Goal: Book appointment/travel/reservation: Book appointment/travel/reservation

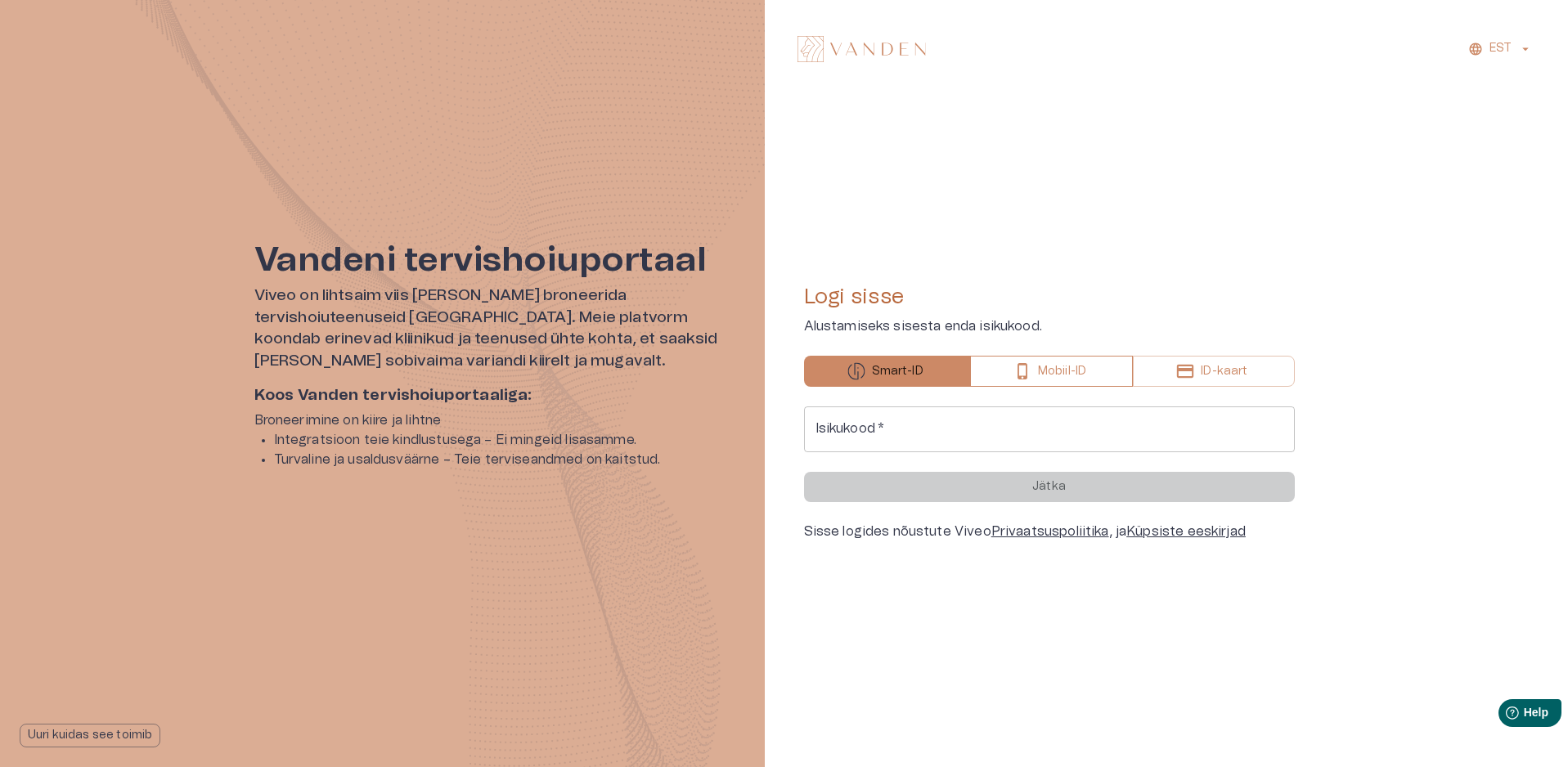
click at [1065, 365] on p "Mobiil-ID" at bounding box center [1062, 371] width 48 height 17
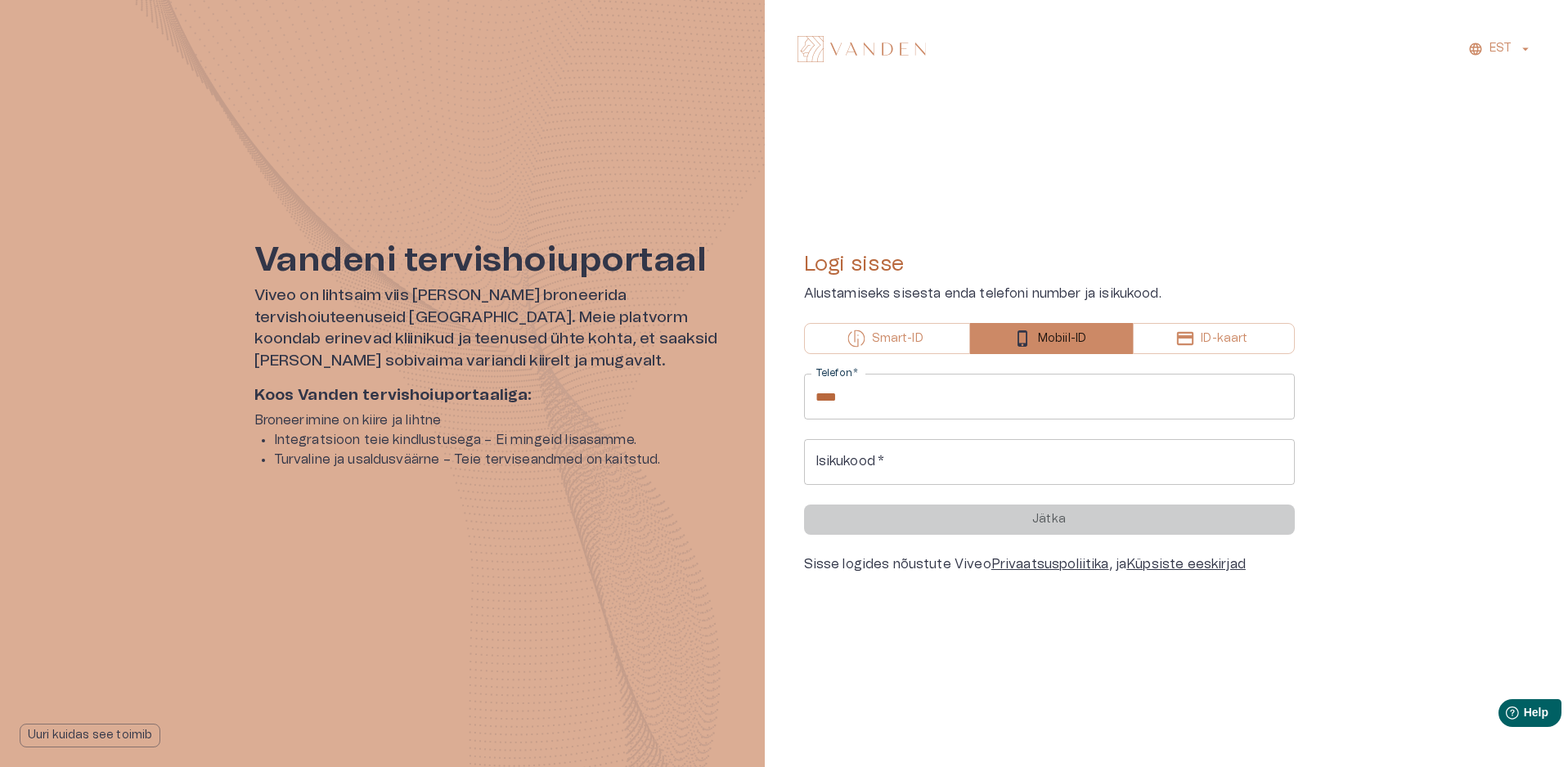
click at [1032, 400] on input "****" at bounding box center [1049, 396] width 490 height 46
type input "**********"
click at [1009, 468] on input "Isikukood   *" at bounding box center [1049, 462] width 490 height 46
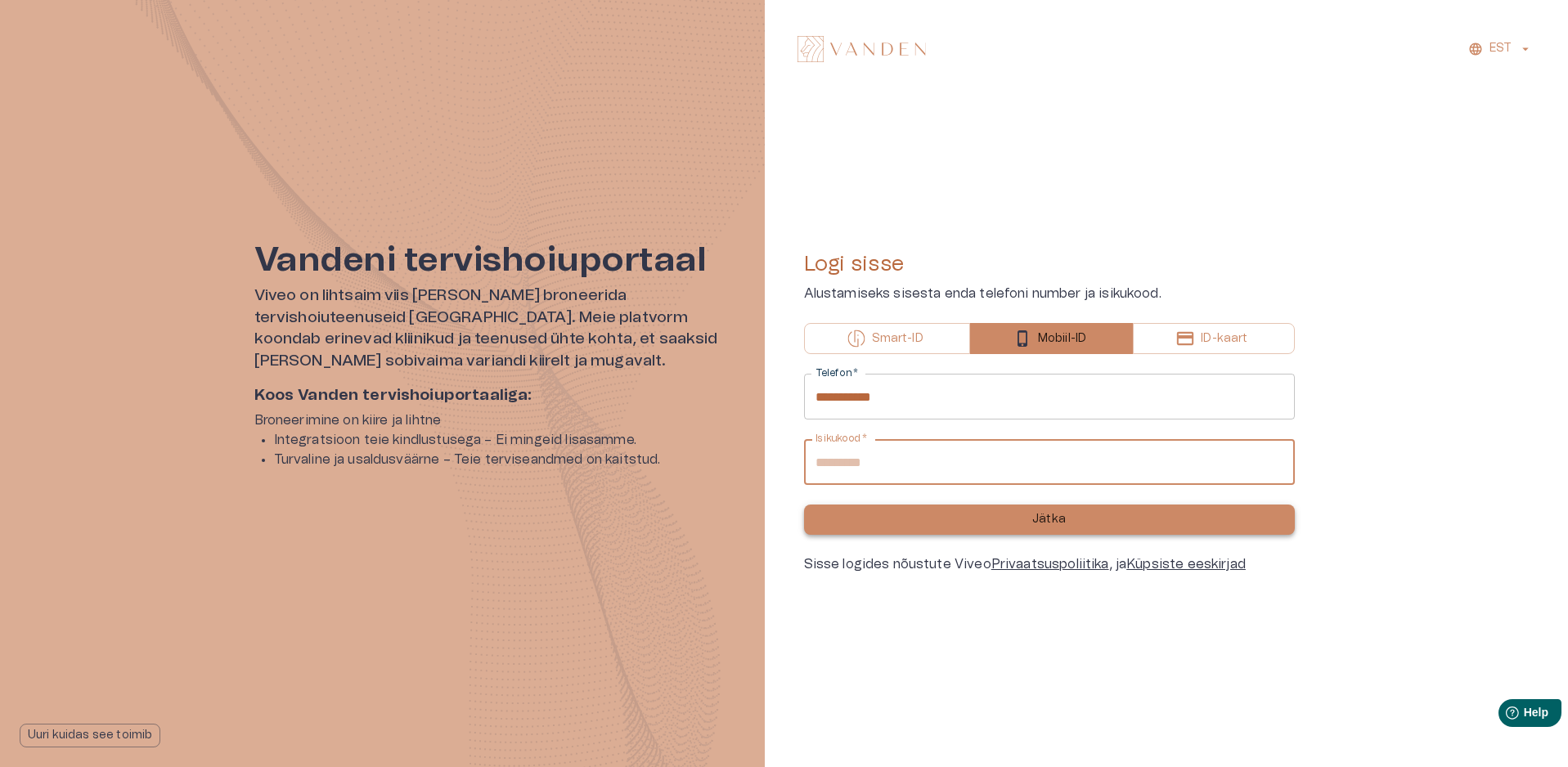
type input "**********"
click at [996, 526] on button "Jätka" at bounding box center [1049, 520] width 490 height 31
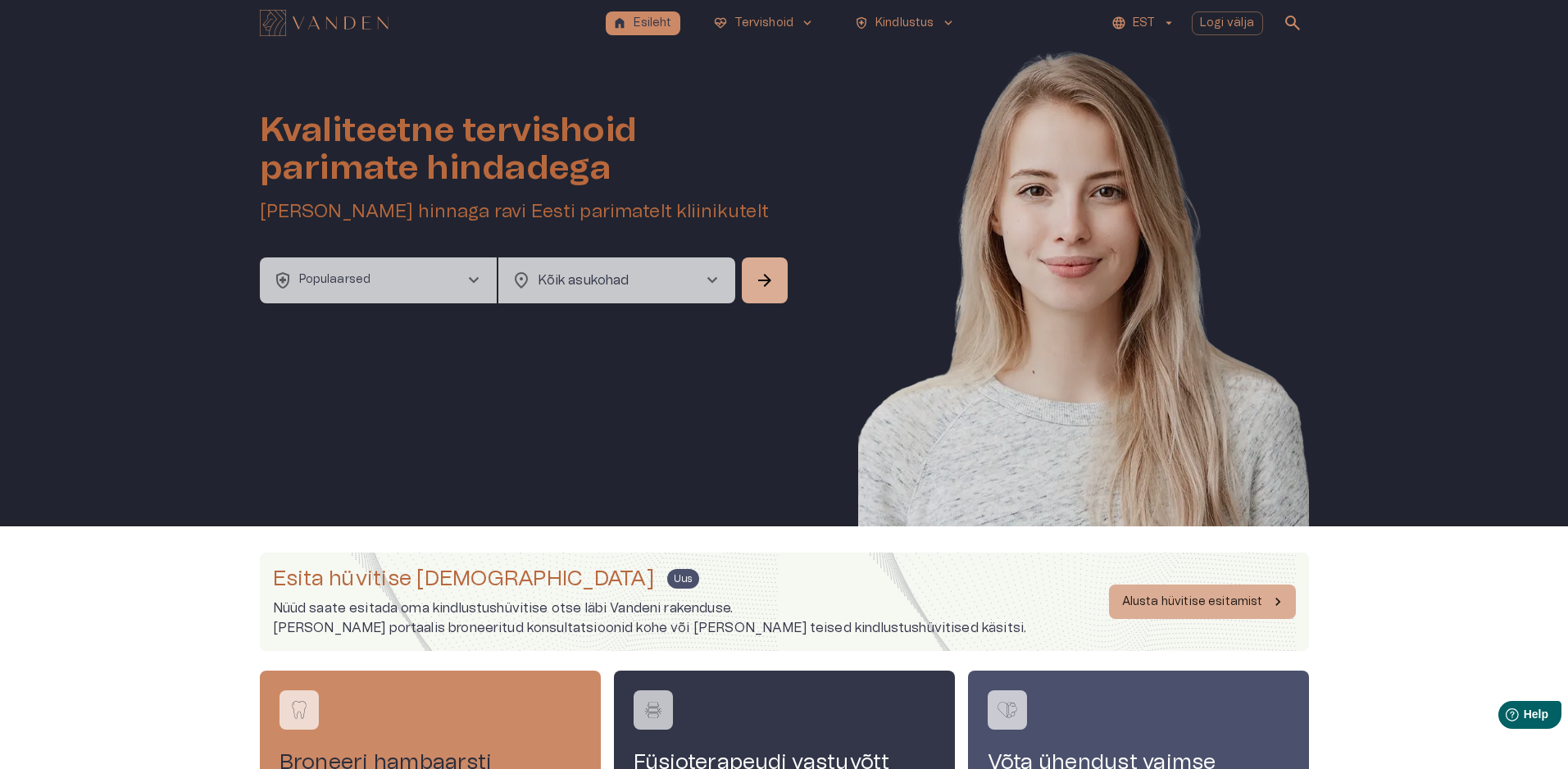
click at [409, 272] on button "health_and_safety Populaarsed chevron_right" at bounding box center [378, 280] width 237 height 46
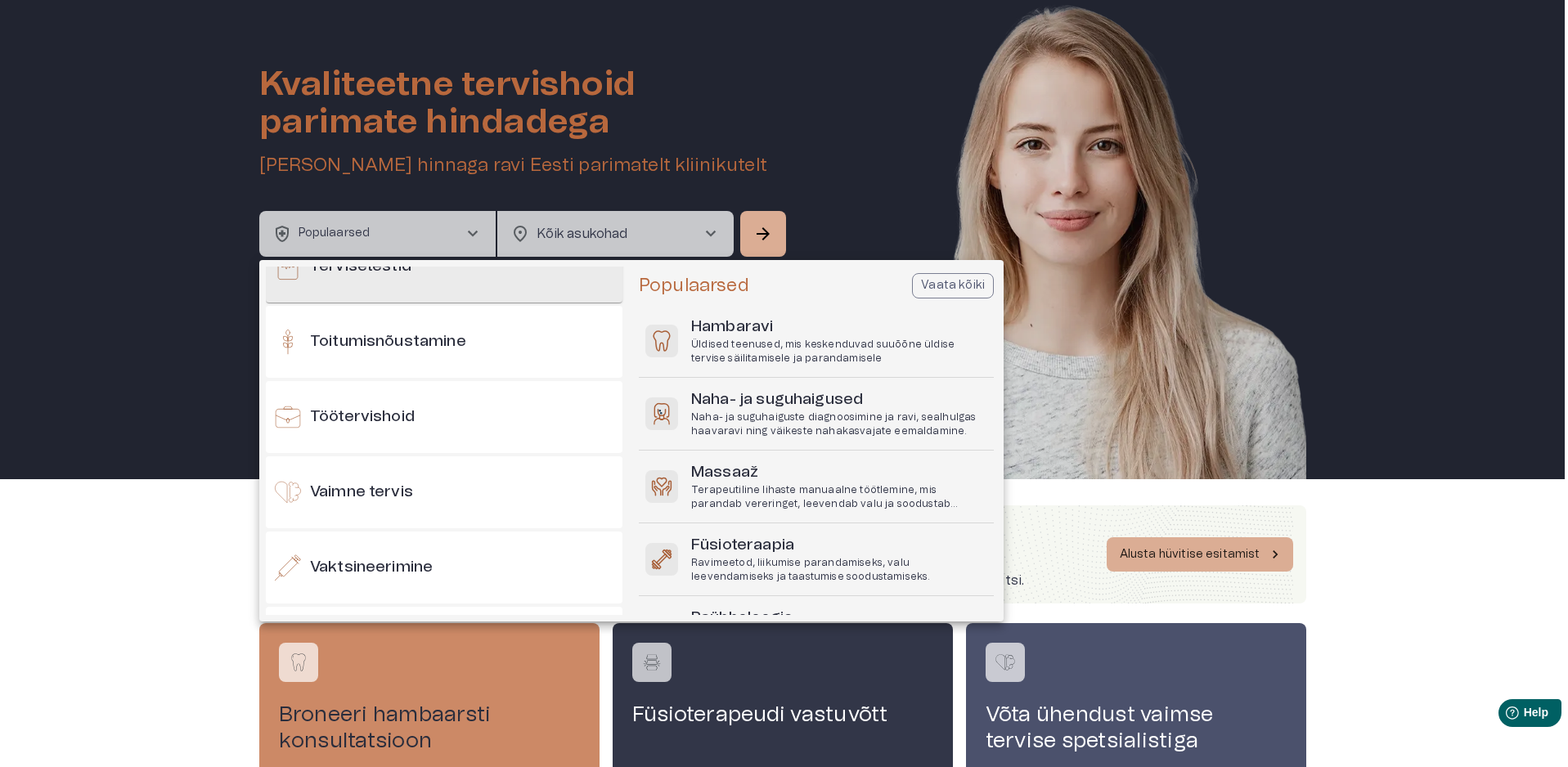
scroll to position [1694, 0]
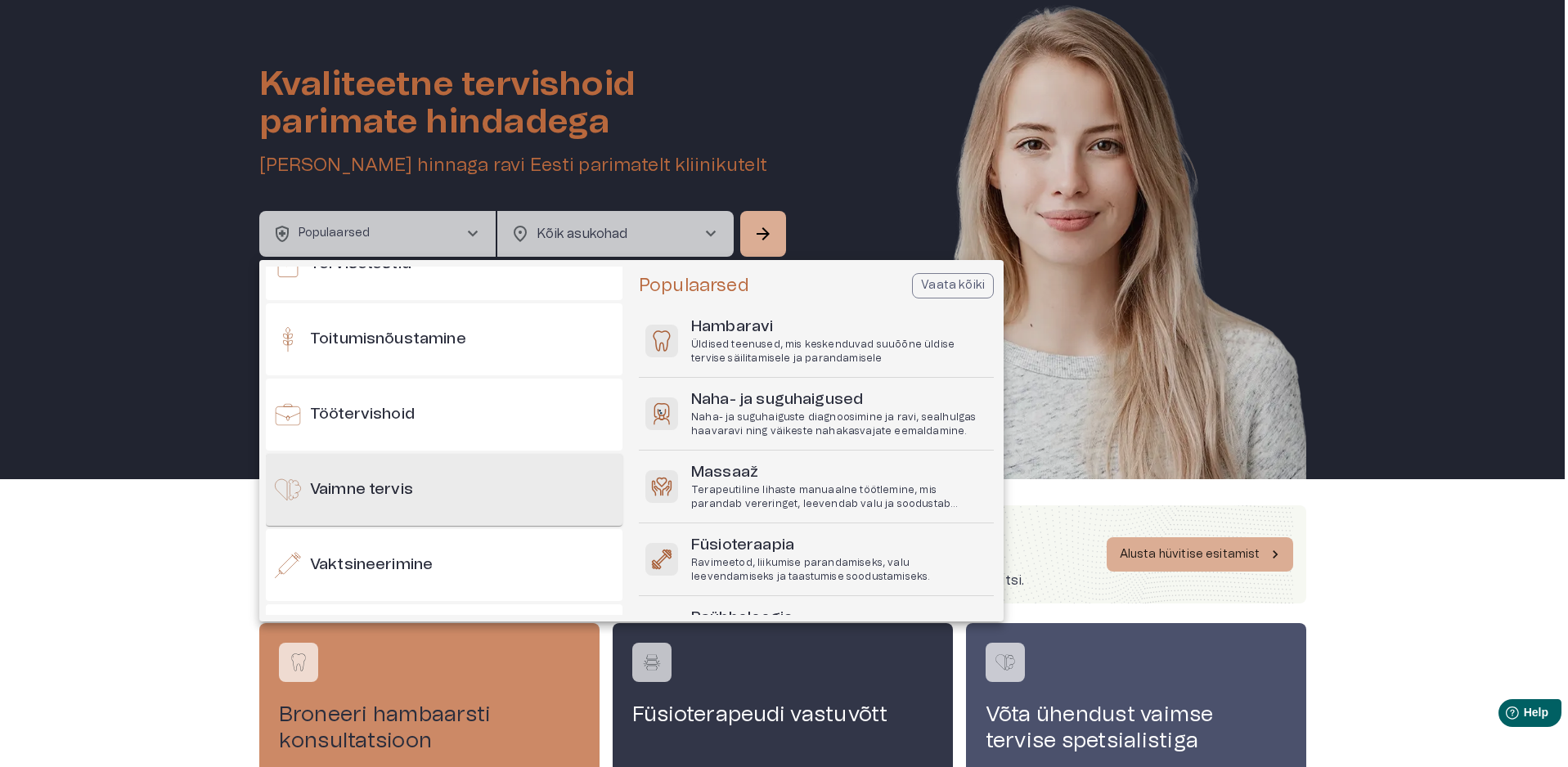
click at [532, 489] on div "Vaimne tervis" at bounding box center [444, 489] width 357 height 72
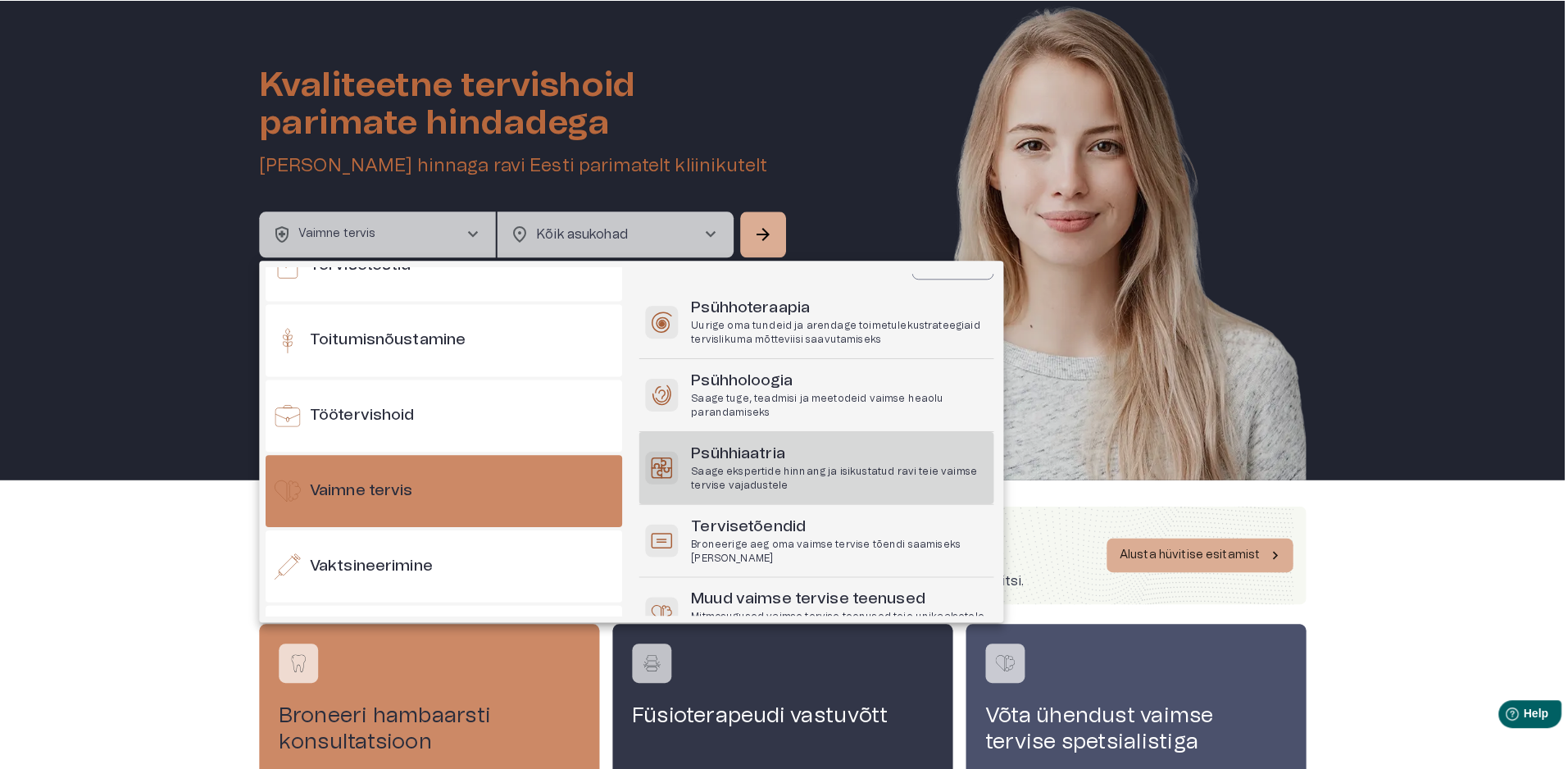
scroll to position [0, 0]
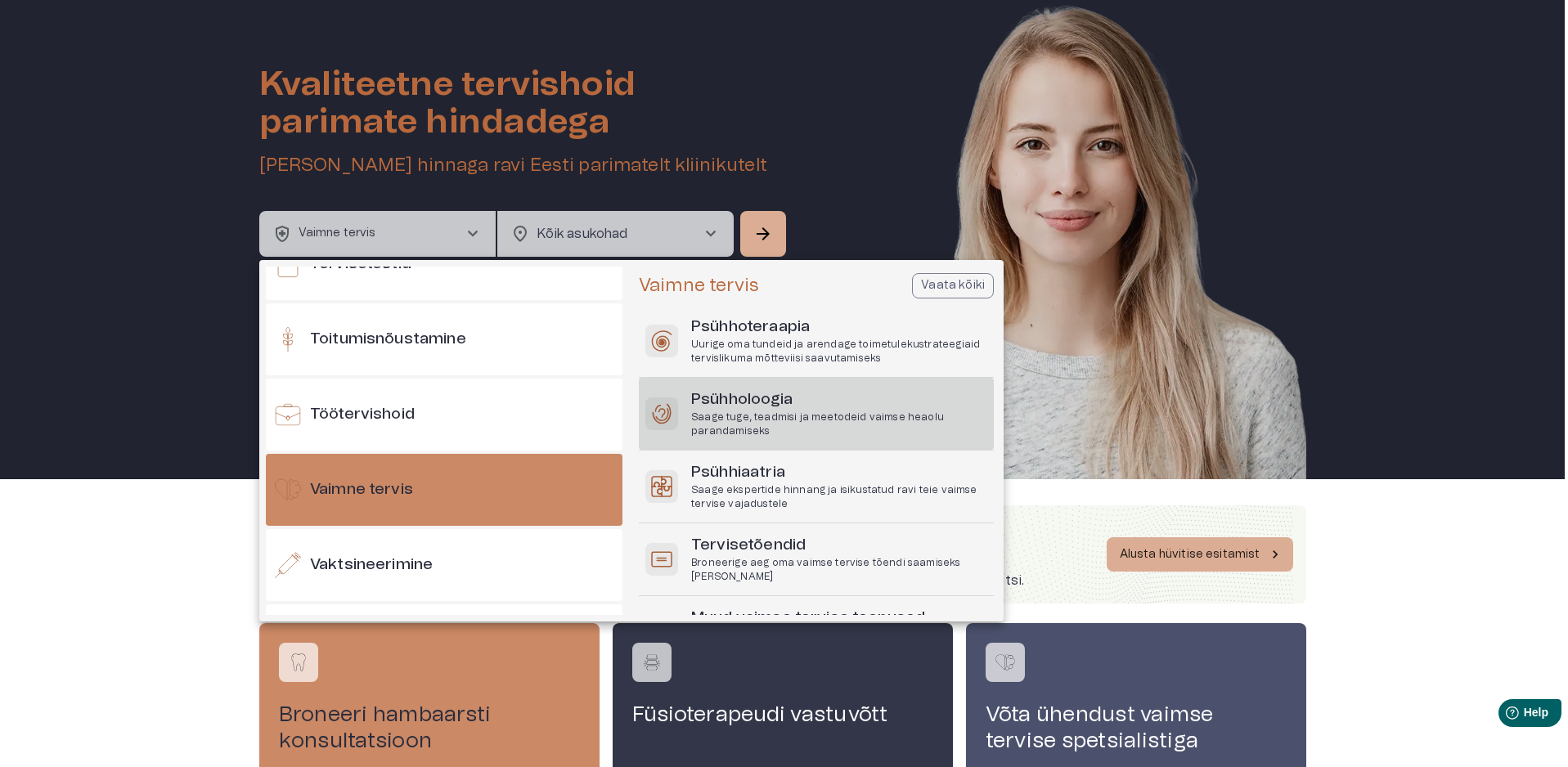
click at [793, 419] on p "Saage tuge, teadmisi ja meetodeid vaimse heaolu parandamiseks" at bounding box center [840, 424] width 296 height 28
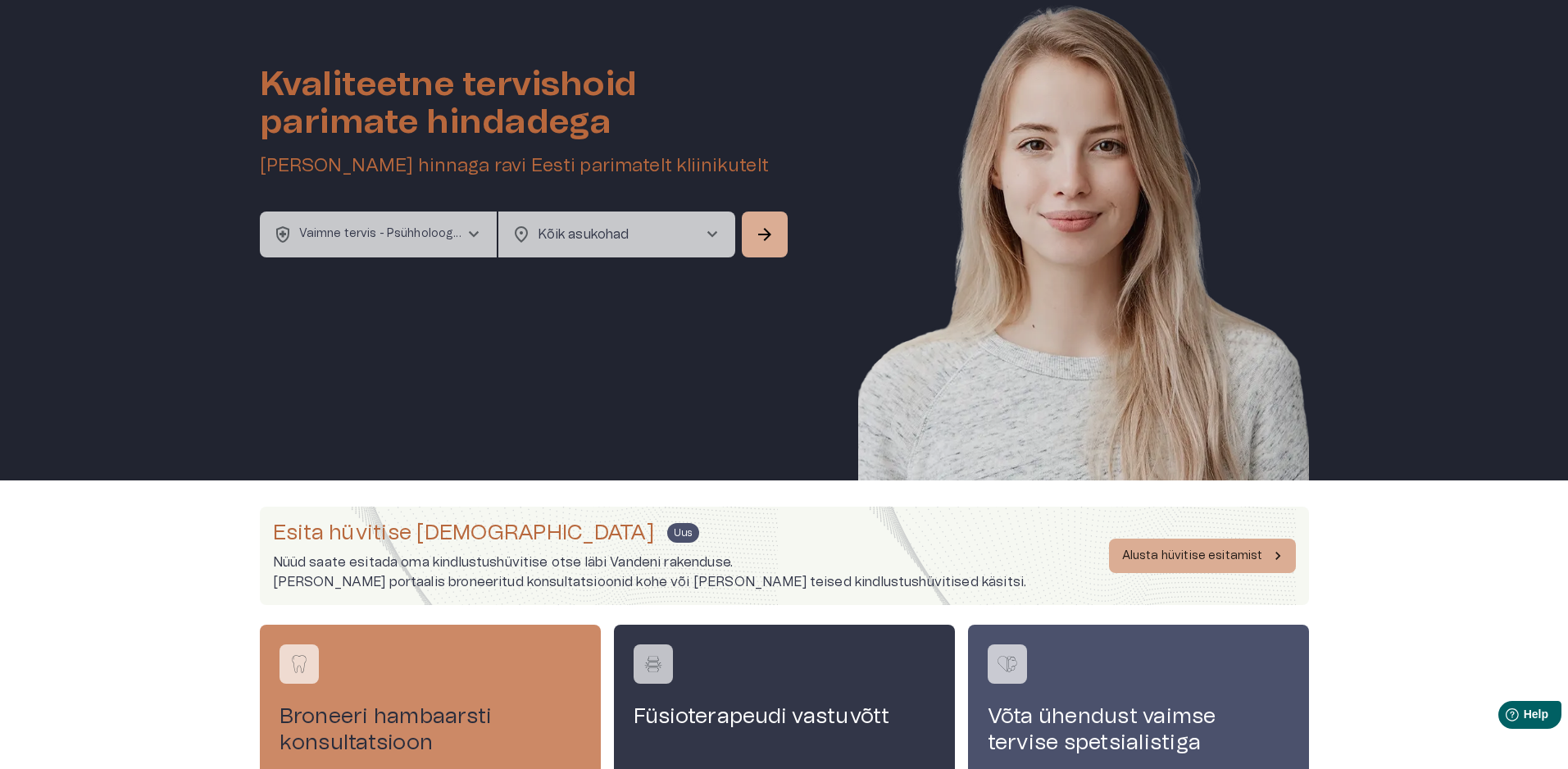
click at [678, 236] on body "home Esileht ecg_heart Tervishoid keyboard_arrow_down health_and_safety Kindlus…" at bounding box center [784, 339] width 1568 height 769
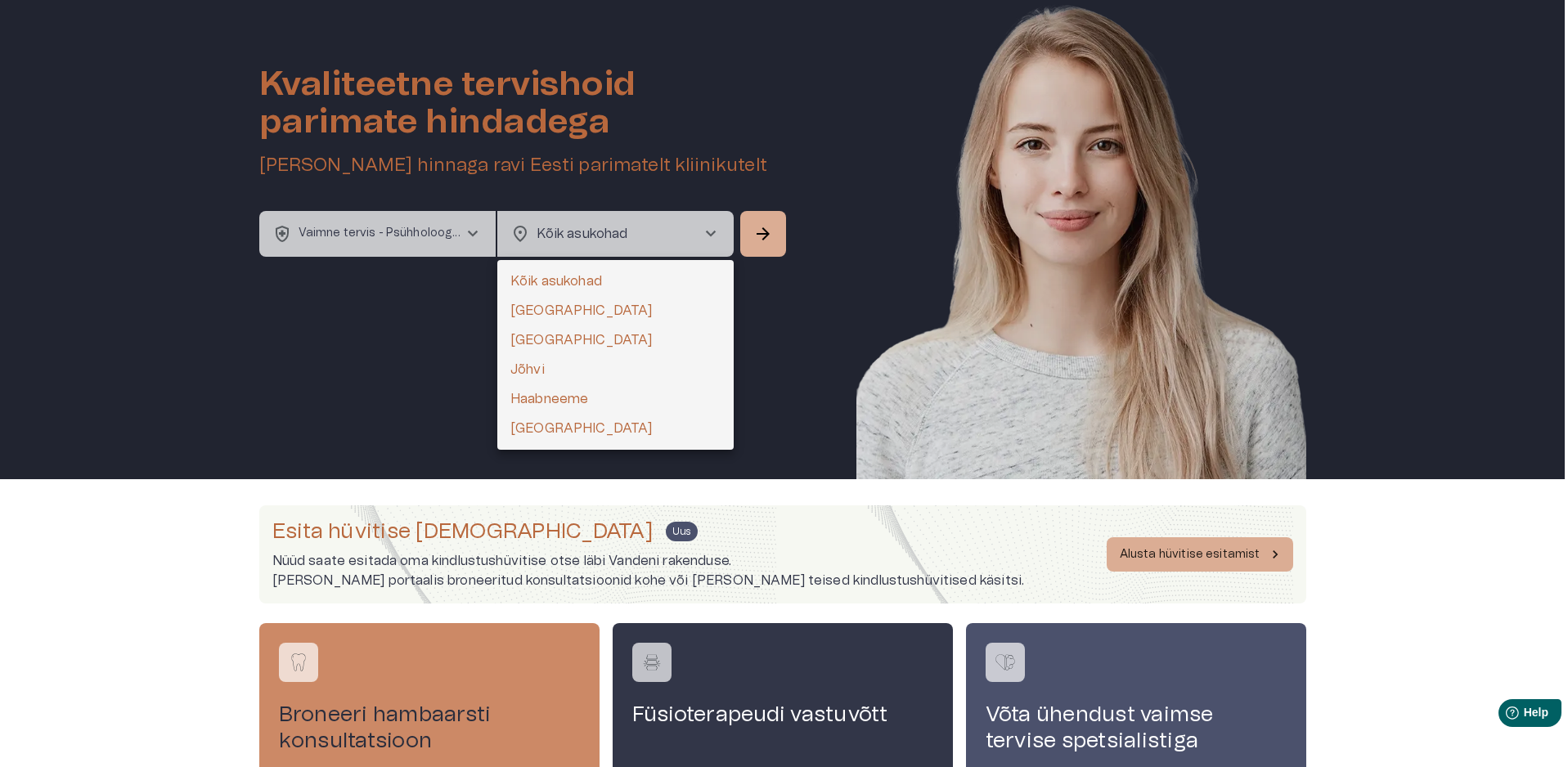
click at [616, 306] on li "[GEOGRAPHIC_DATA]" at bounding box center [615, 311] width 236 height 30
type input "**********"
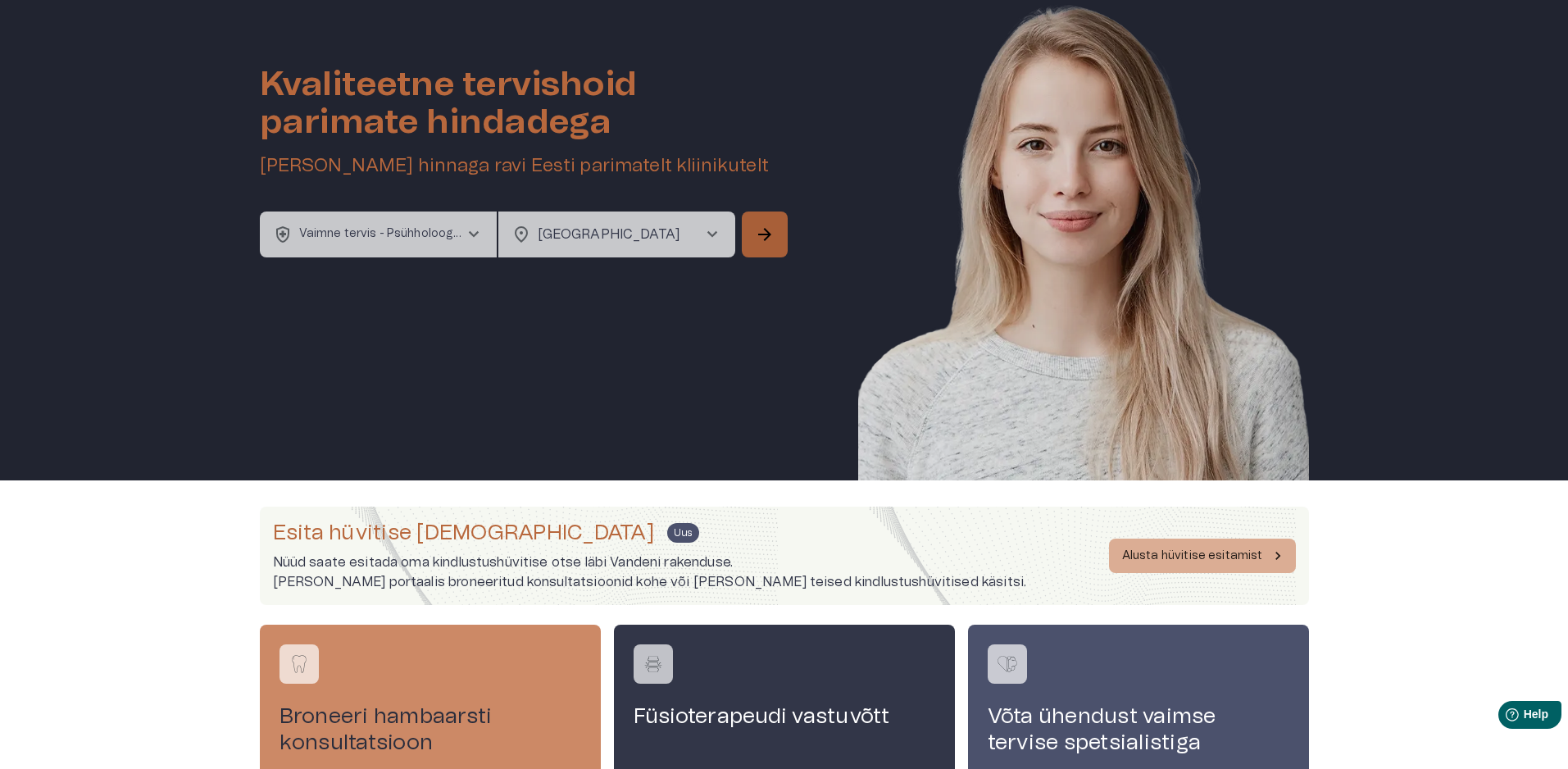
click at [763, 240] on span "arrow_forward" at bounding box center [765, 235] width 20 height 20
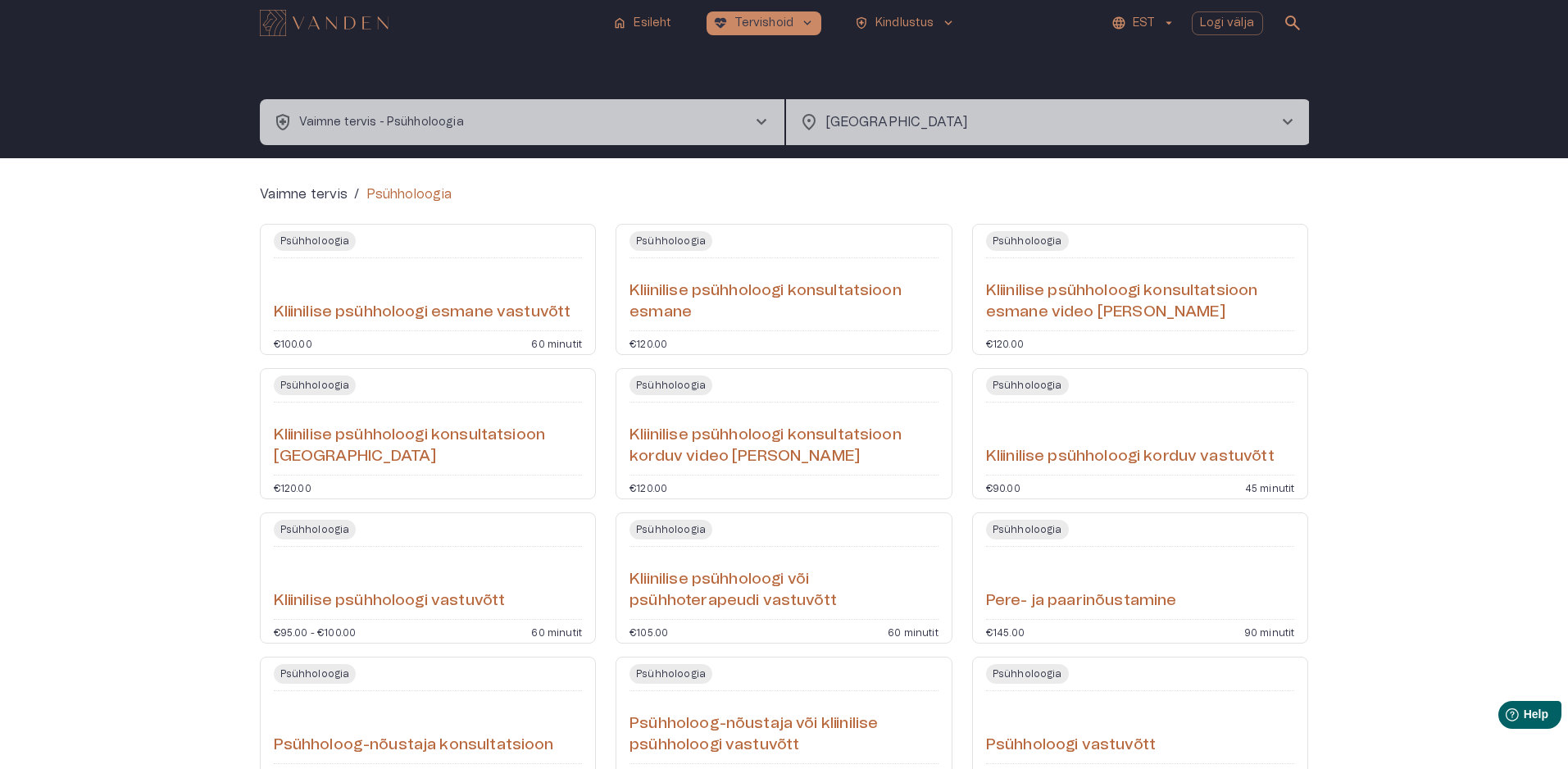
click at [485, 314] on h6 "Kliinilise psühholoogi esmane vastuvõtt" at bounding box center [422, 312] width 298 height 23
click at [822, 294] on h6 "Kliinilise psühholoogi konsultatsioon esmane" at bounding box center [783, 302] width 309 height 43
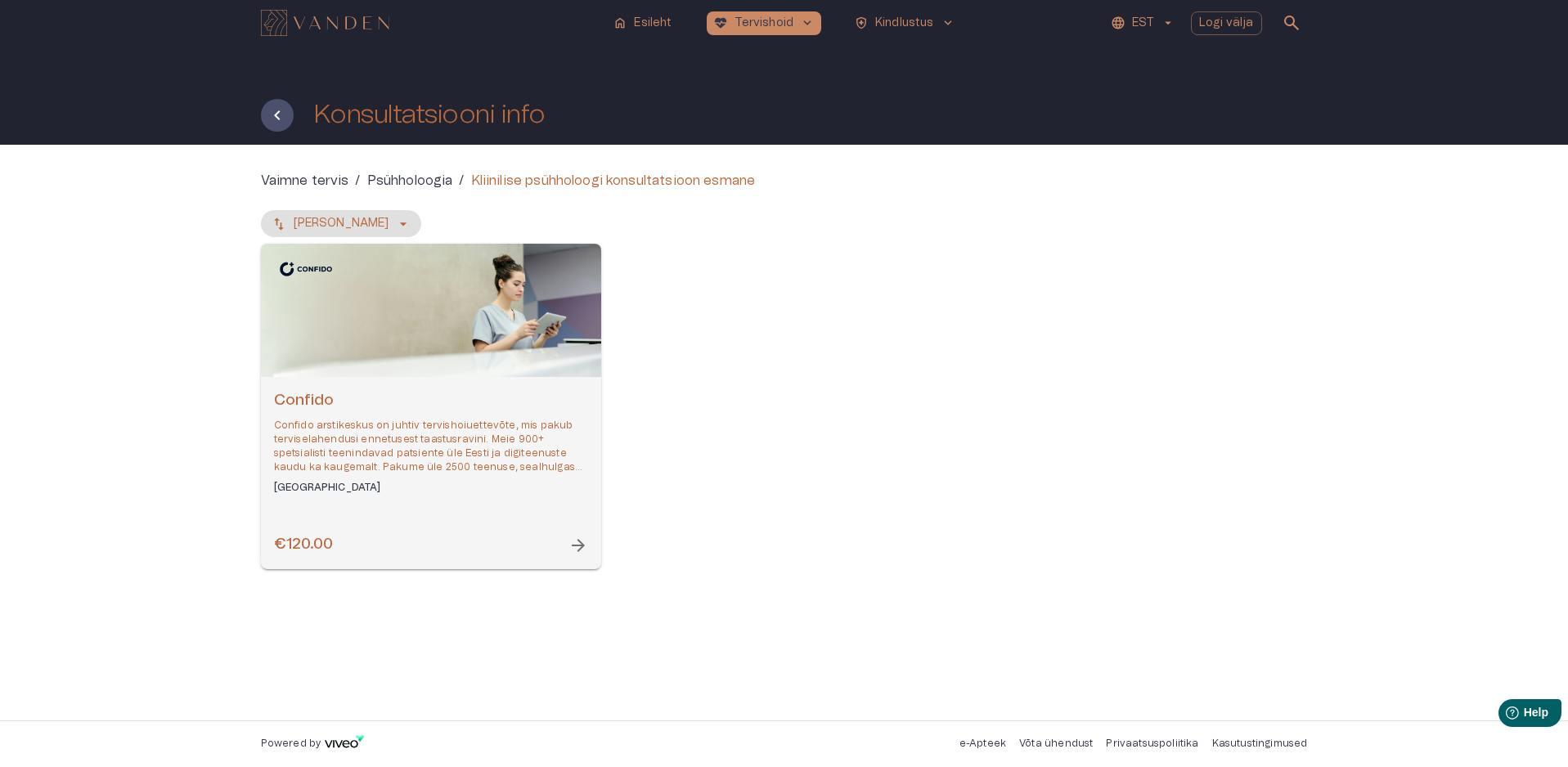
click at [542, 516] on div "Confido Confido arstikeskus on juhtiv tervishoiuettevõte, mis pakub terviselahe…" at bounding box center [431, 473] width 340 height 192
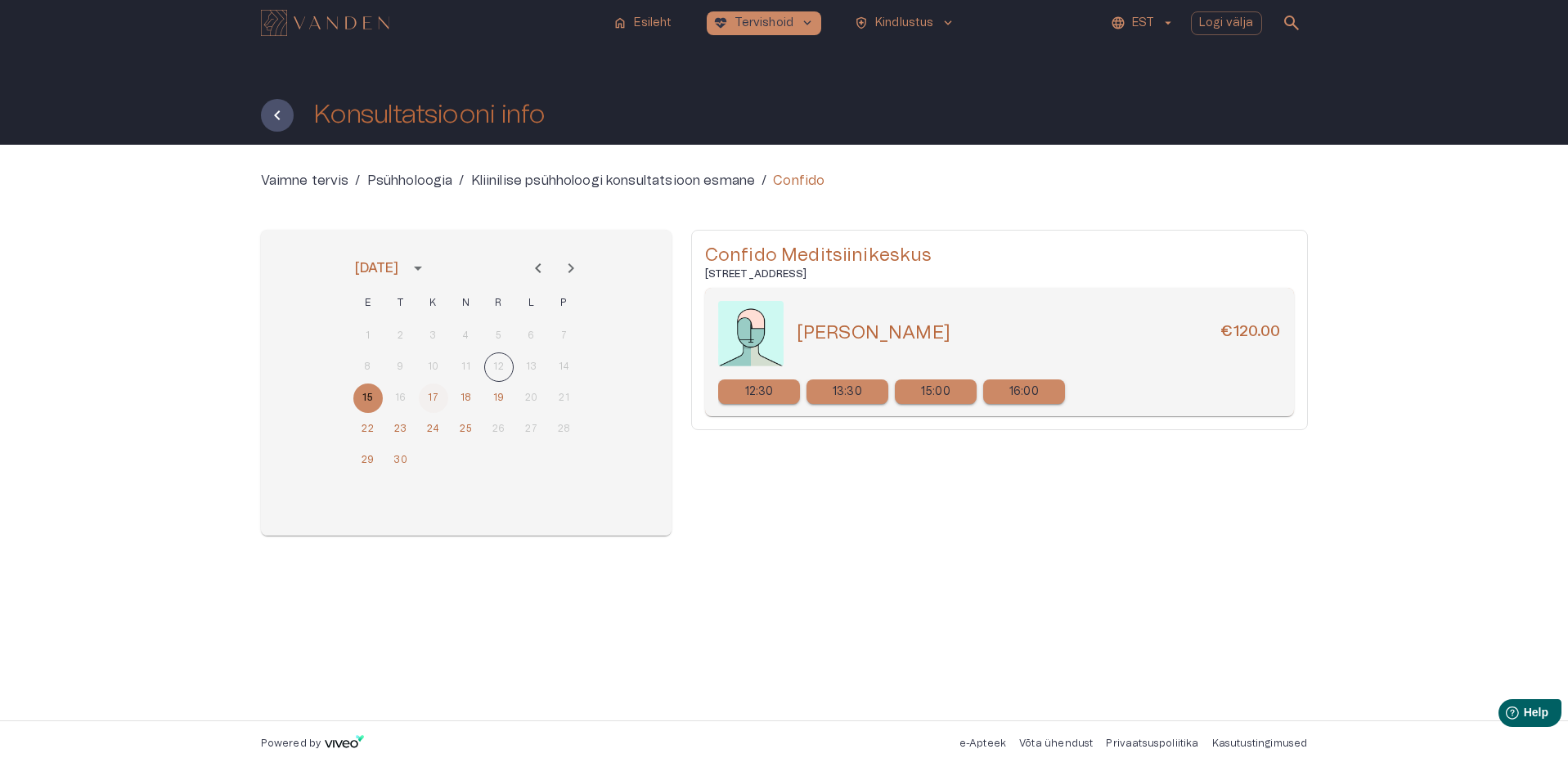
click at [433, 396] on button "17" at bounding box center [433, 398] width 30 height 30
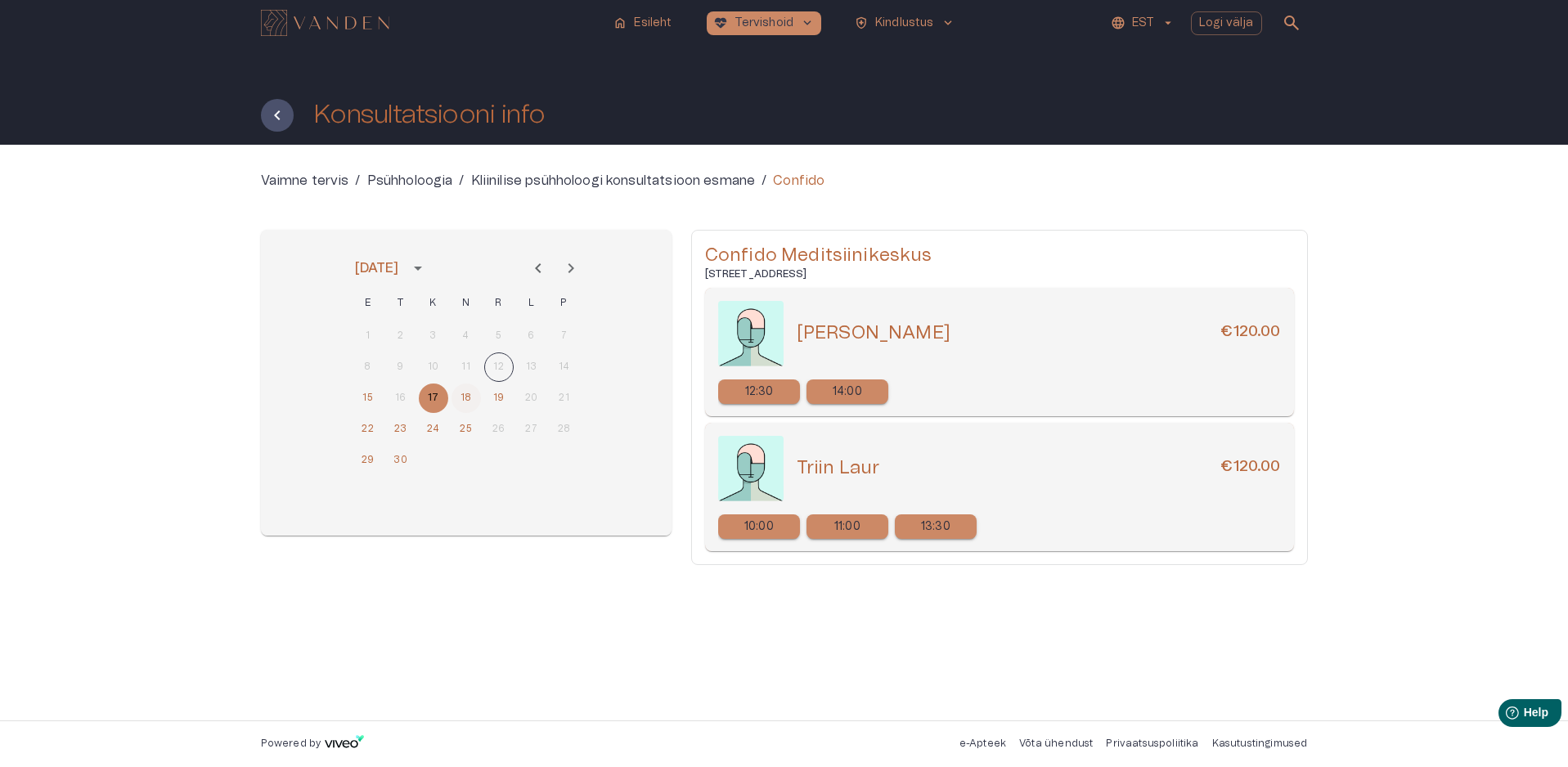
click at [461, 398] on button "18" at bounding box center [466, 398] width 30 height 30
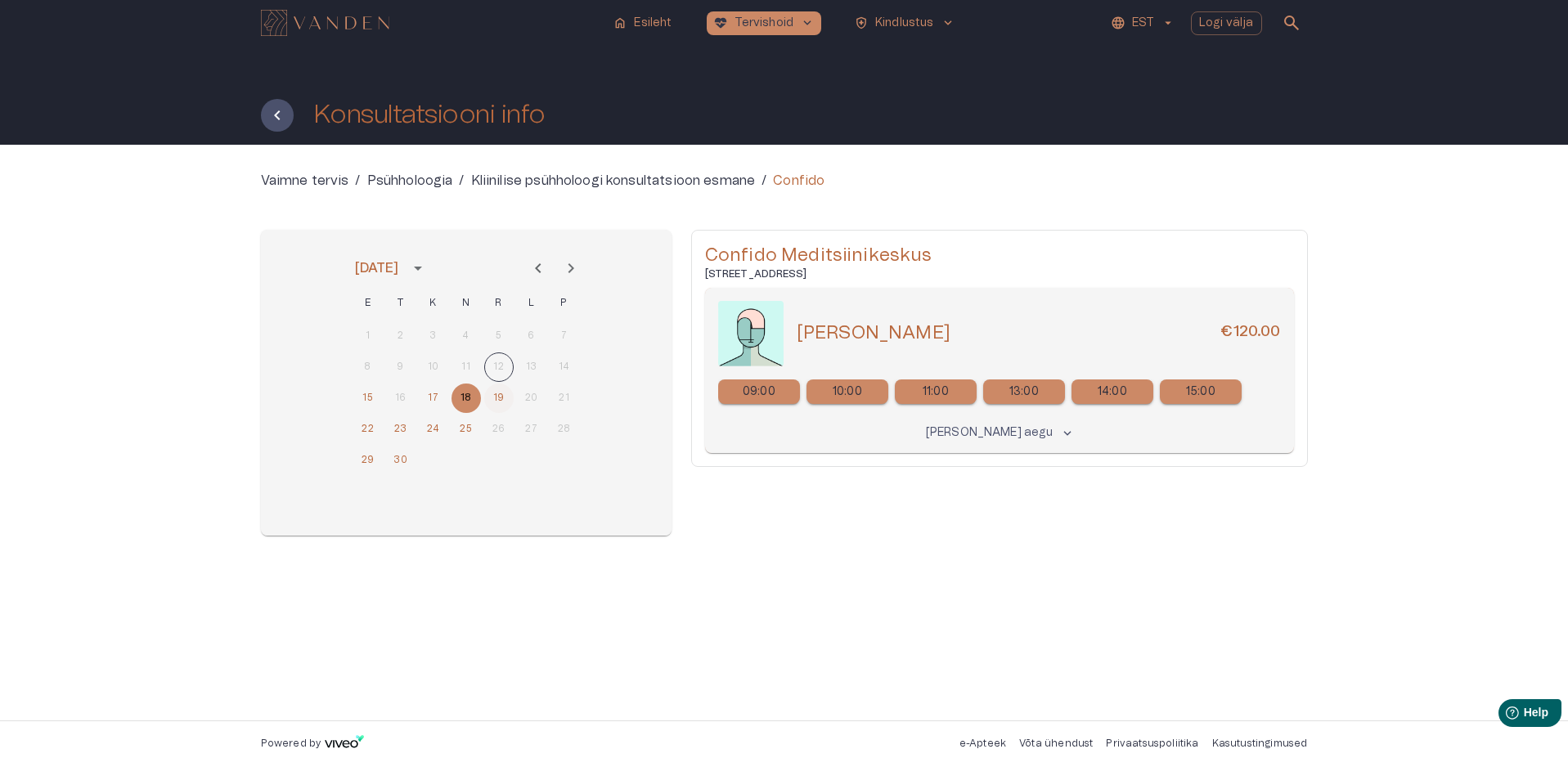
click at [497, 400] on button "19" at bounding box center [498, 398] width 30 height 30
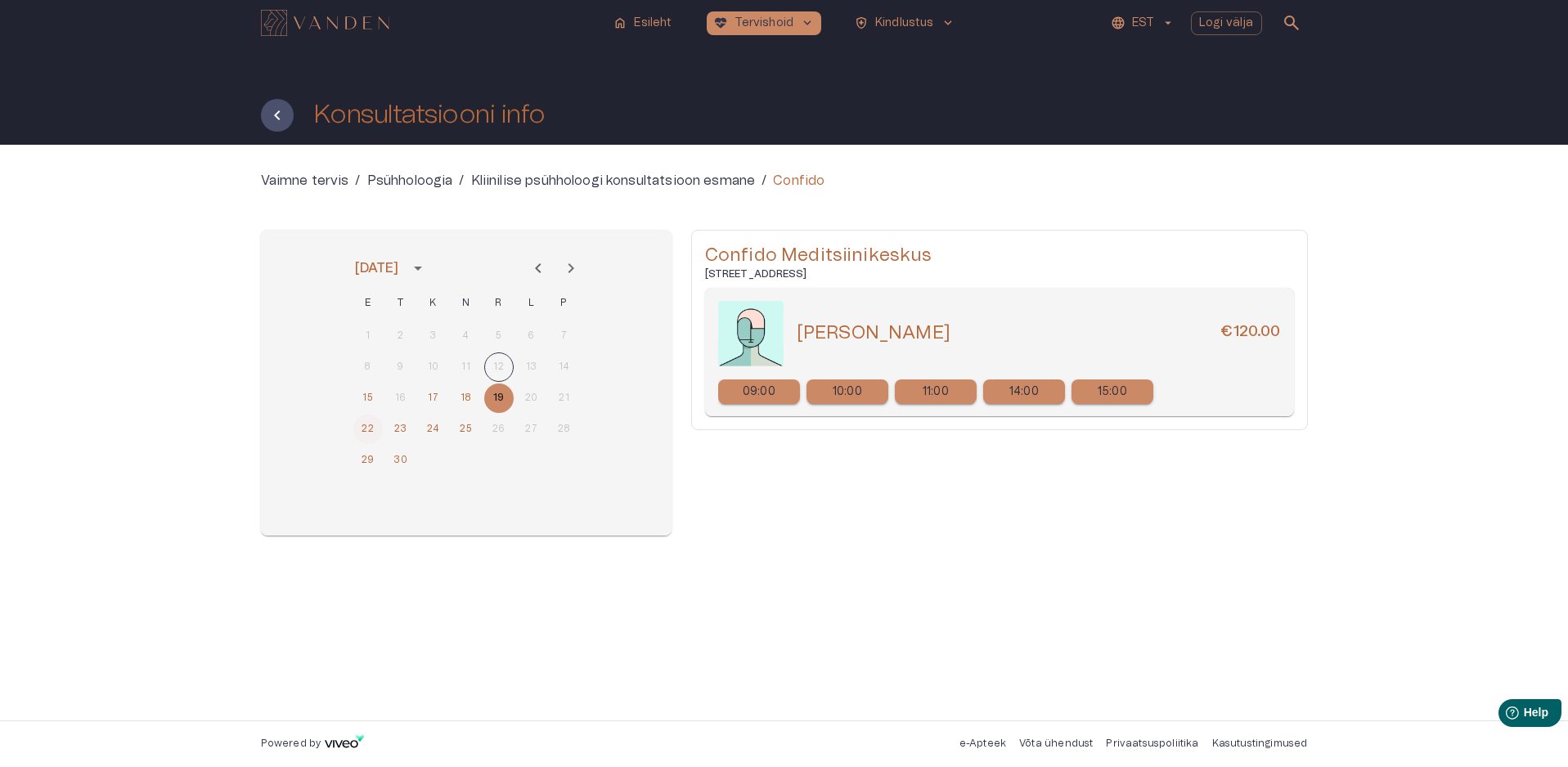
click at [366, 426] on button "22" at bounding box center [367, 429] width 30 height 30
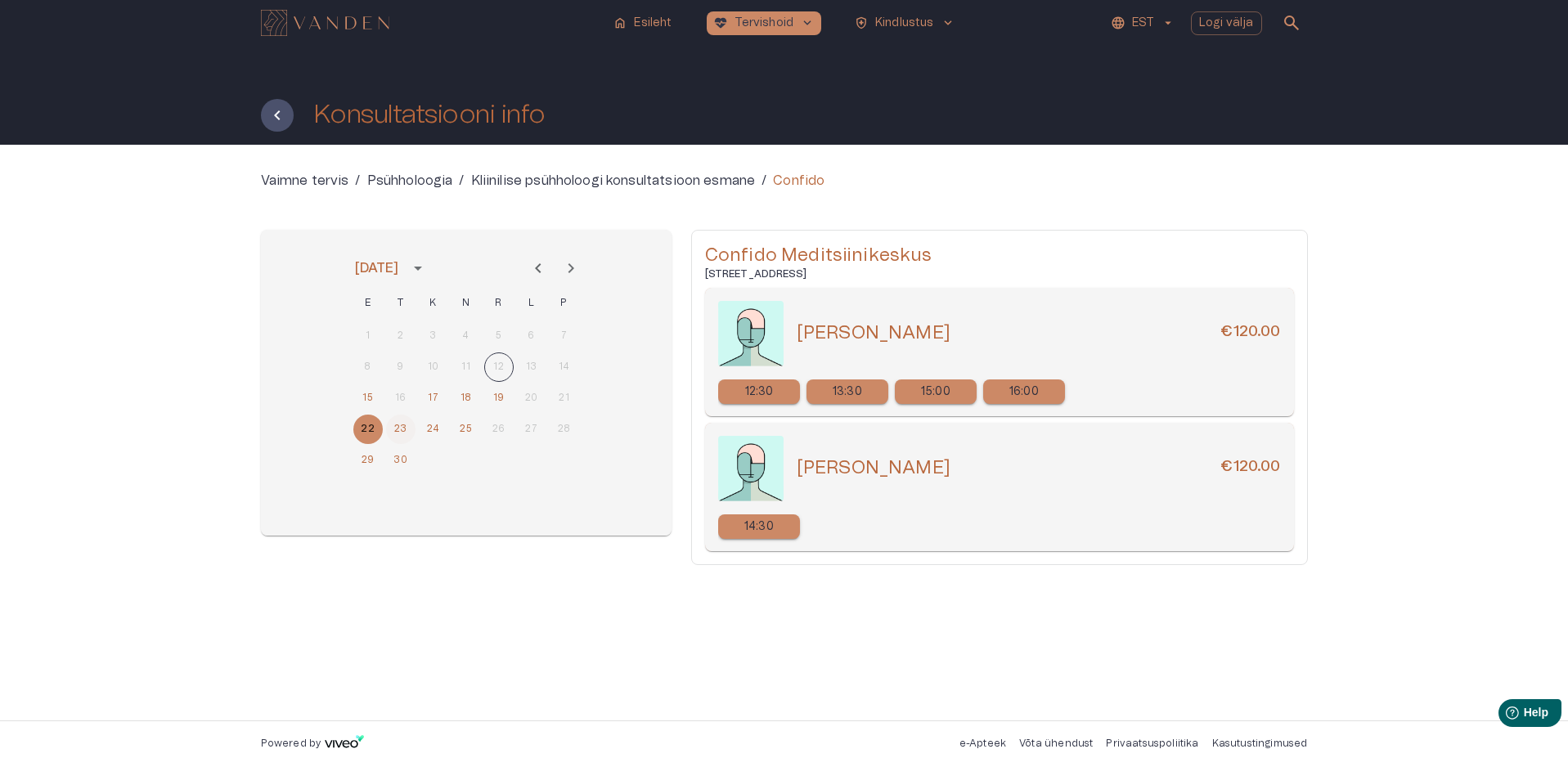
click at [389, 435] on button "23" at bounding box center [401, 429] width 30 height 30
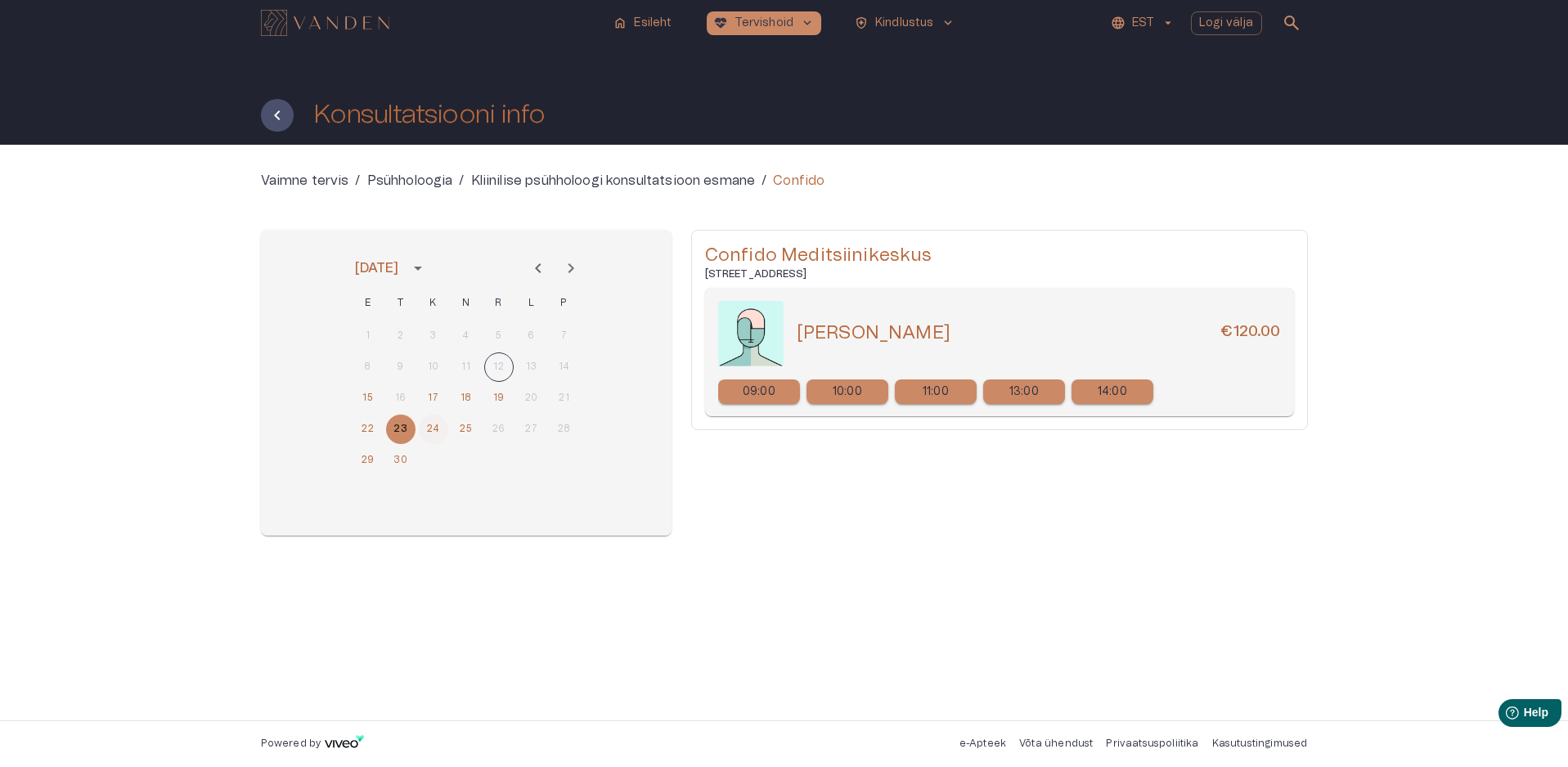
click at [426, 430] on button "24" at bounding box center [433, 429] width 30 height 30
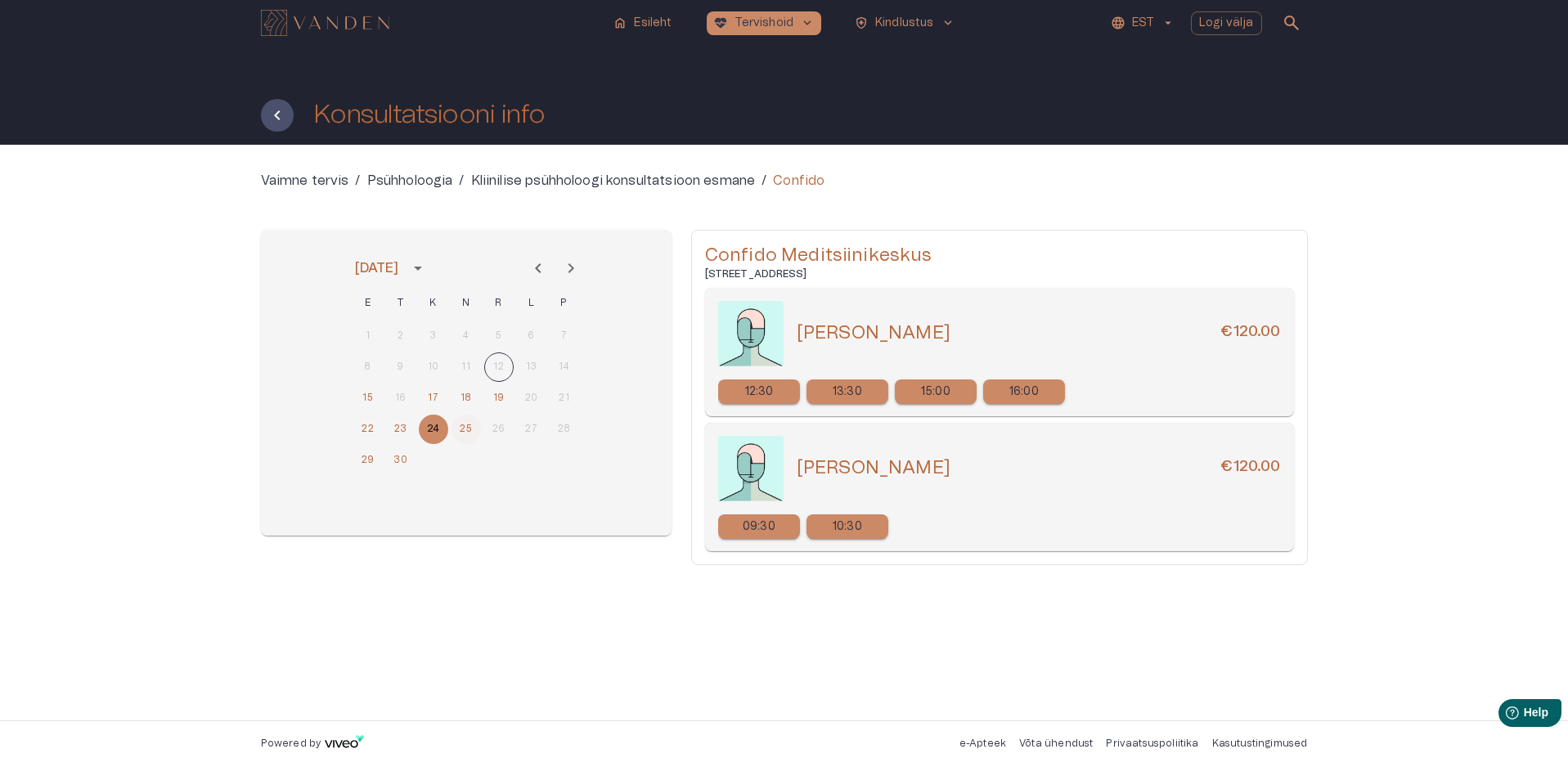
click at [462, 431] on button "25" at bounding box center [466, 429] width 30 height 30
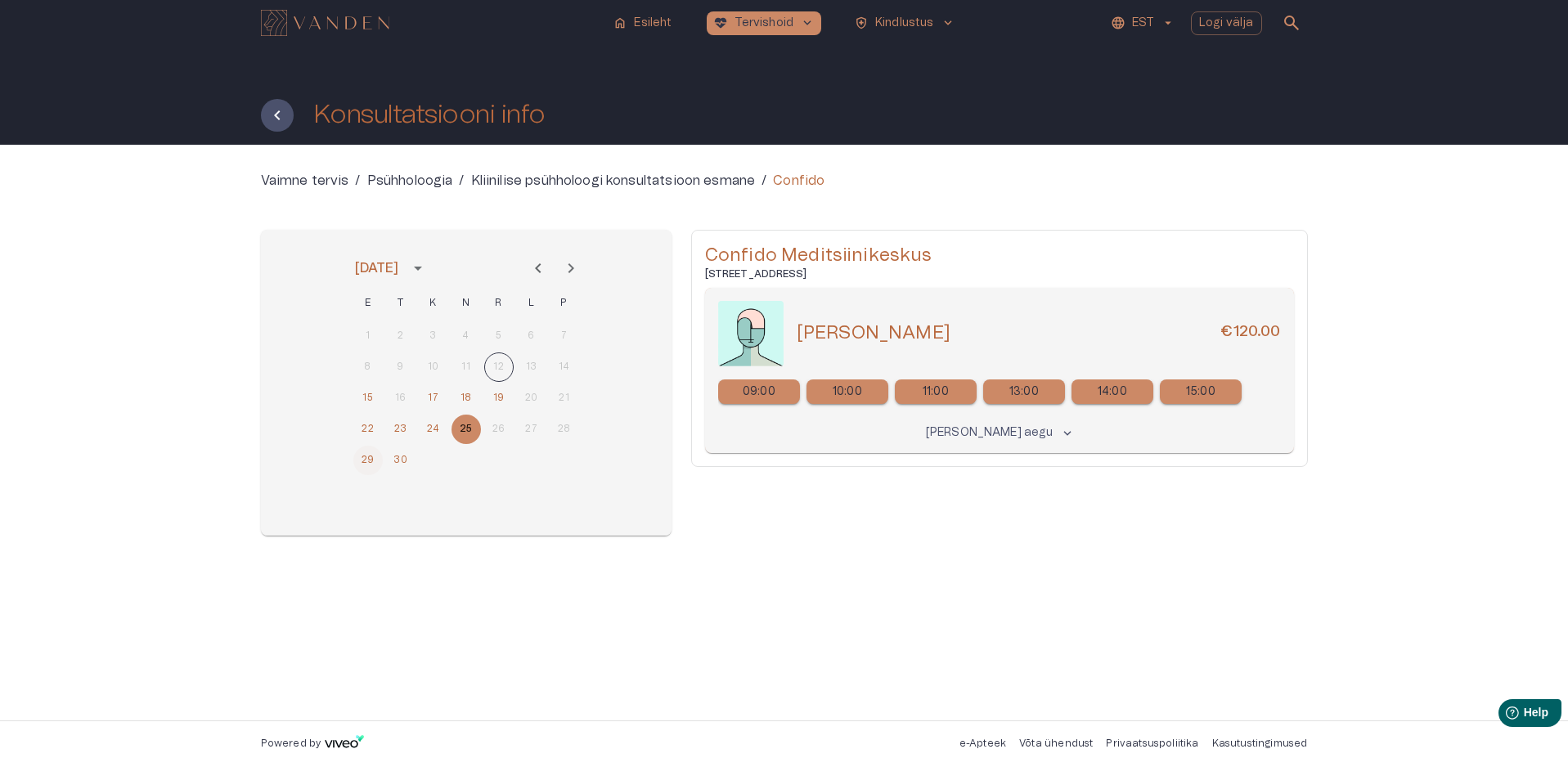
click at [368, 463] on button "29" at bounding box center [367, 460] width 30 height 30
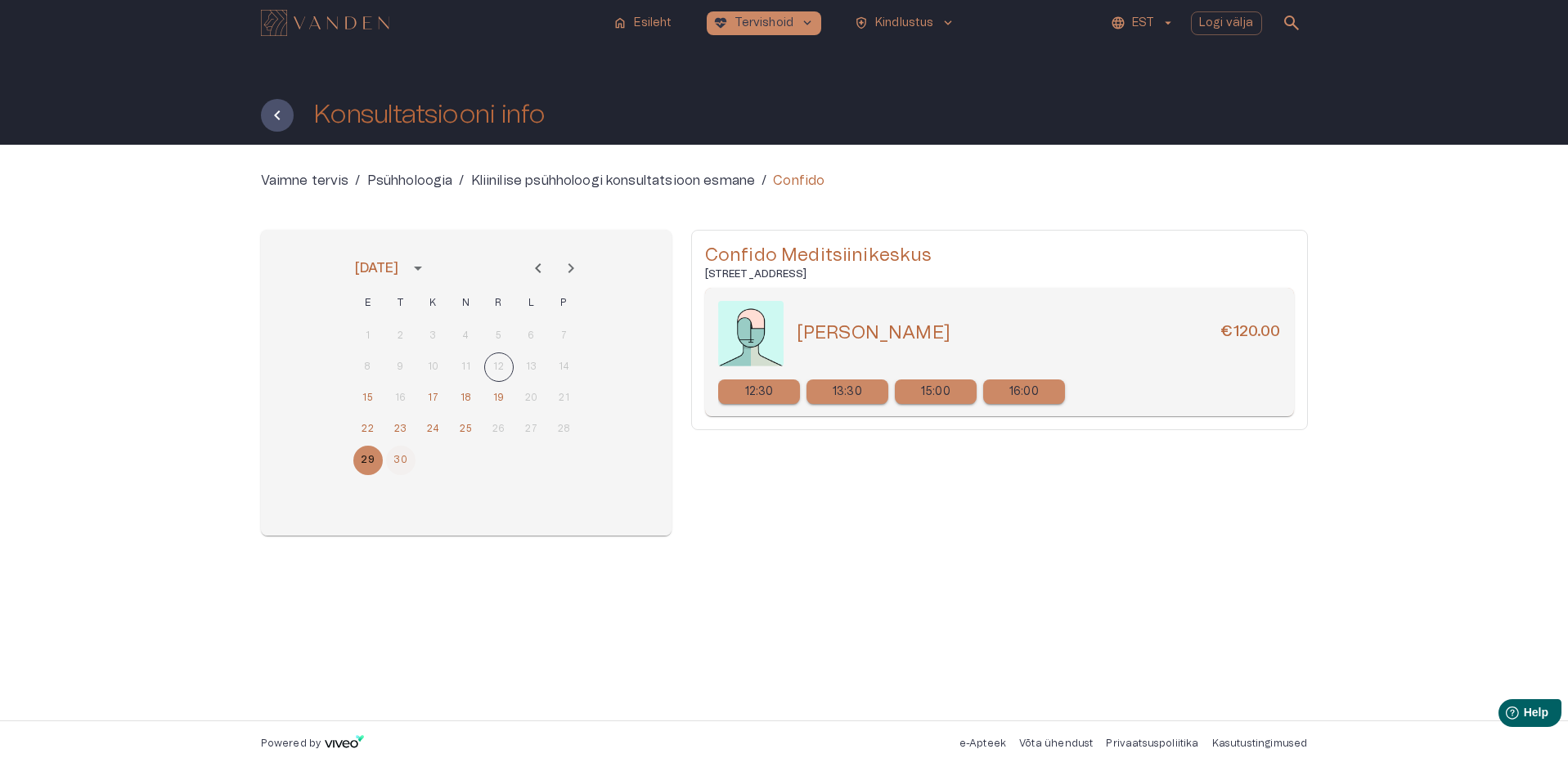
click at [395, 463] on button "30" at bounding box center [401, 460] width 30 height 30
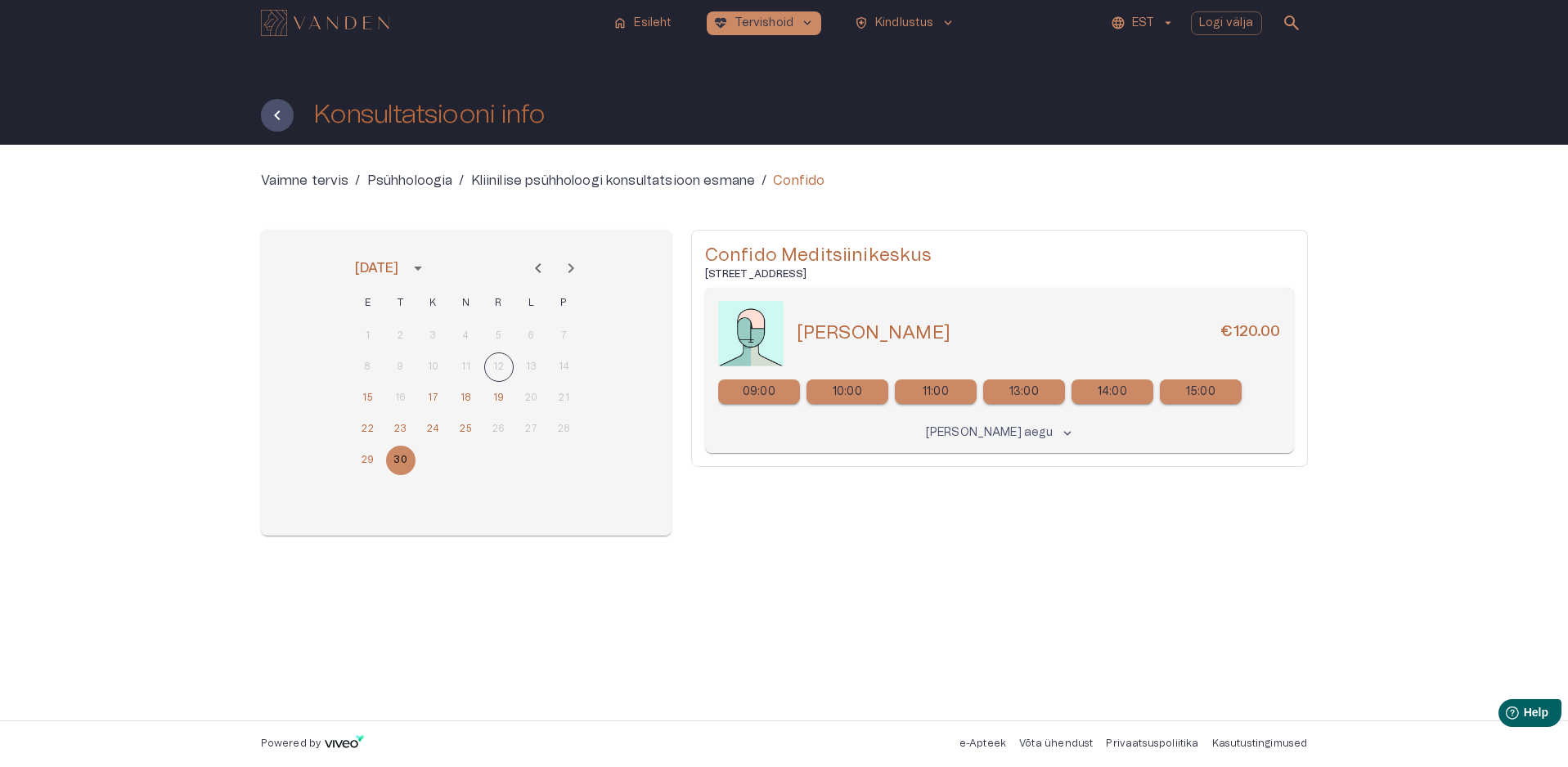
click at [572, 269] on icon "Next month" at bounding box center [570, 268] width 5 height 10
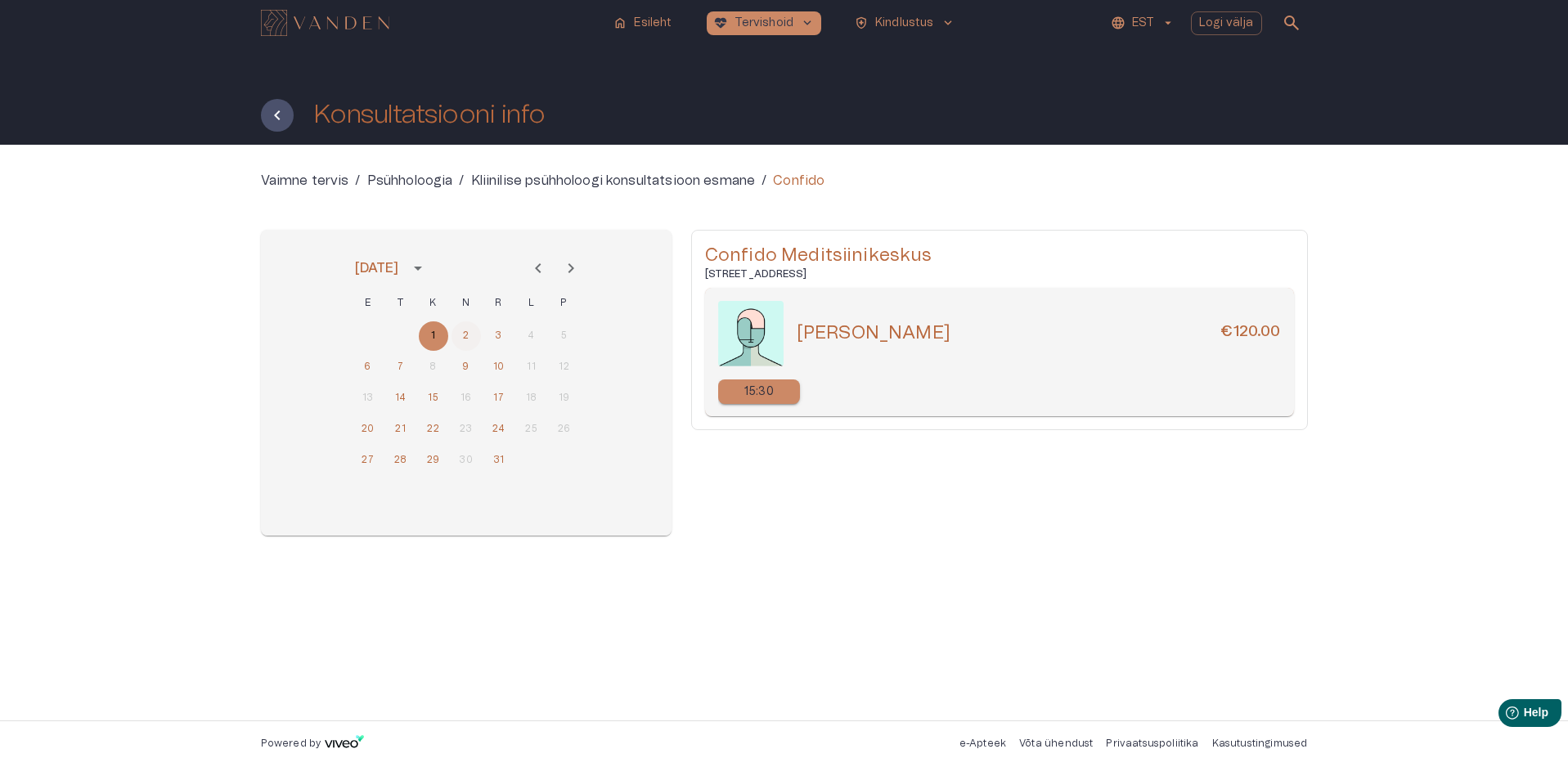
click at [456, 338] on button "2" at bounding box center [466, 336] width 30 height 30
click at [489, 334] on button "3" at bounding box center [498, 336] width 30 height 30
click at [371, 363] on button "6" at bounding box center [367, 367] width 30 height 30
click at [472, 370] on button "9" at bounding box center [466, 367] width 30 height 30
click at [493, 370] on button "10" at bounding box center [498, 367] width 30 height 30
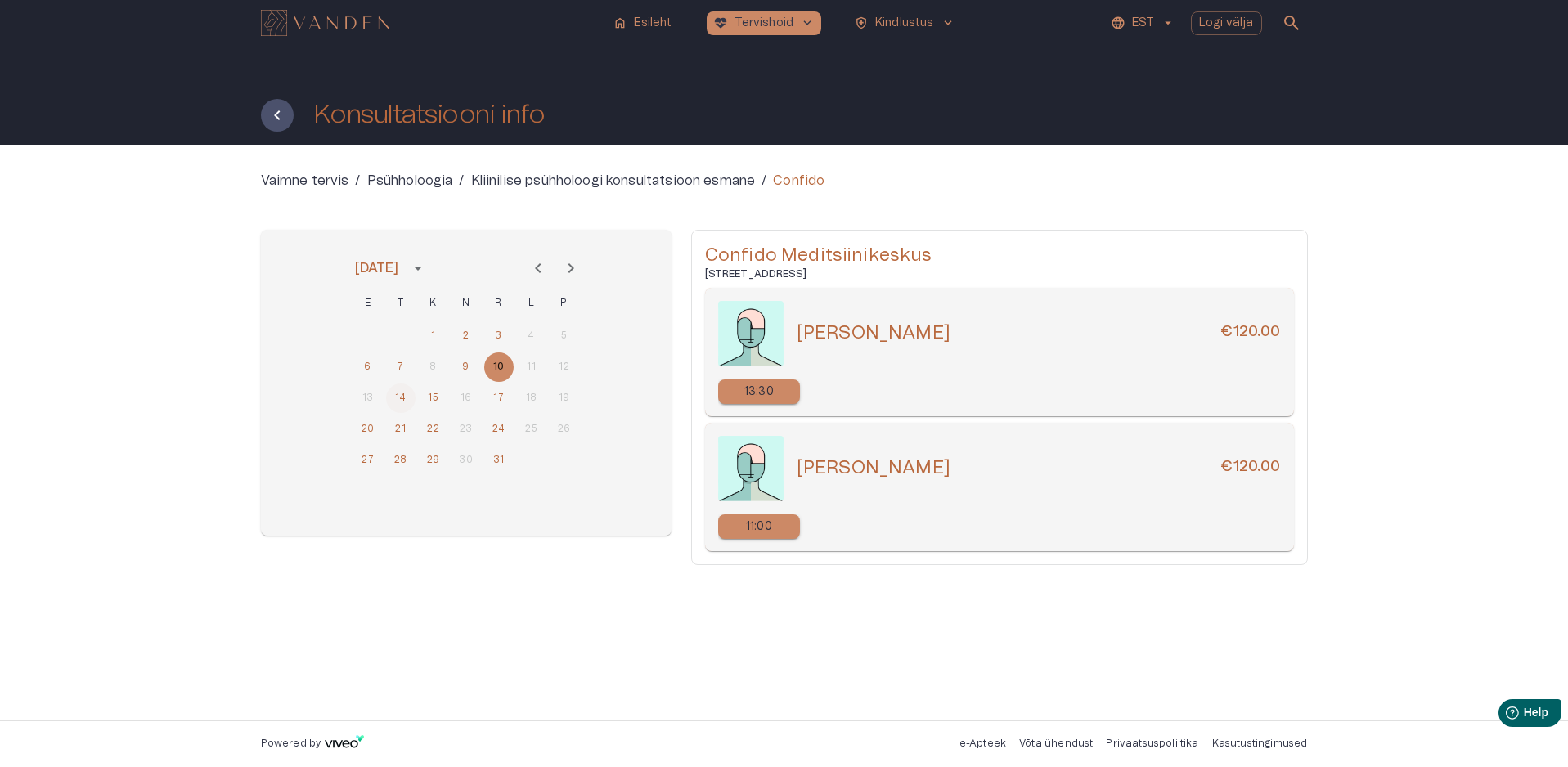
click at [395, 398] on button "14" at bounding box center [401, 398] width 30 height 30
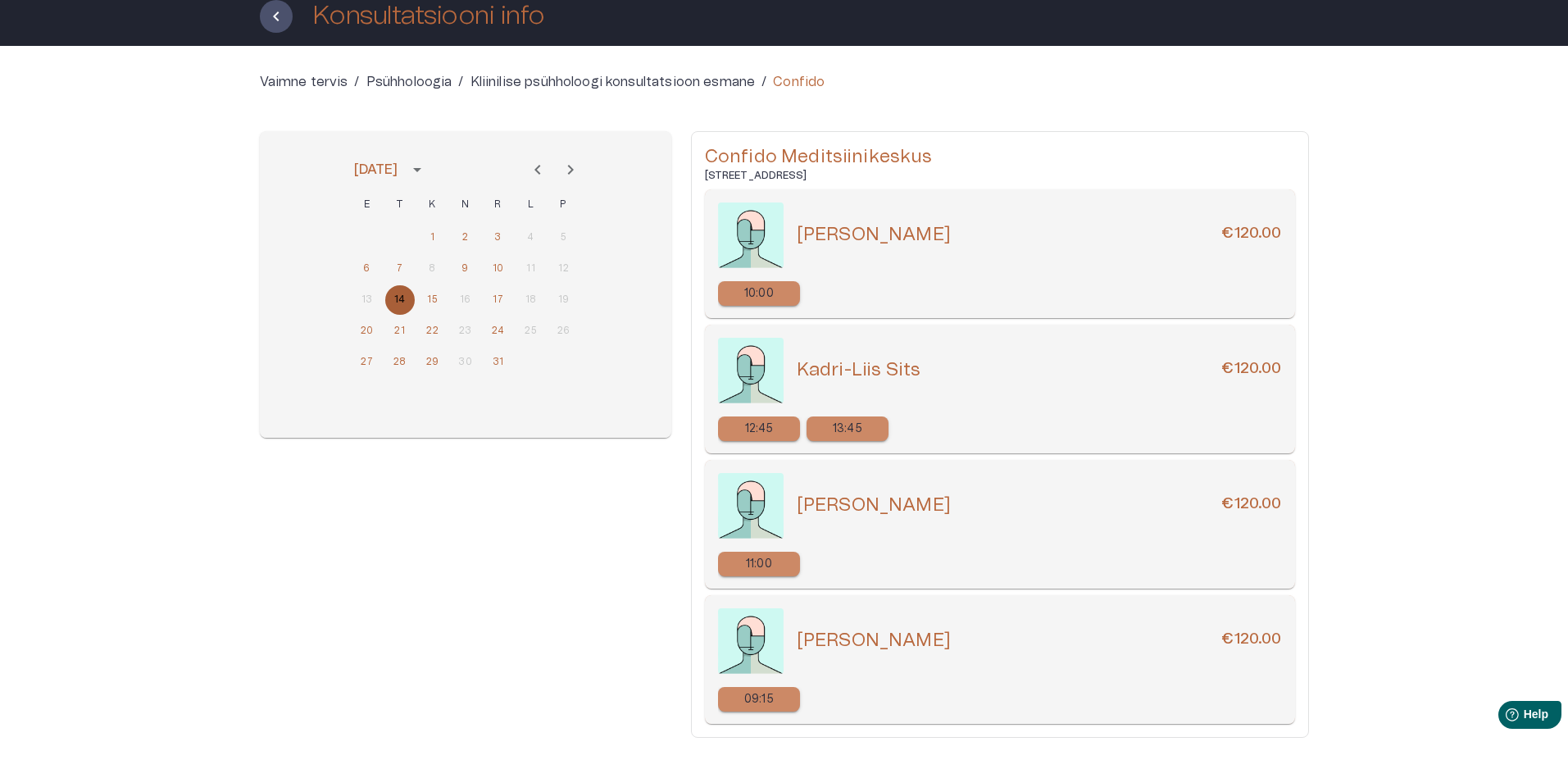
scroll to position [103, 0]
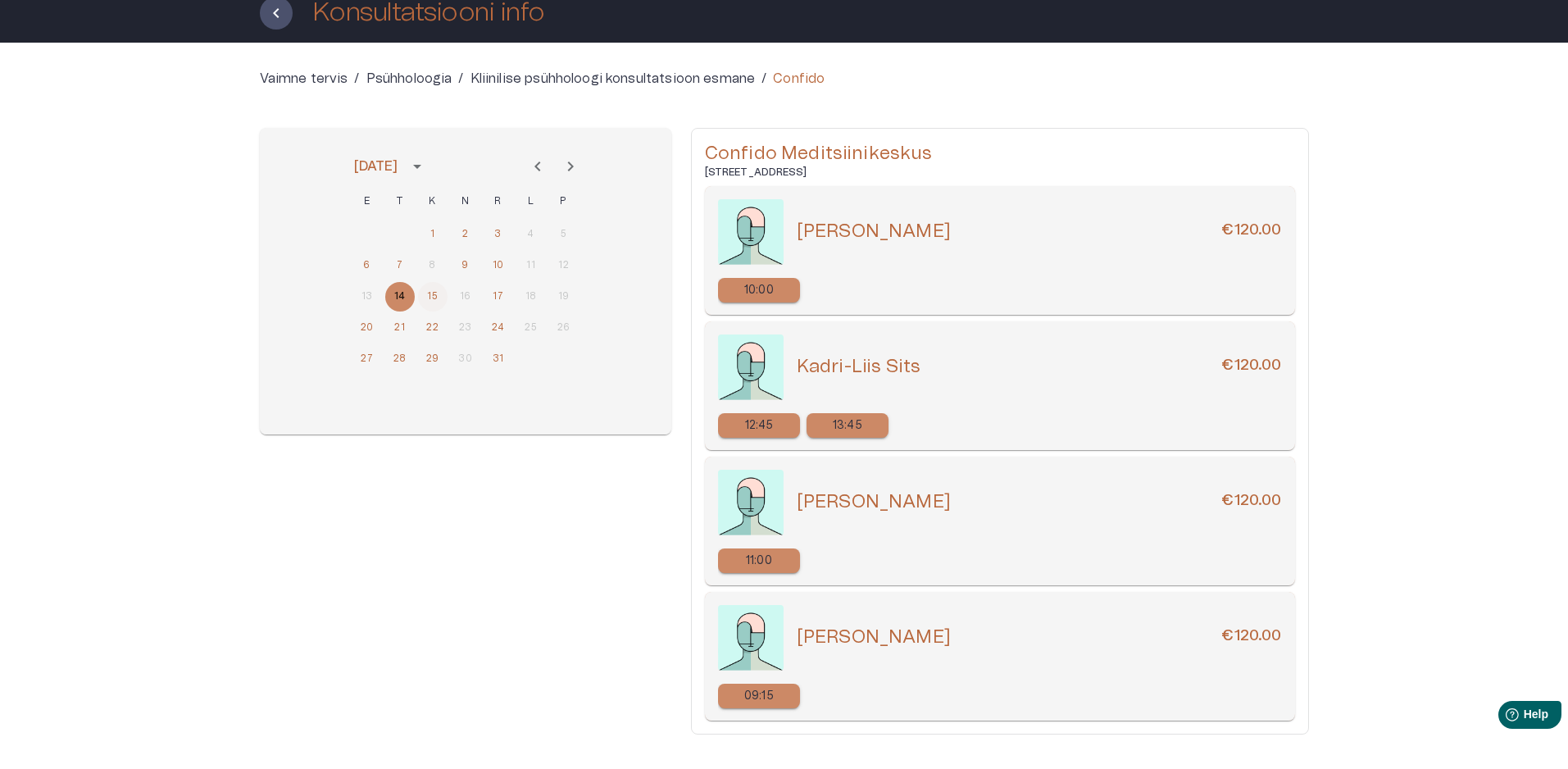
click at [436, 300] on button "15" at bounding box center [432, 296] width 30 height 30
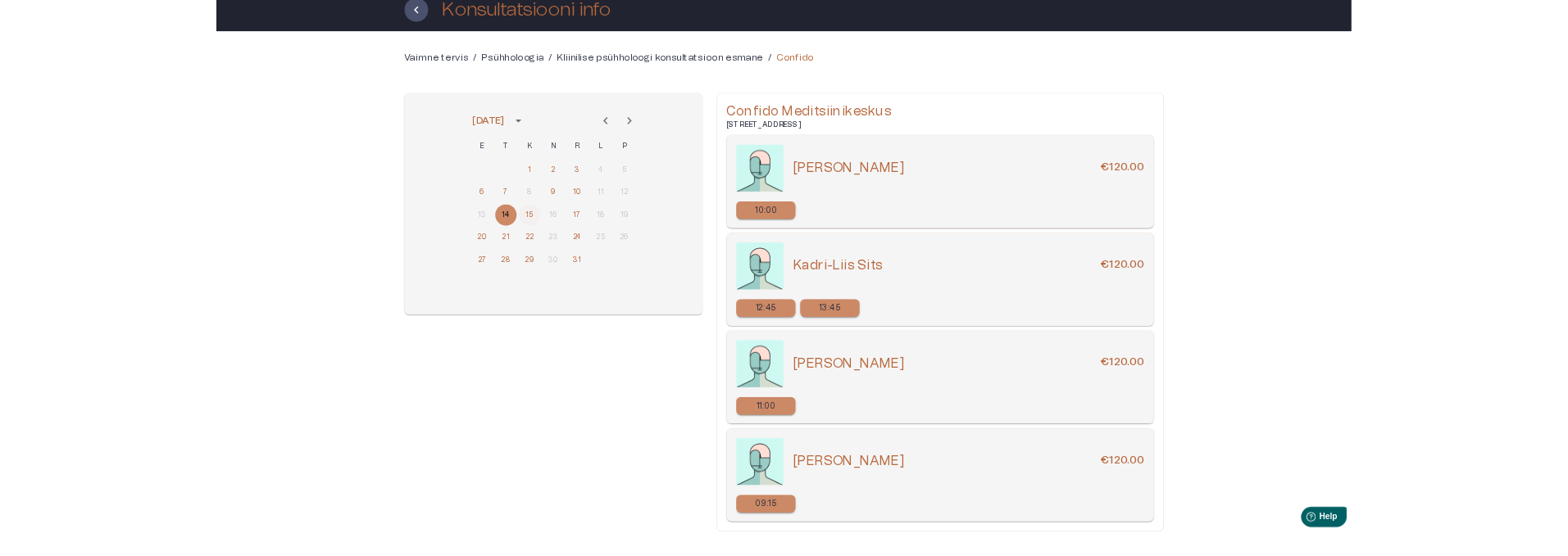
scroll to position [0, 0]
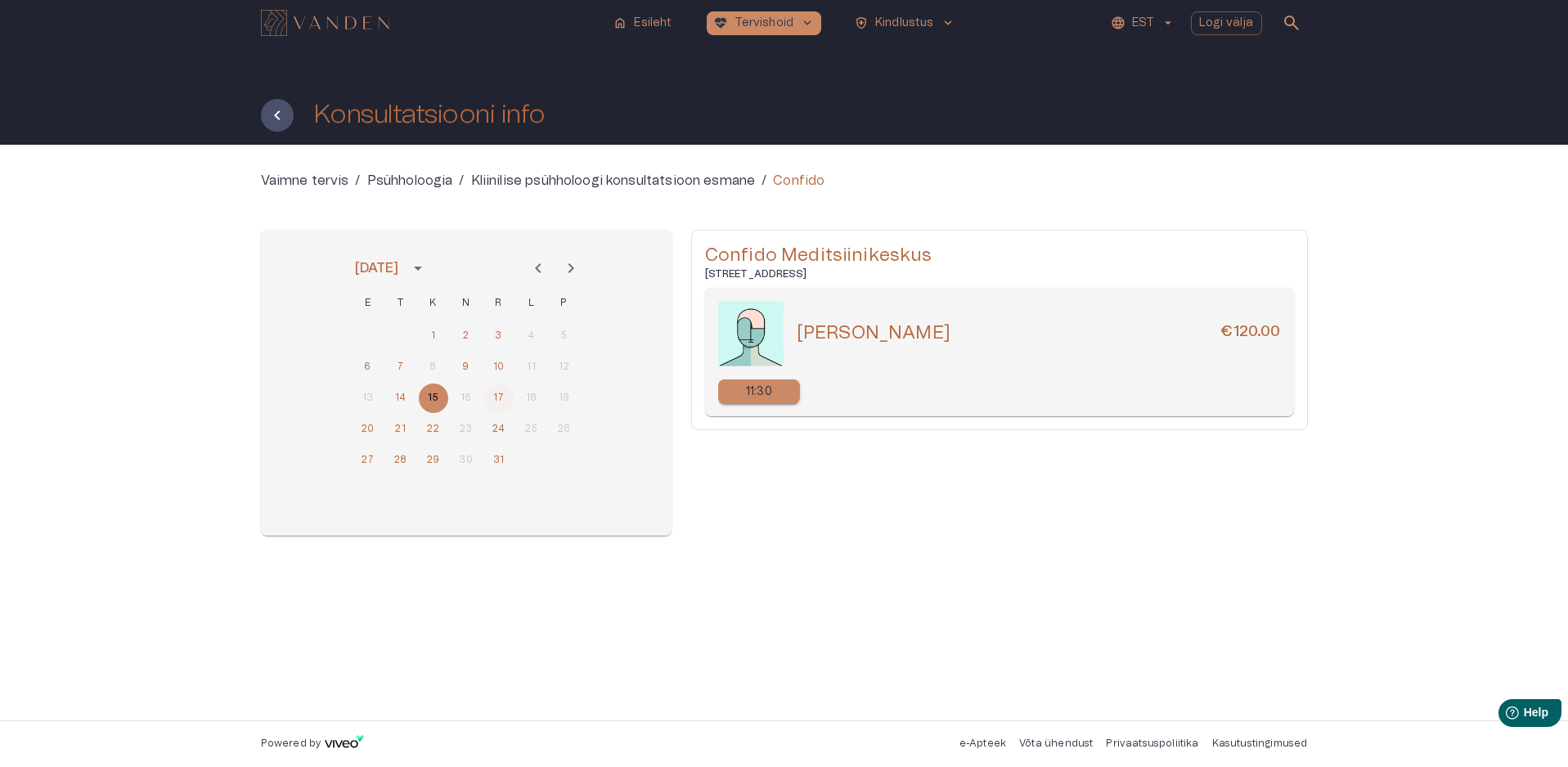
click at [499, 399] on button "17" at bounding box center [498, 398] width 30 height 30
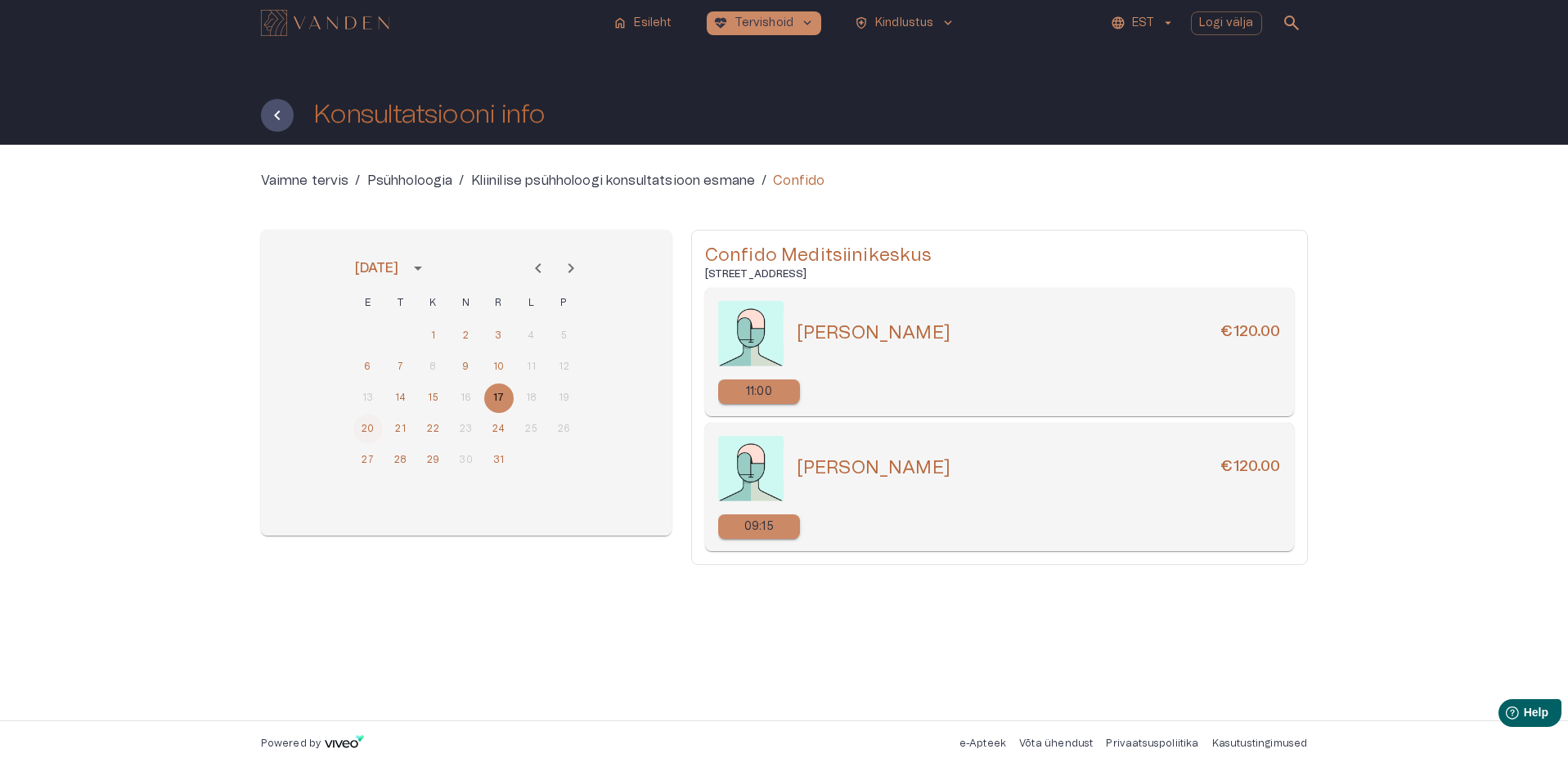
click at [372, 430] on button "20" at bounding box center [367, 429] width 30 height 30
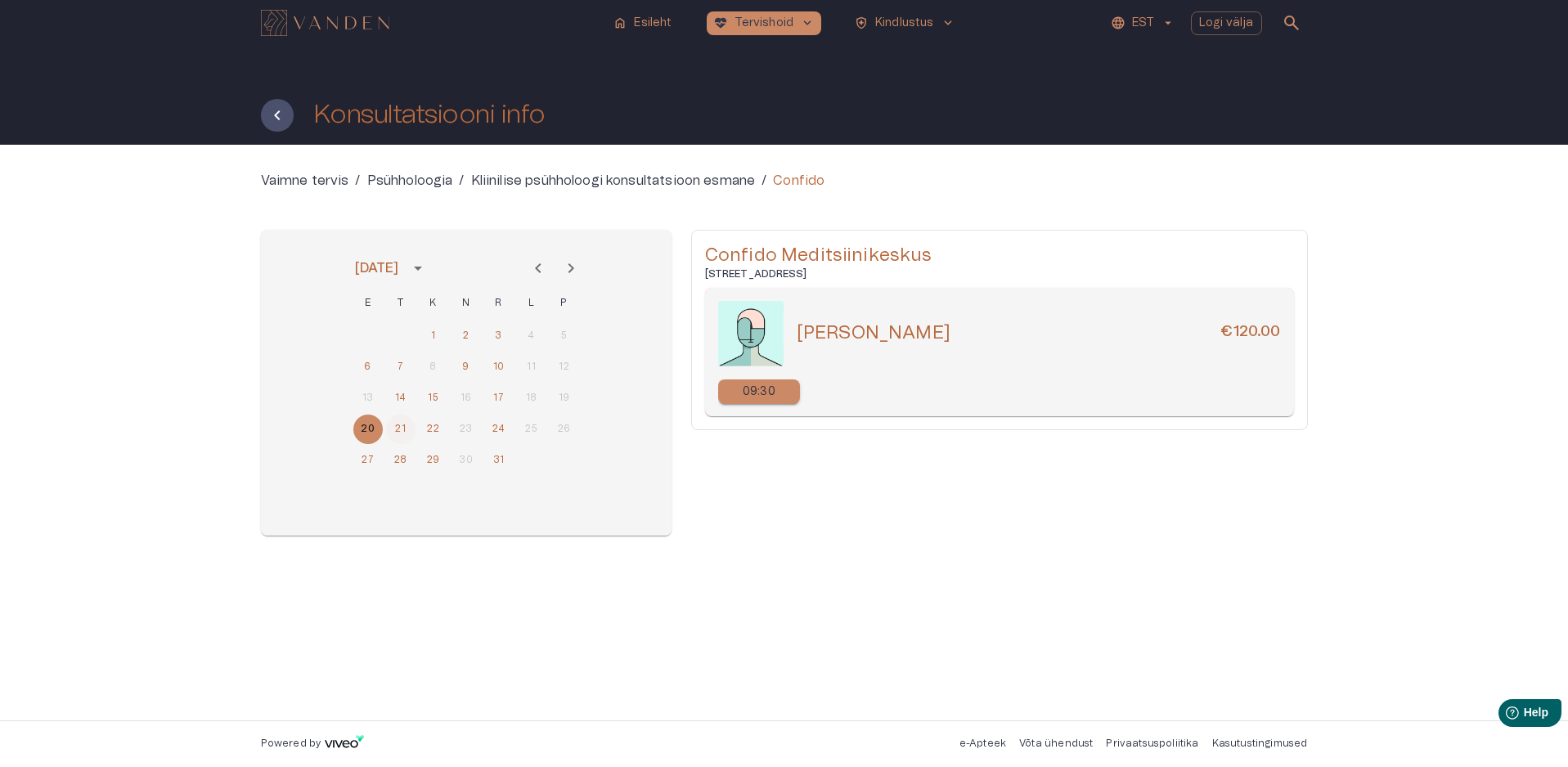
click at [391, 433] on button "21" at bounding box center [401, 429] width 30 height 30
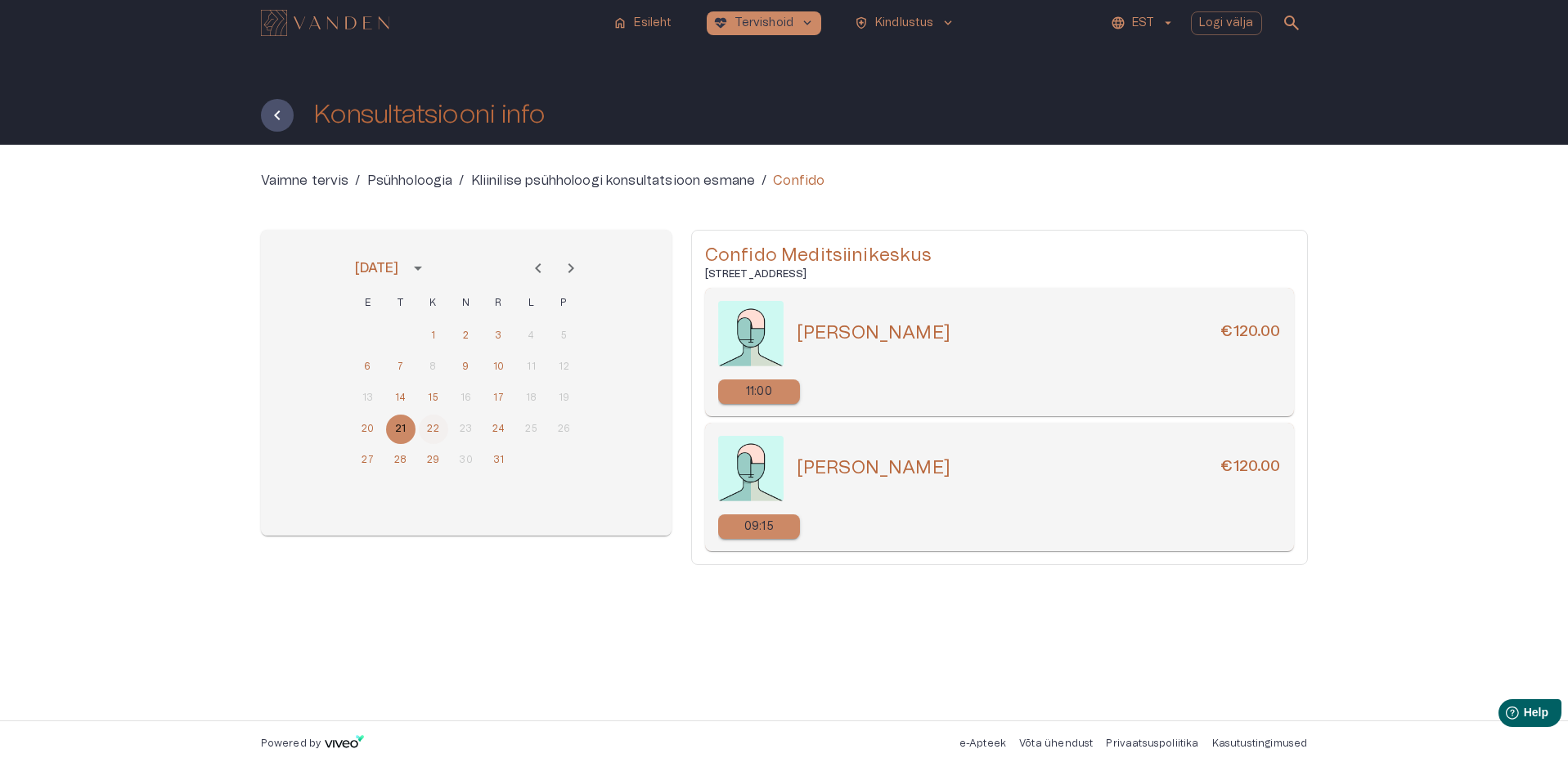
click at [431, 435] on button "22" at bounding box center [433, 429] width 30 height 30
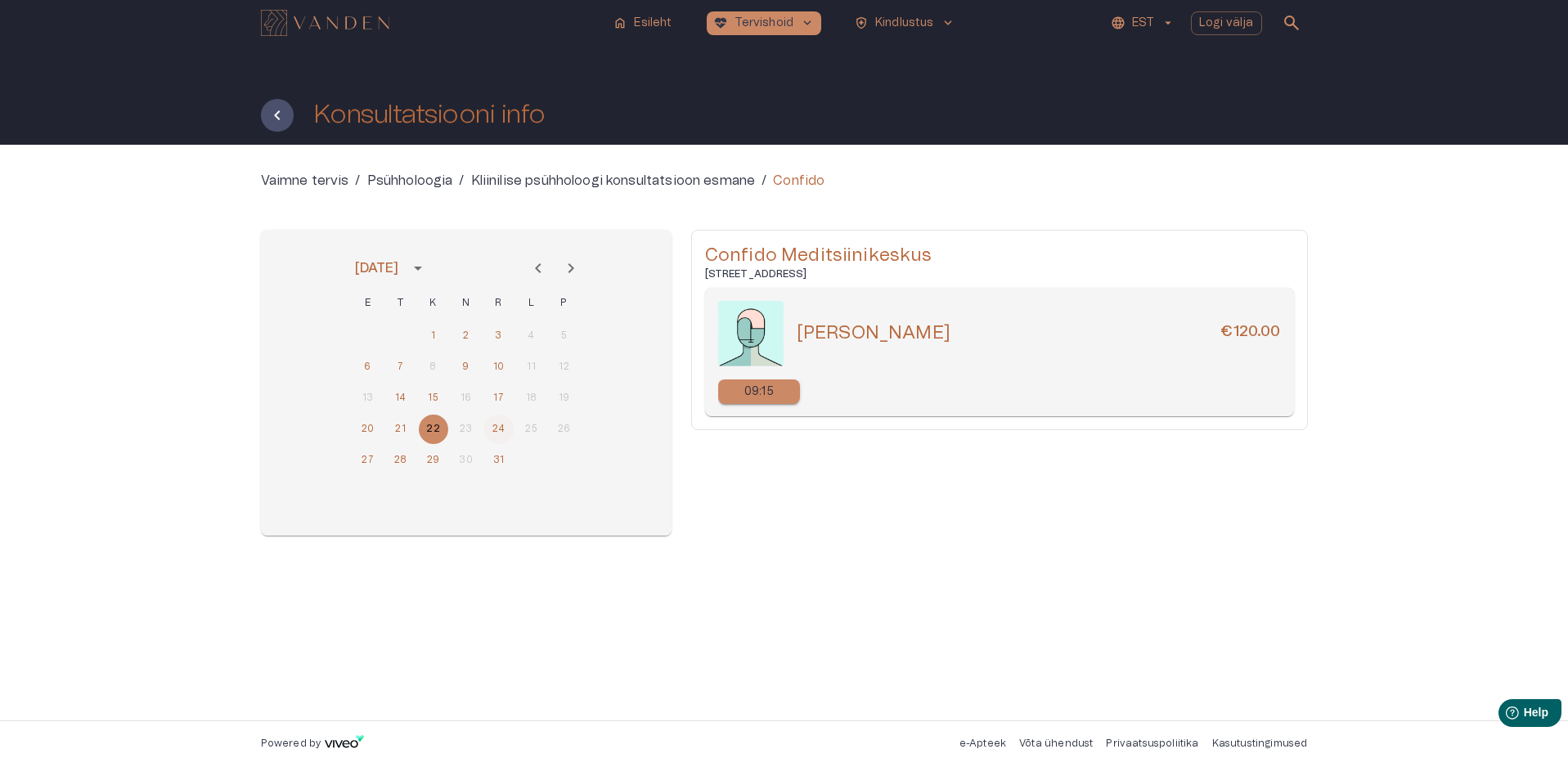
click at [495, 431] on button "24" at bounding box center [498, 429] width 30 height 30
click at [378, 461] on button "27" at bounding box center [367, 460] width 30 height 30
click at [399, 461] on button "28" at bounding box center [401, 460] width 30 height 30
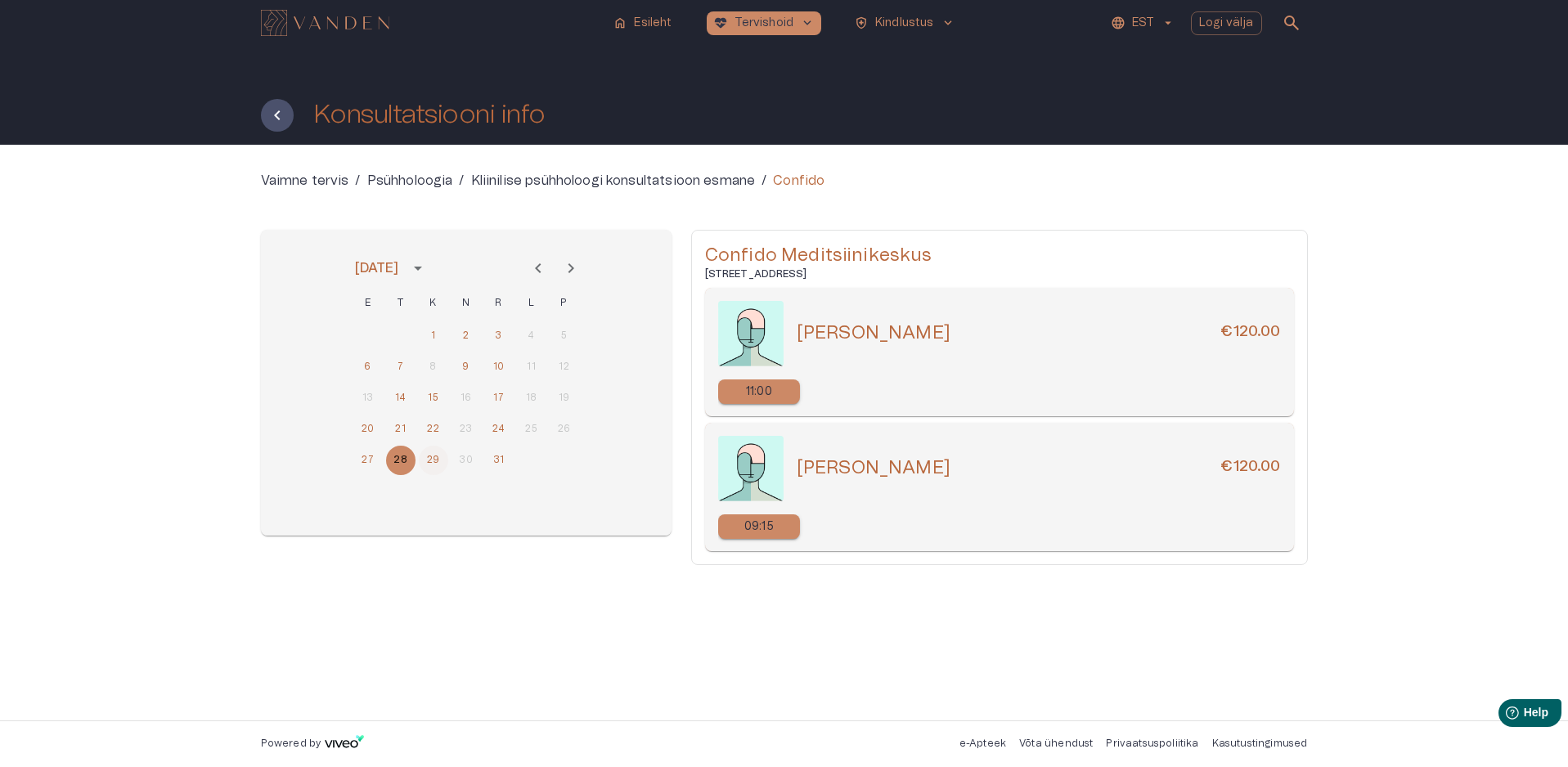
click at [427, 458] on button "29" at bounding box center [433, 460] width 30 height 30
click at [497, 461] on button "31" at bounding box center [498, 460] width 30 height 30
click at [432, 428] on button "22" at bounding box center [433, 429] width 30 height 30
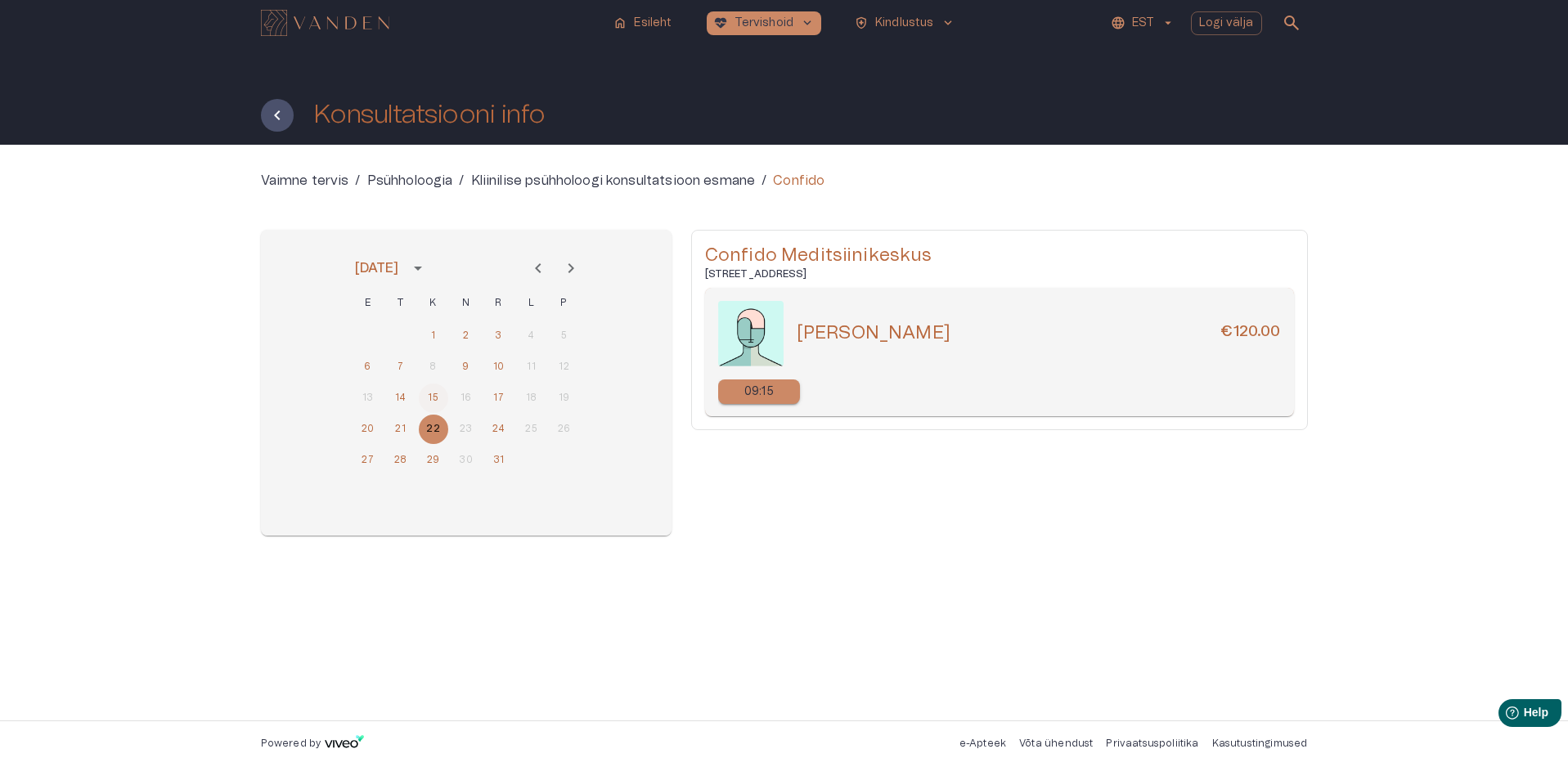
click at [431, 406] on button "15" at bounding box center [433, 398] width 30 height 30
click at [398, 396] on button "14" at bounding box center [401, 398] width 30 height 30
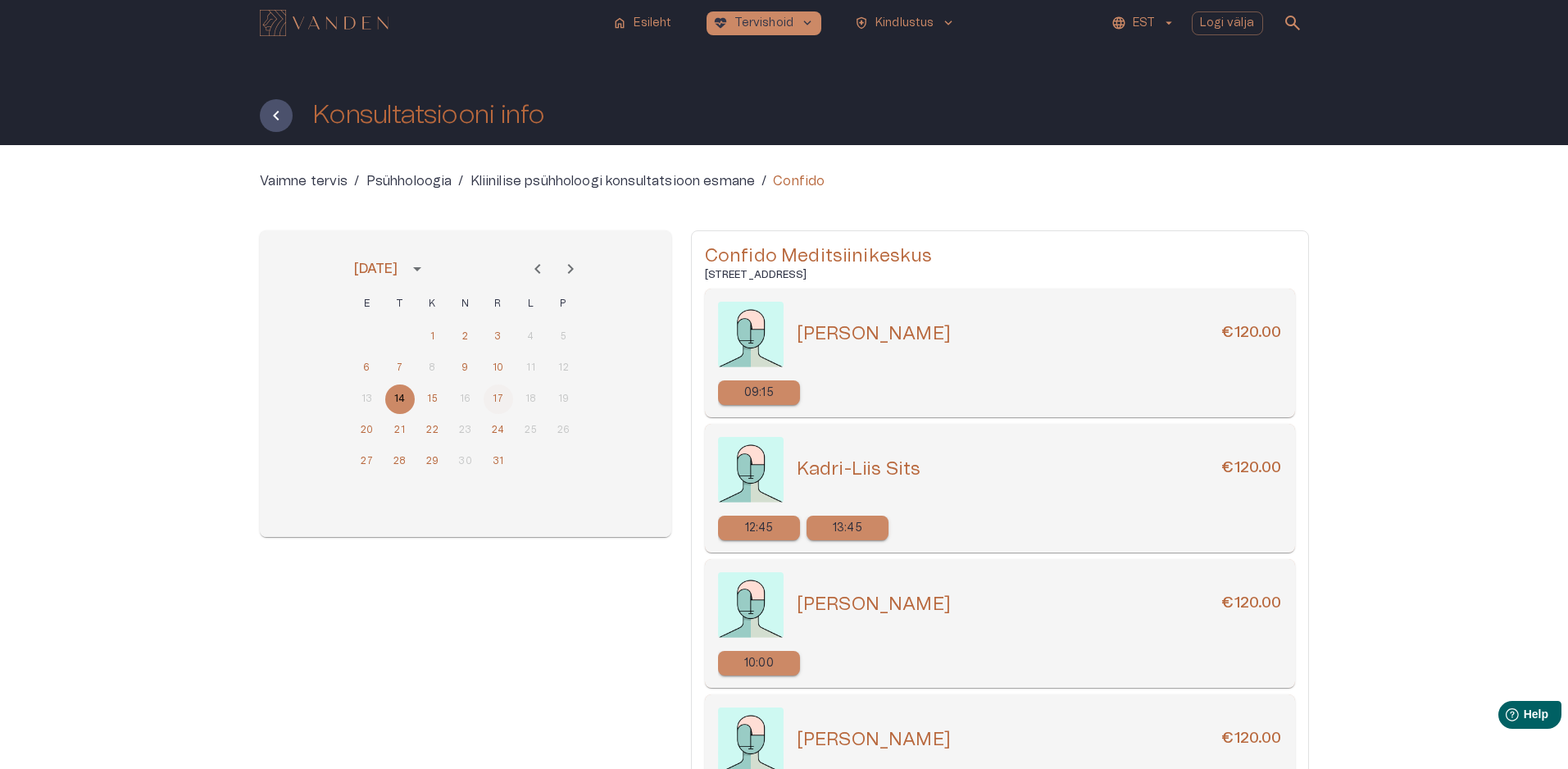
click at [502, 399] on button "17" at bounding box center [498, 399] width 30 height 30
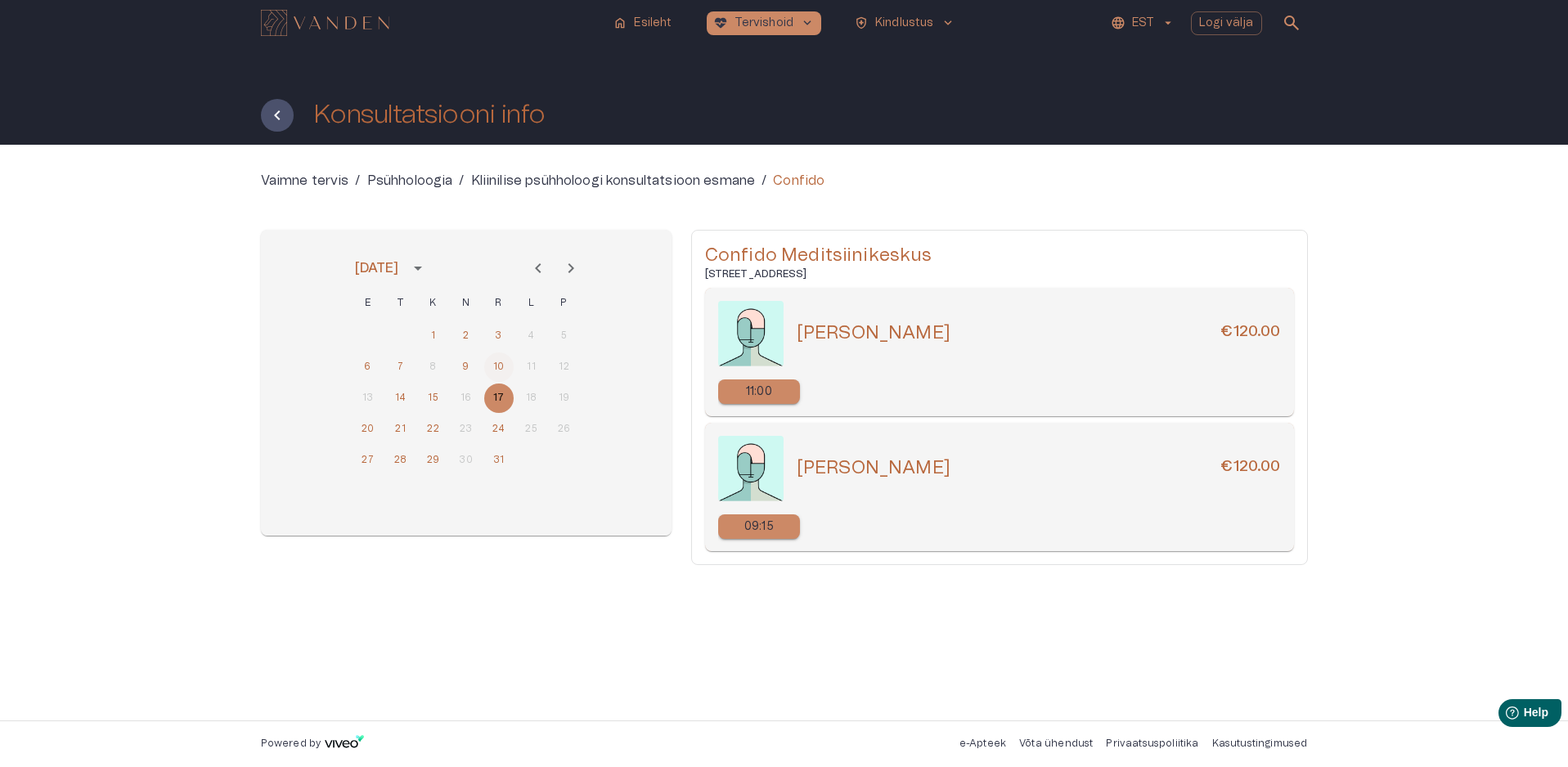
click at [495, 367] on button "10" at bounding box center [498, 367] width 30 height 30
click at [468, 370] on button "9" at bounding box center [466, 367] width 30 height 30
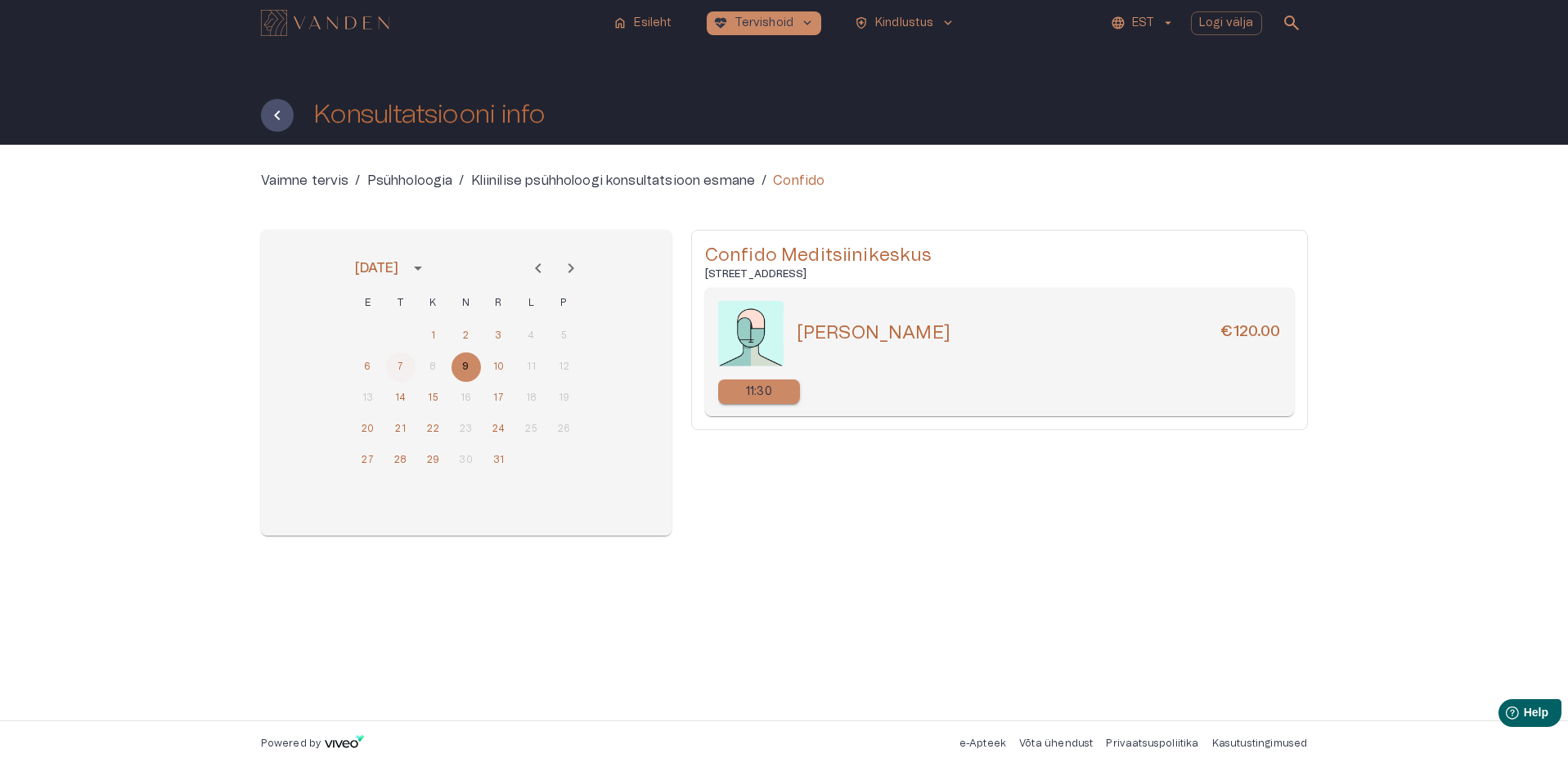
click at [408, 370] on button "7" at bounding box center [401, 367] width 30 height 30
click at [494, 339] on button "3" at bounding box center [498, 336] width 30 height 30
click at [471, 340] on button "2" at bounding box center [466, 336] width 30 height 30
click at [439, 339] on button "1" at bounding box center [433, 336] width 30 height 30
click at [546, 269] on icon "Previous month" at bounding box center [538, 269] width 20 height 20
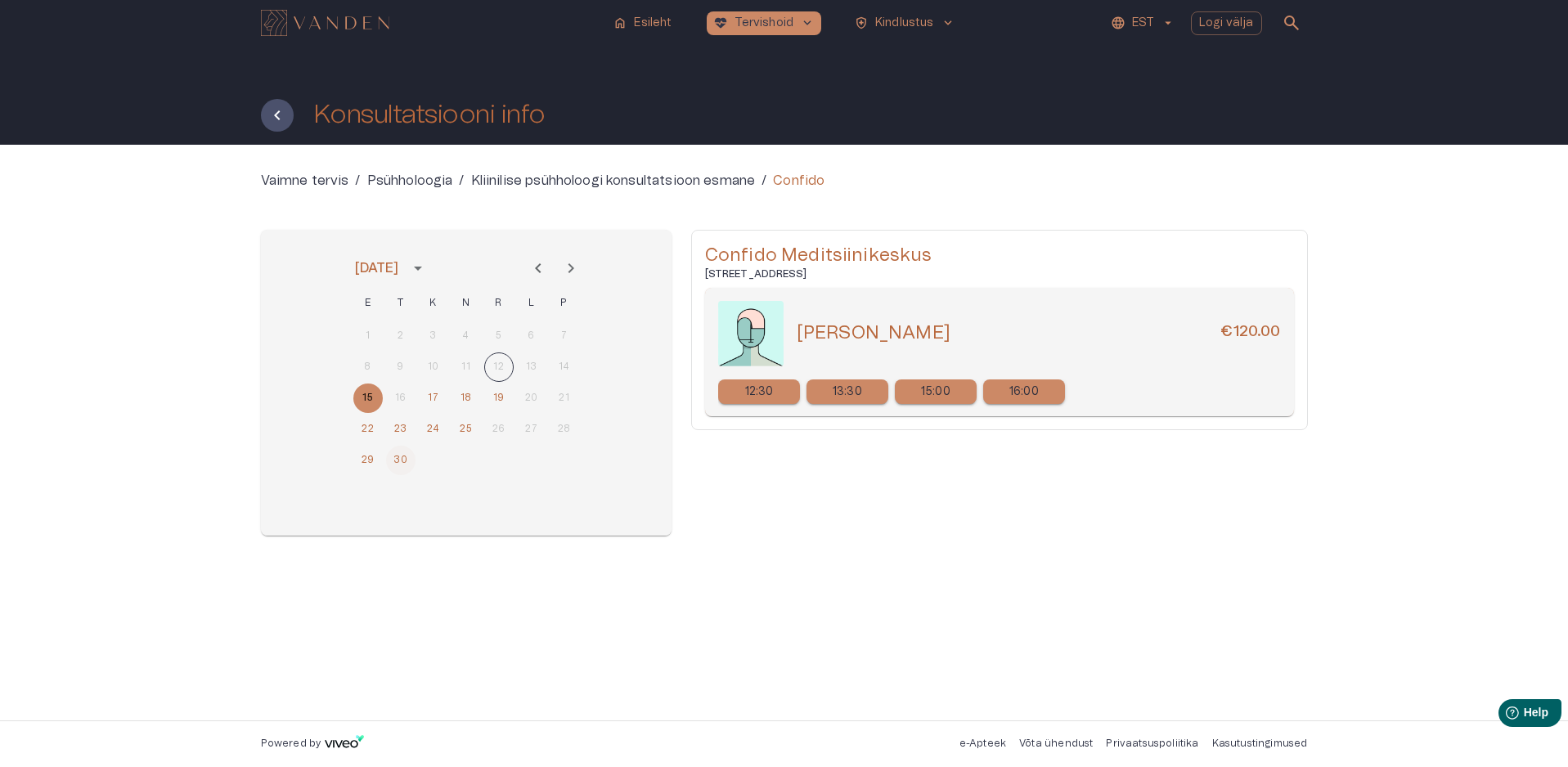
click at [398, 468] on button "30" at bounding box center [401, 460] width 30 height 30
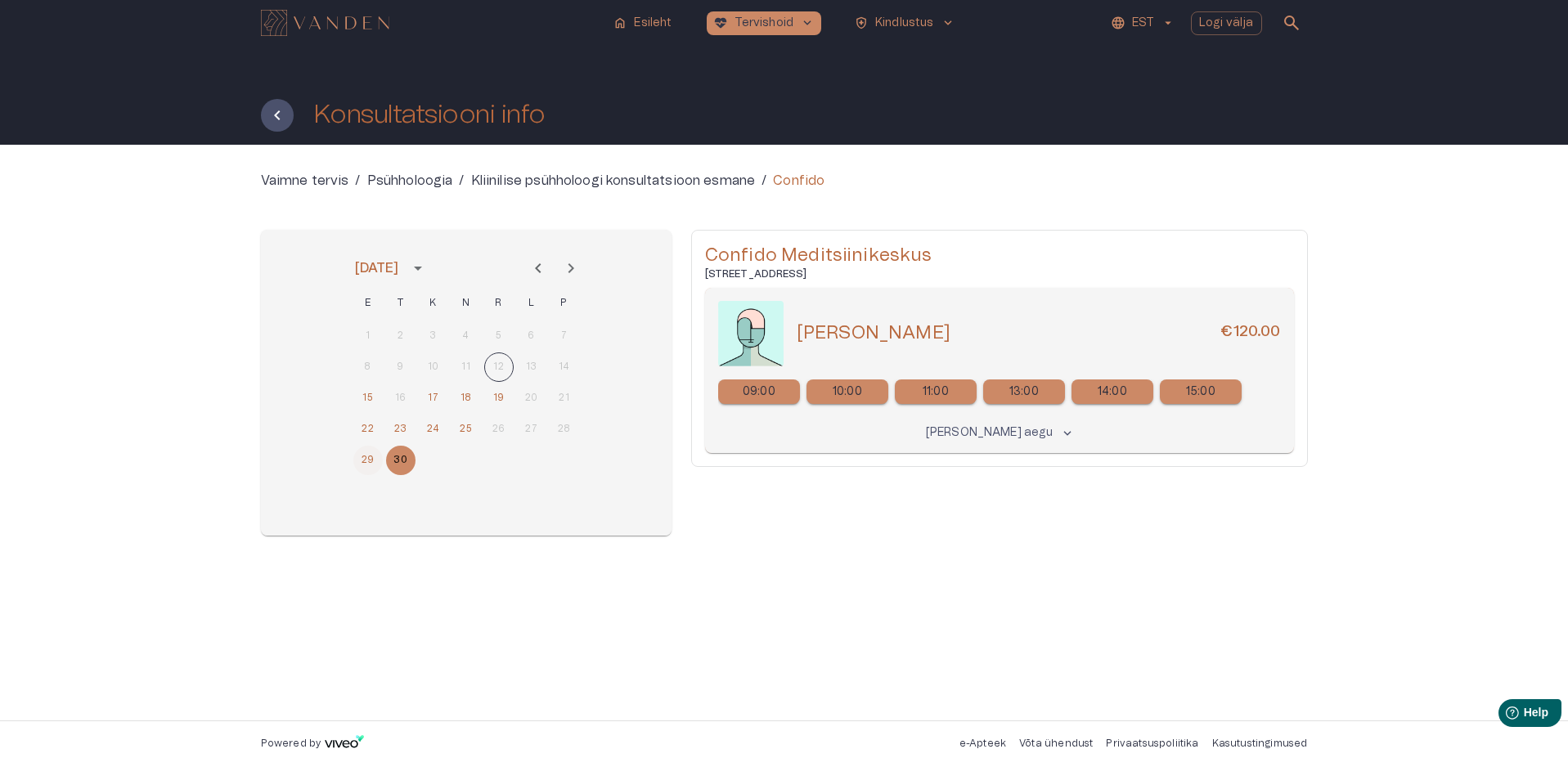
click at [362, 464] on button "29" at bounding box center [367, 460] width 30 height 30
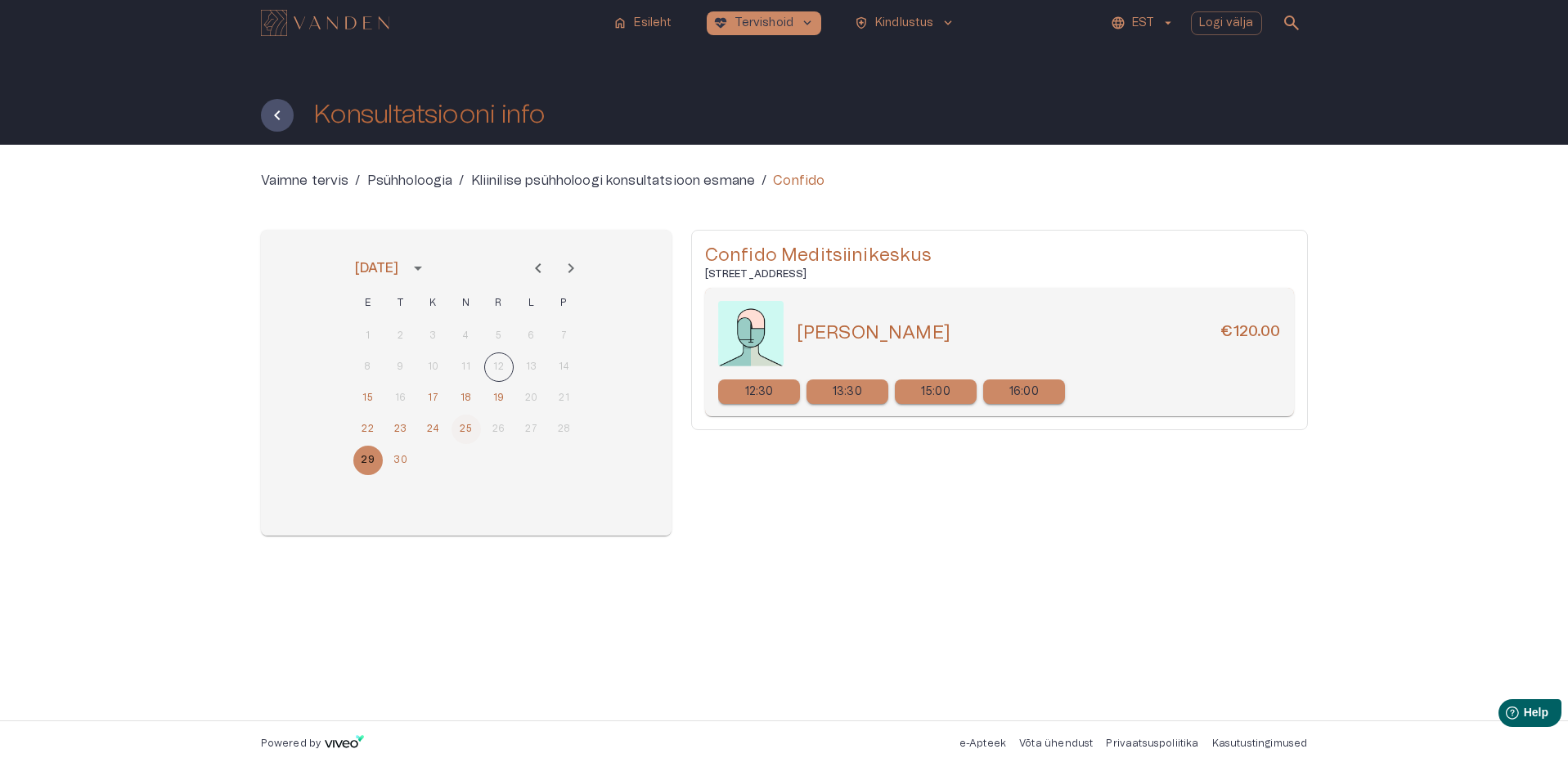
click at [464, 430] on button "25" at bounding box center [466, 429] width 30 height 30
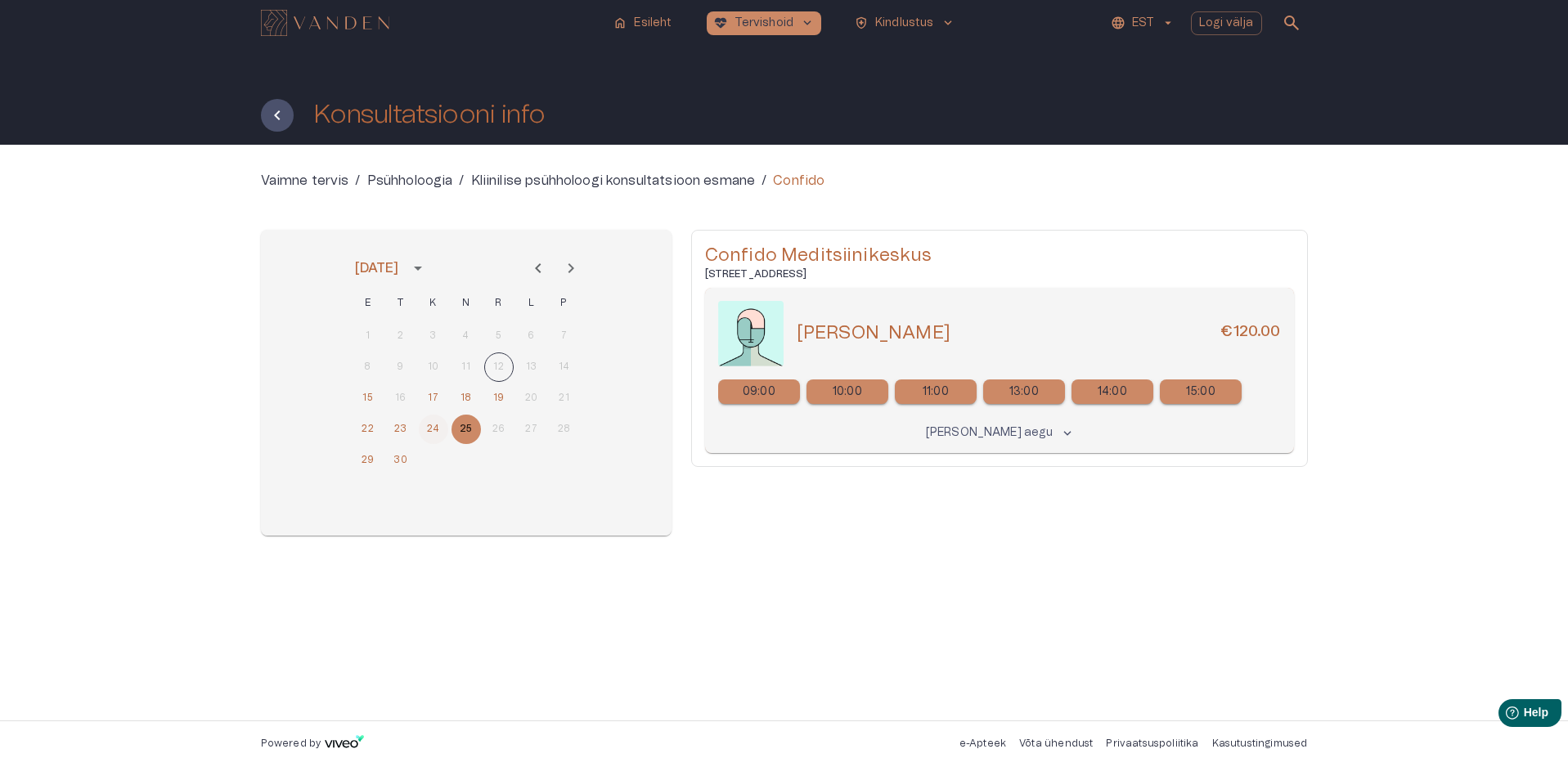
click at [427, 432] on button "24" at bounding box center [433, 429] width 30 height 30
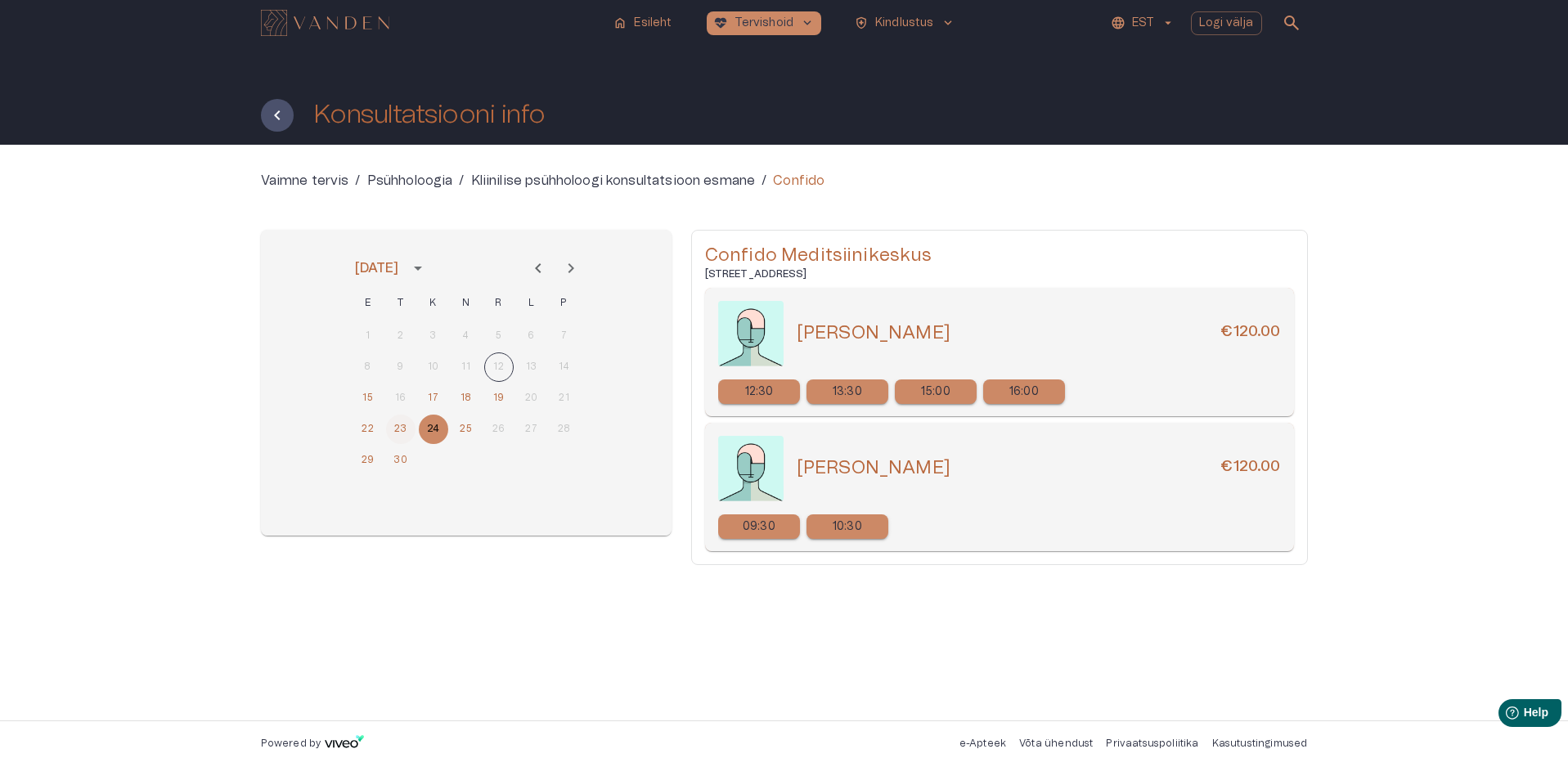
click at [401, 428] on button "23" at bounding box center [401, 429] width 30 height 30
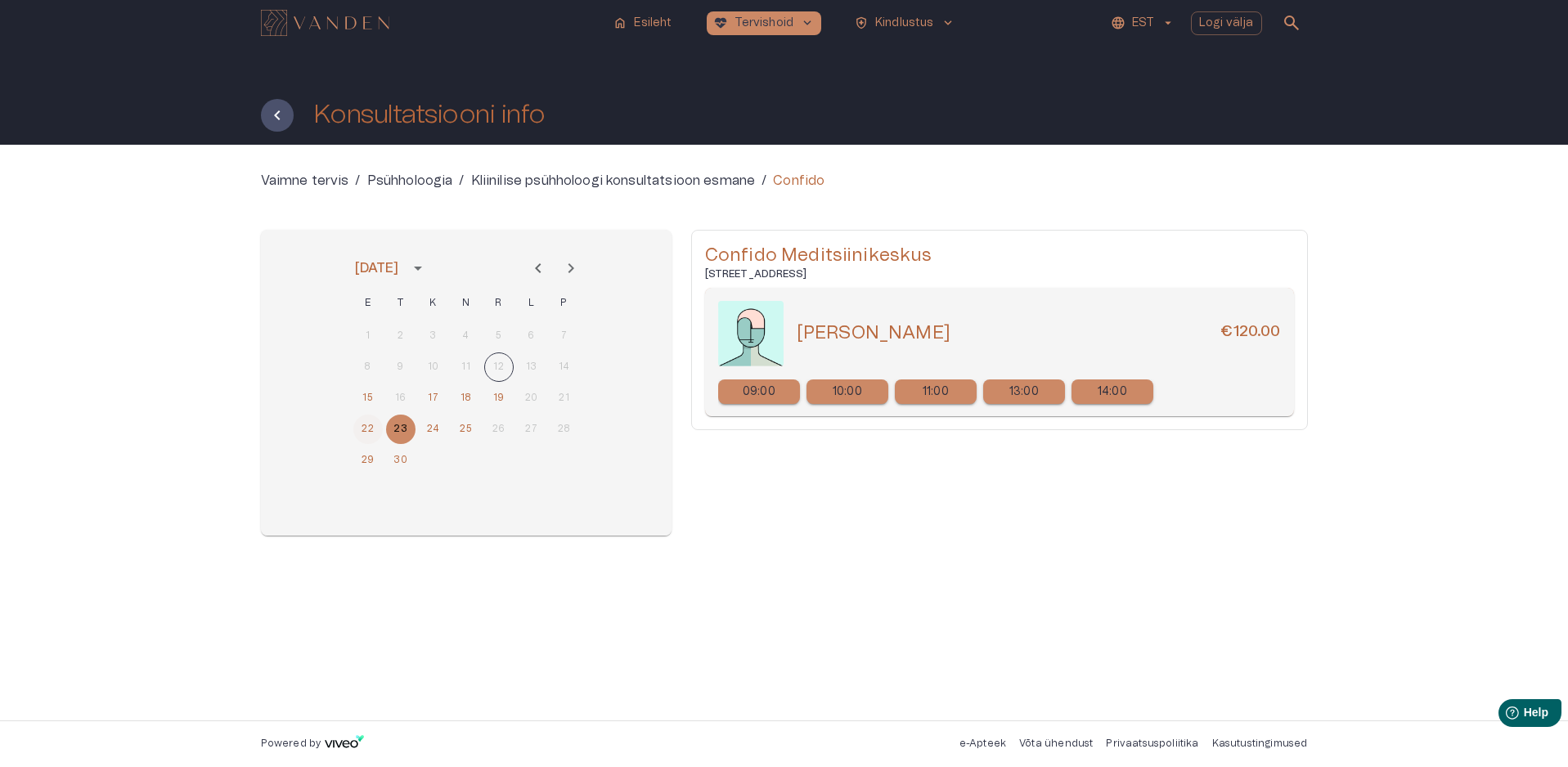
click at [372, 424] on button "22" at bounding box center [367, 429] width 30 height 30
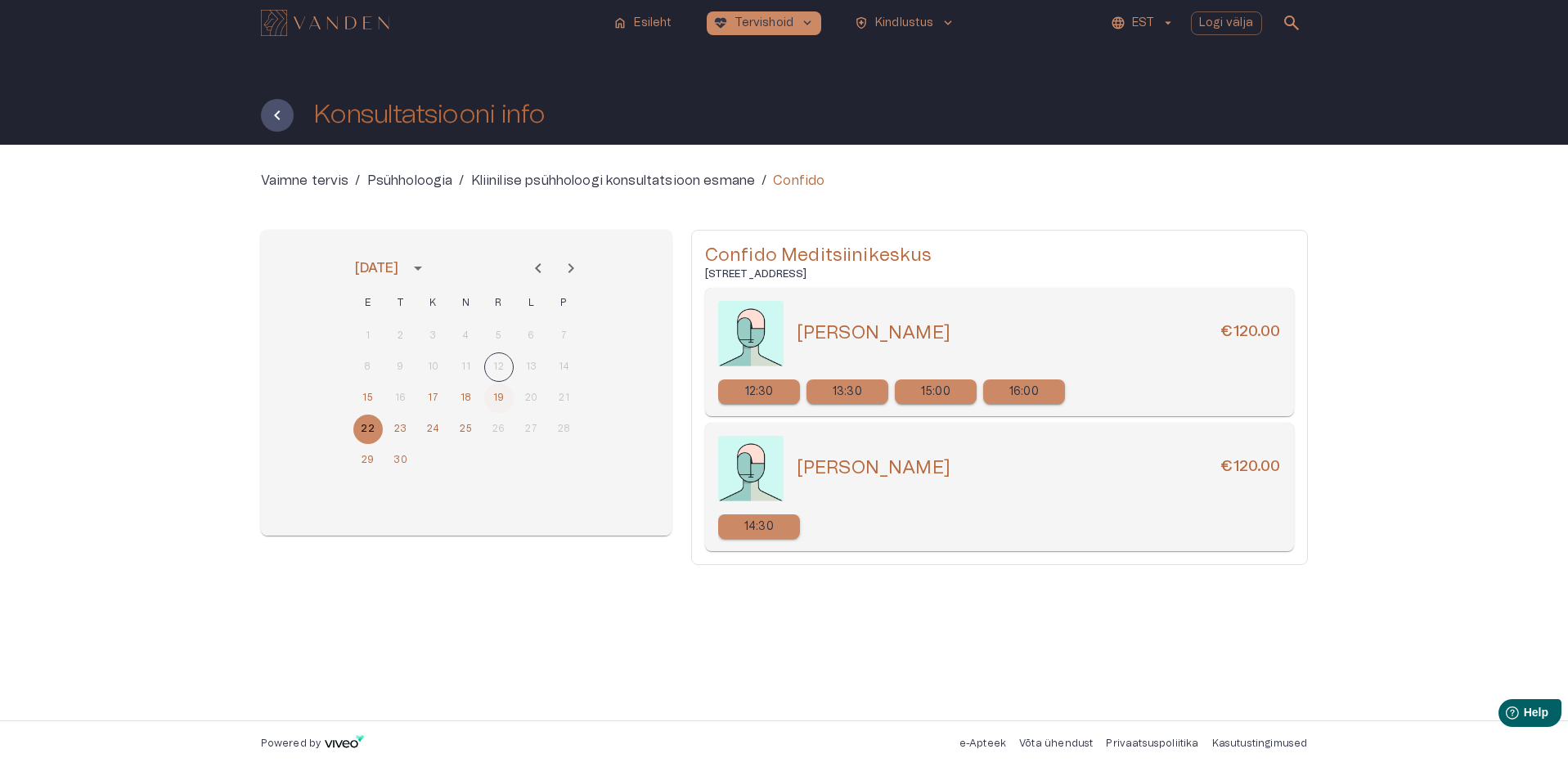
click at [503, 402] on button "19" at bounding box center [498, 398] width 30 height 30
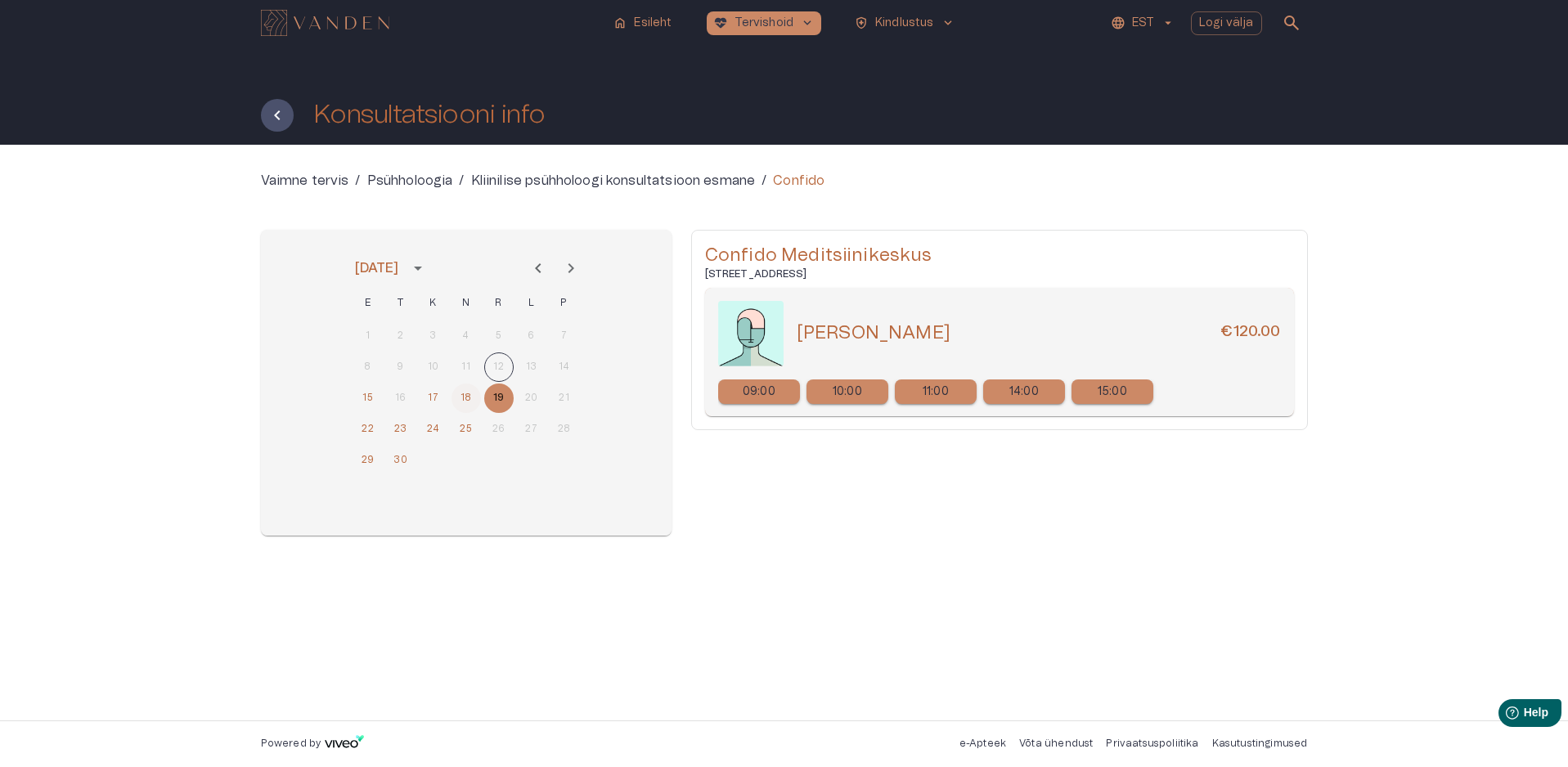
click at [462, 403] on button "18" at bounding box center [466, 398] width 30 height 30
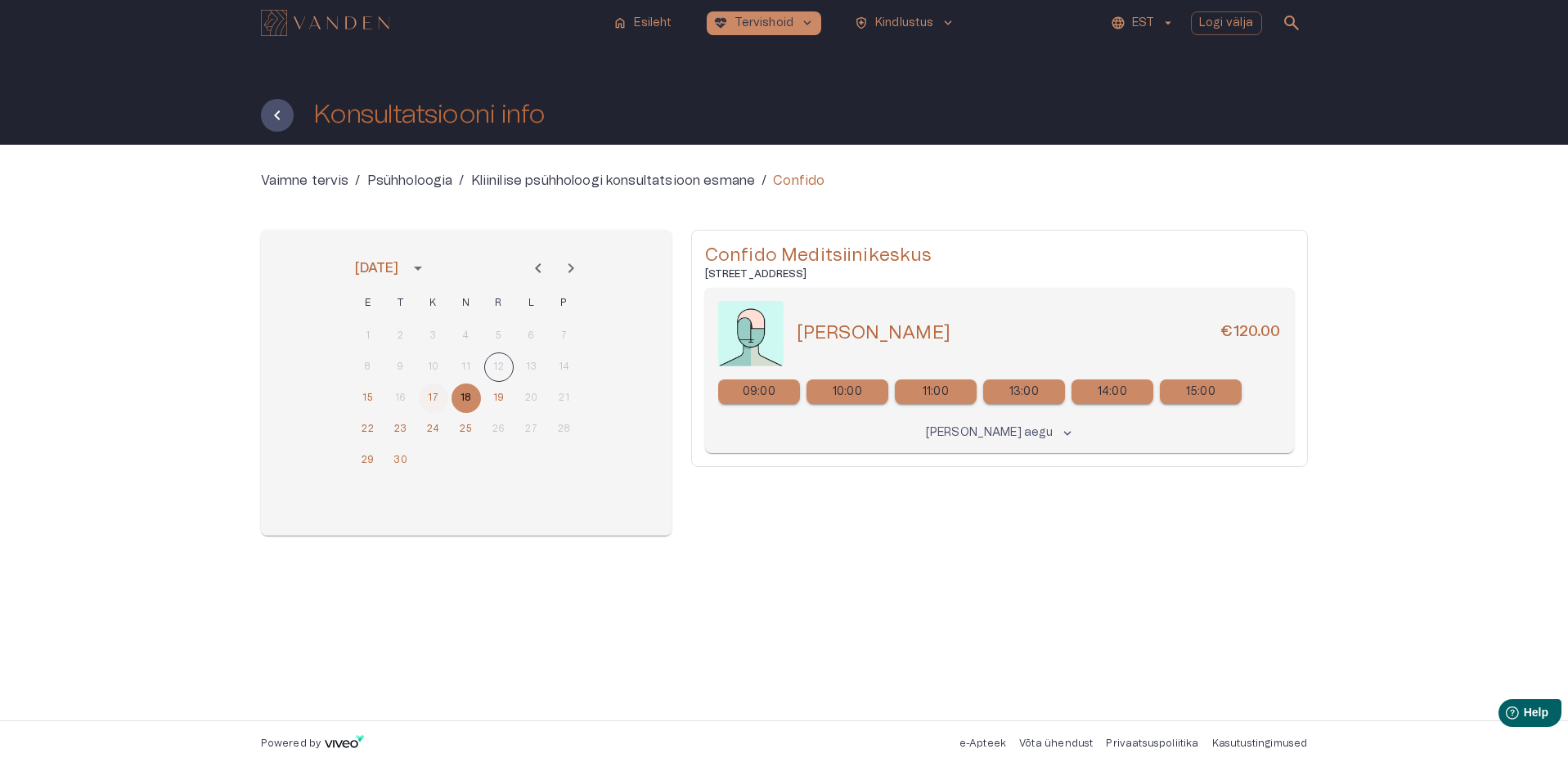
click at [437, 399] on button "17" at bounding box center [433, 398] width 30 height 30
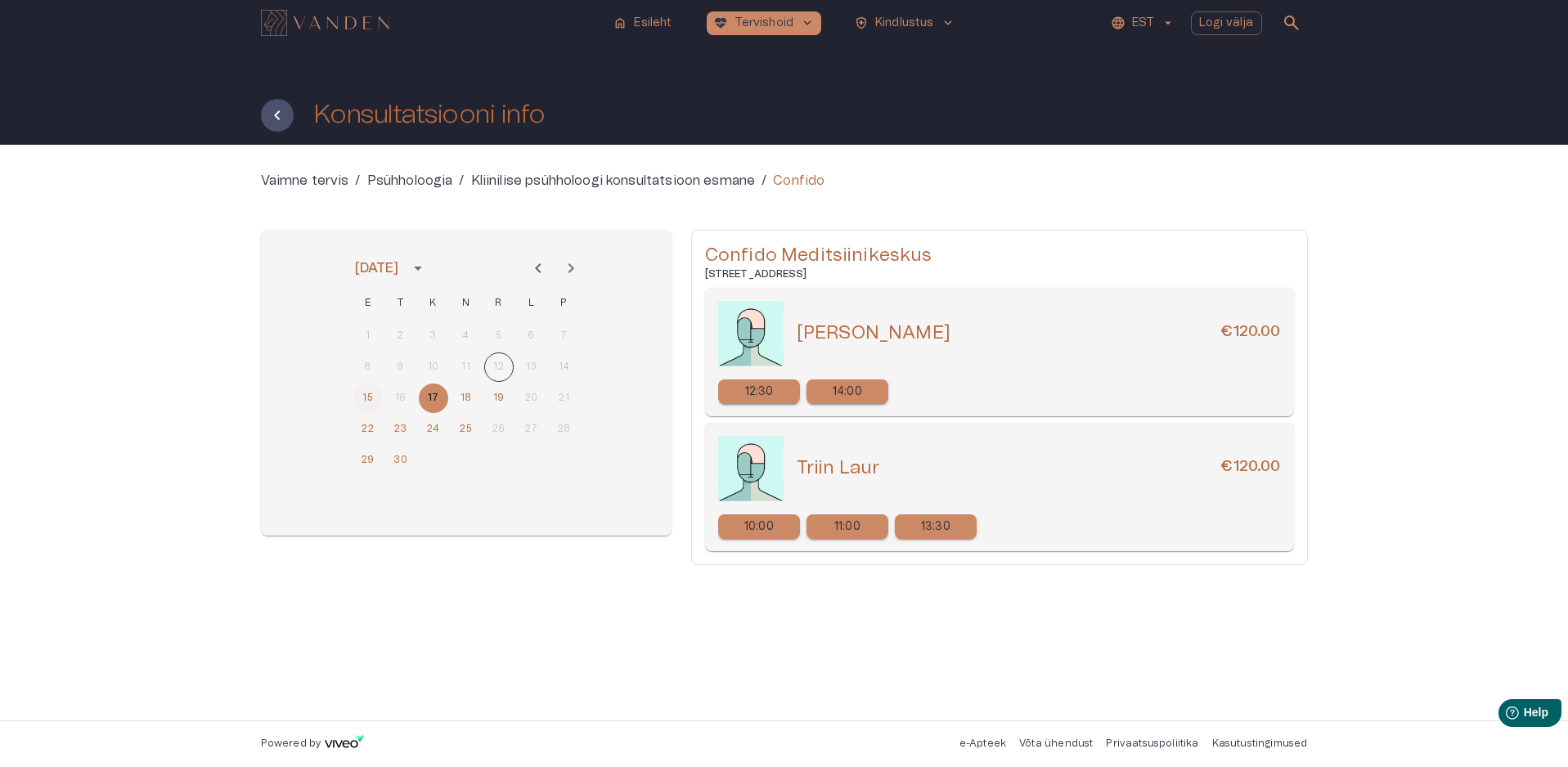
click at [368, 399] on button "15" at bounding box center [367, 398] width 30 height 30
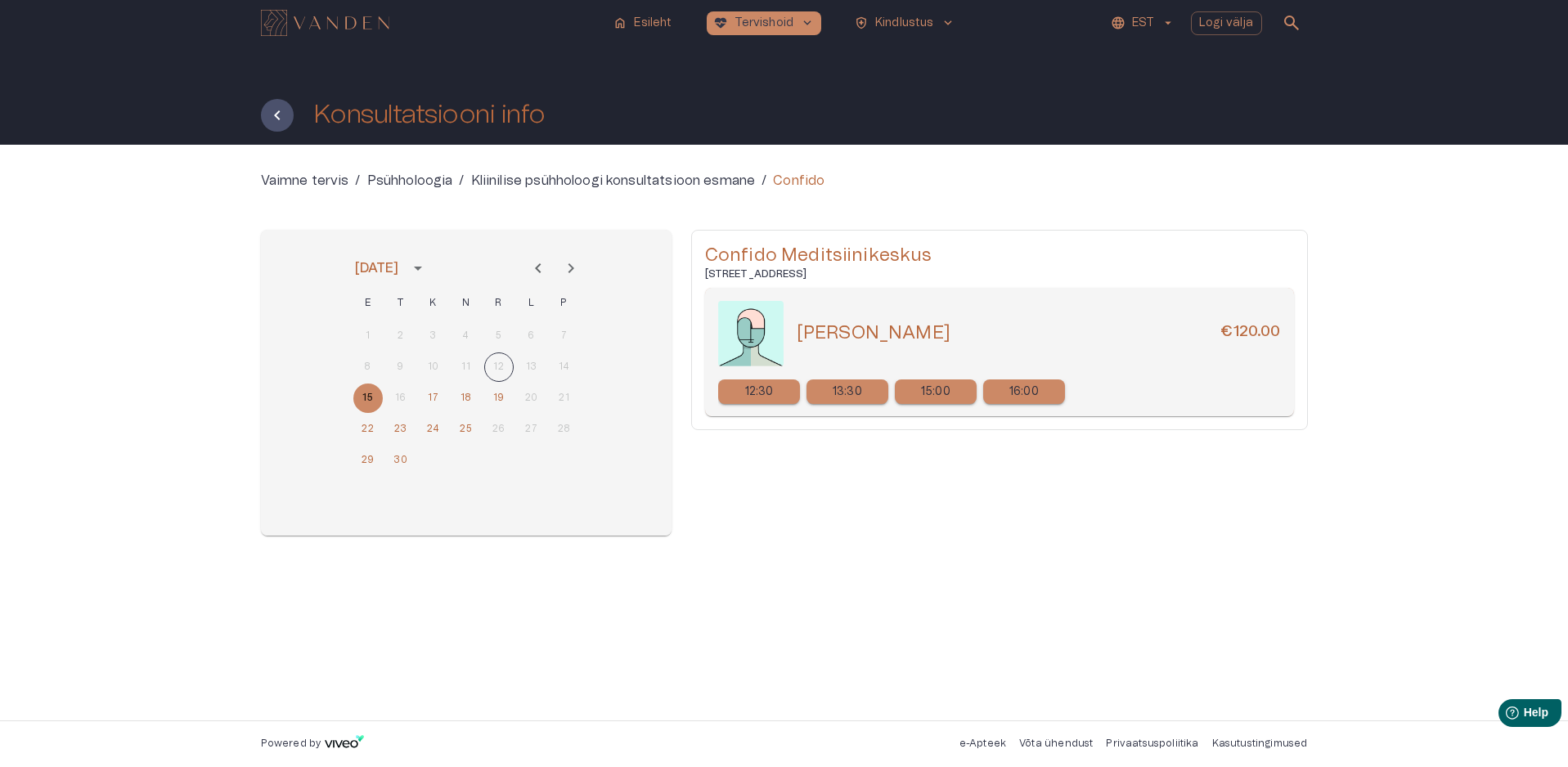
click at [575, 271] on icon "Next month" at bounding box center [571, 269] width 20 height 20
click at [438, 422] on button "22" at bounding box center [433, 429] width 30 height 30
click at [489, 428] on button "24" at bounding box center [498, 429] width 30 height 30
click at [403, 434] on button "21" at bounding box center [401, 429] width 30 height 30
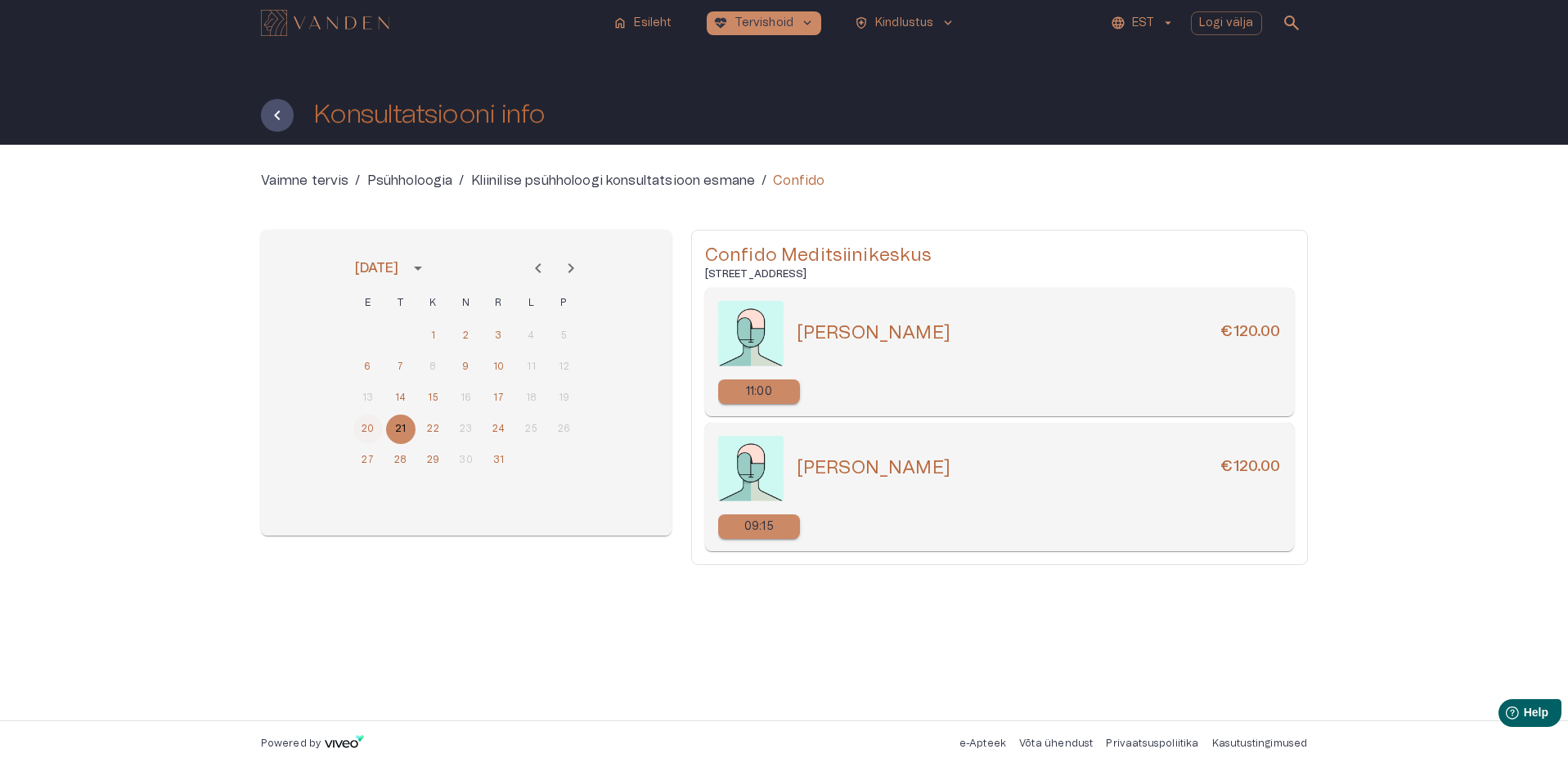
click at [371, 433] on button "20" at bounding box center [367, 429] width 30 height 30
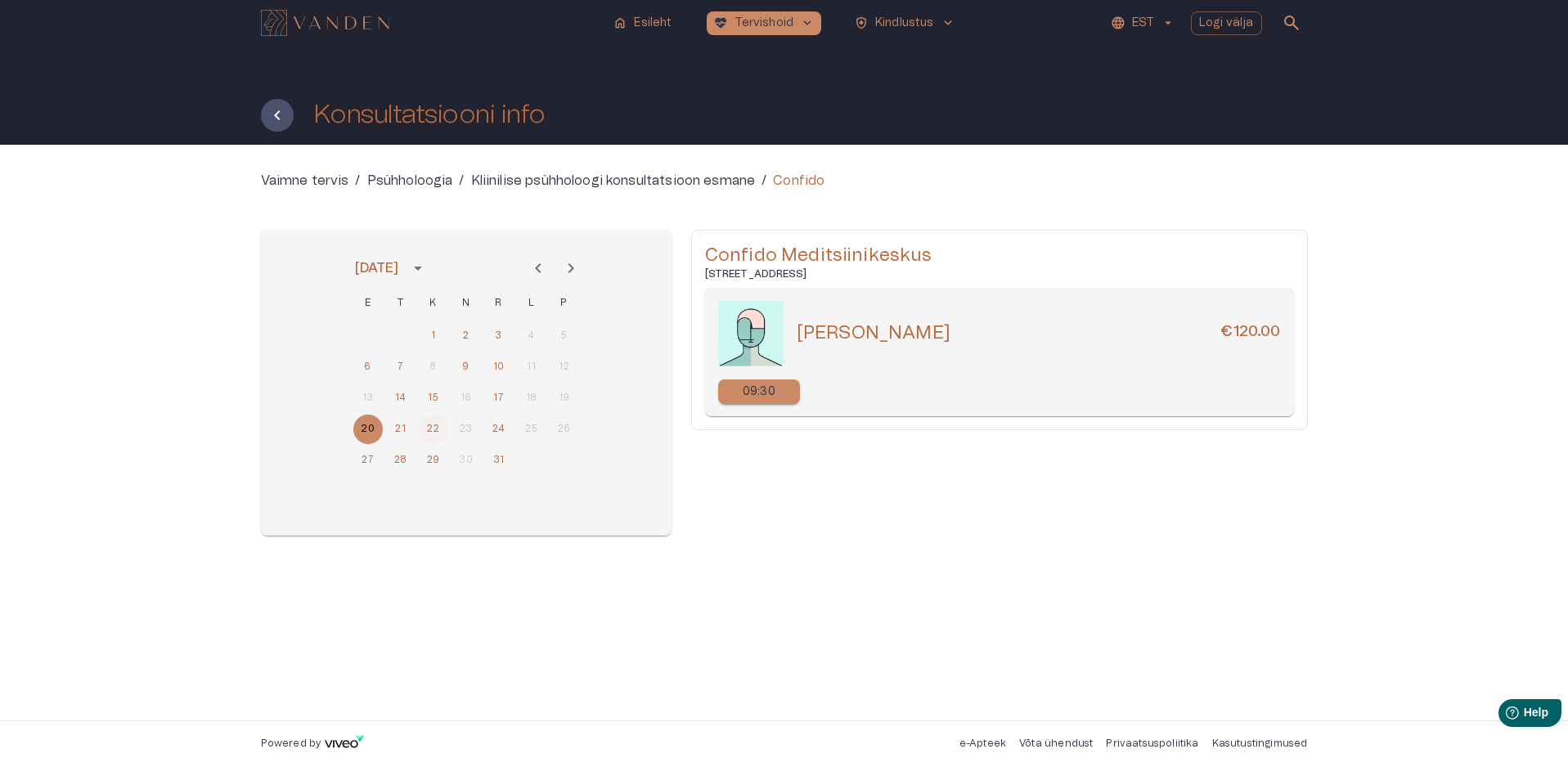
click at [435, 427] on button "22" at bounding box center [433, 429] width 30 height 30
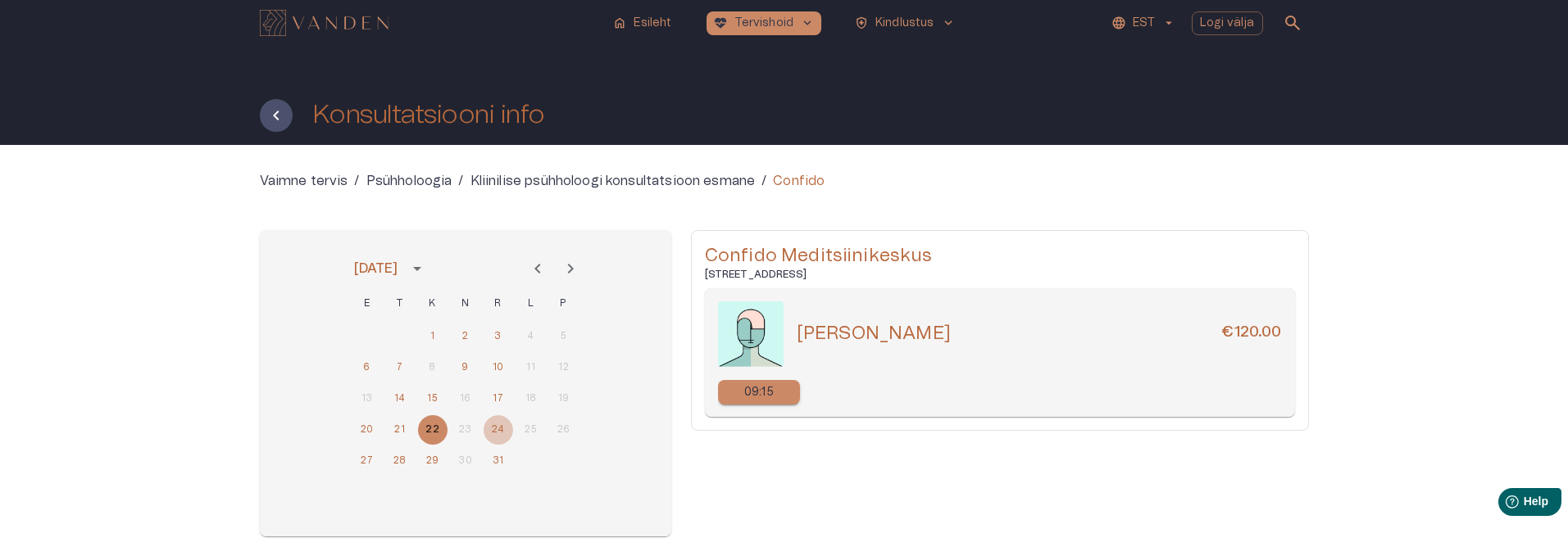
click at [500, 426] on button "24" at bounding box center [498, 430] width 30 height 30
click at [364, 461] on button "27" at bounding box center [367, 461] width 30 height 30
click at [400, 460] on button "28" at bounding box center [400, 461] width 30 height 30
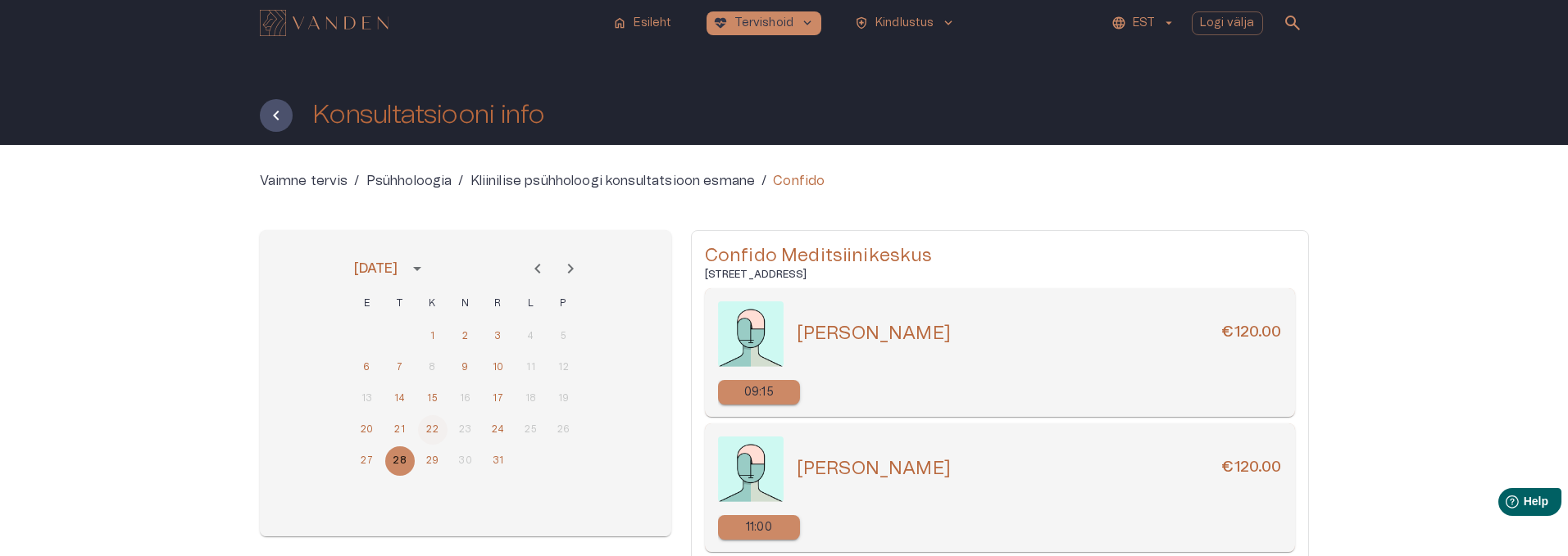
click at [432, 428] on button "22" at bounding box center [432, 430] width 30 height 30
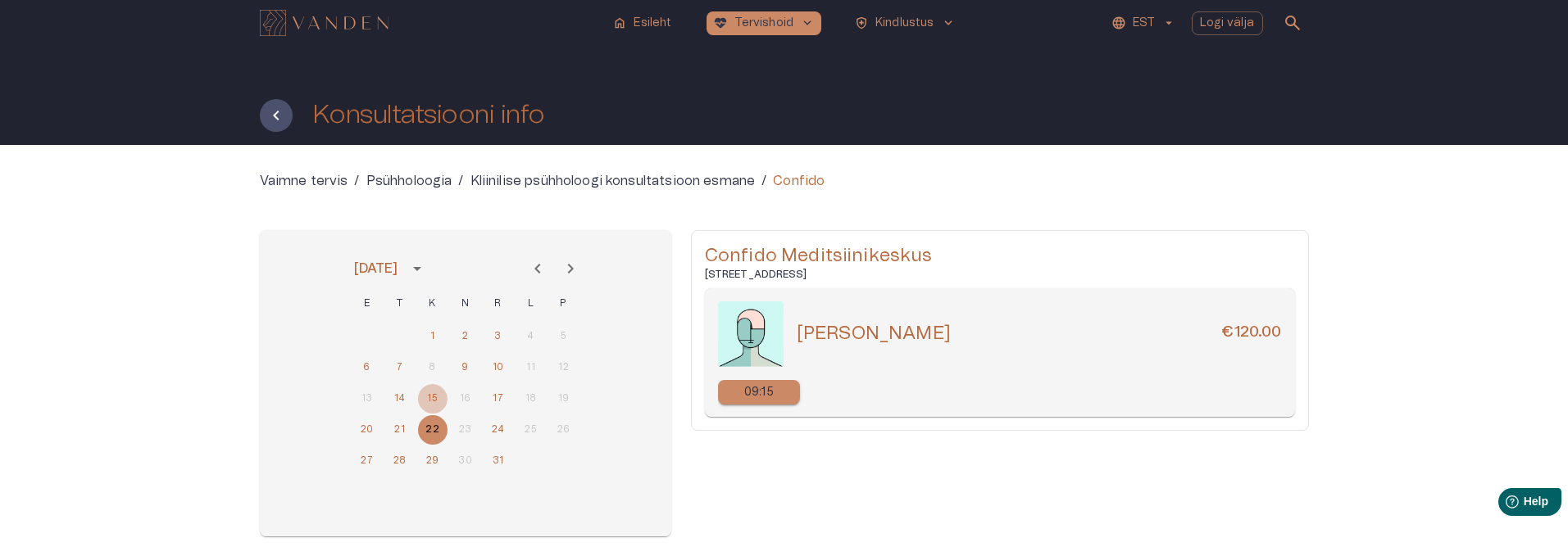
click at [428, 403] on button "15" at bounding box center [432, 399] width 30 height 30
click at [430, 426] on button "22" at bounding box center [432, 430] width 30 height 30
click at [765, 394] on p "09:15" at bounding box center [759, 392] width 30 height 17
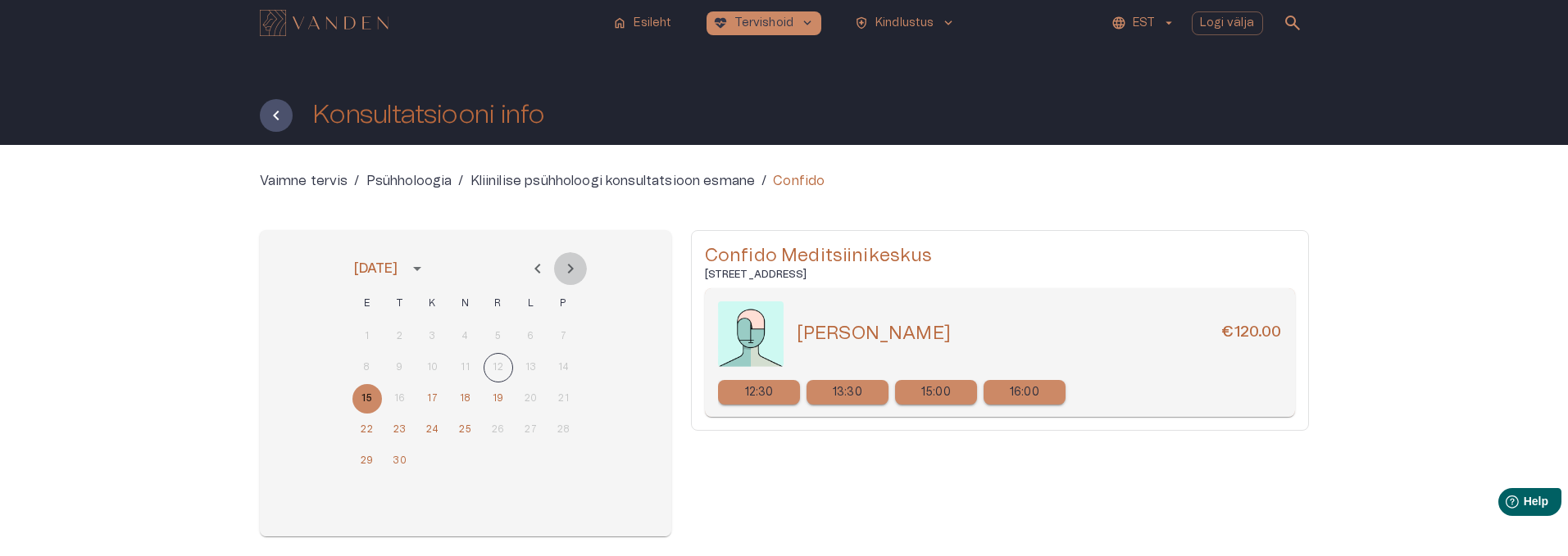
click at [572, 270] on icon "Next month" at bounding box center [570, 268] width 5 height 10
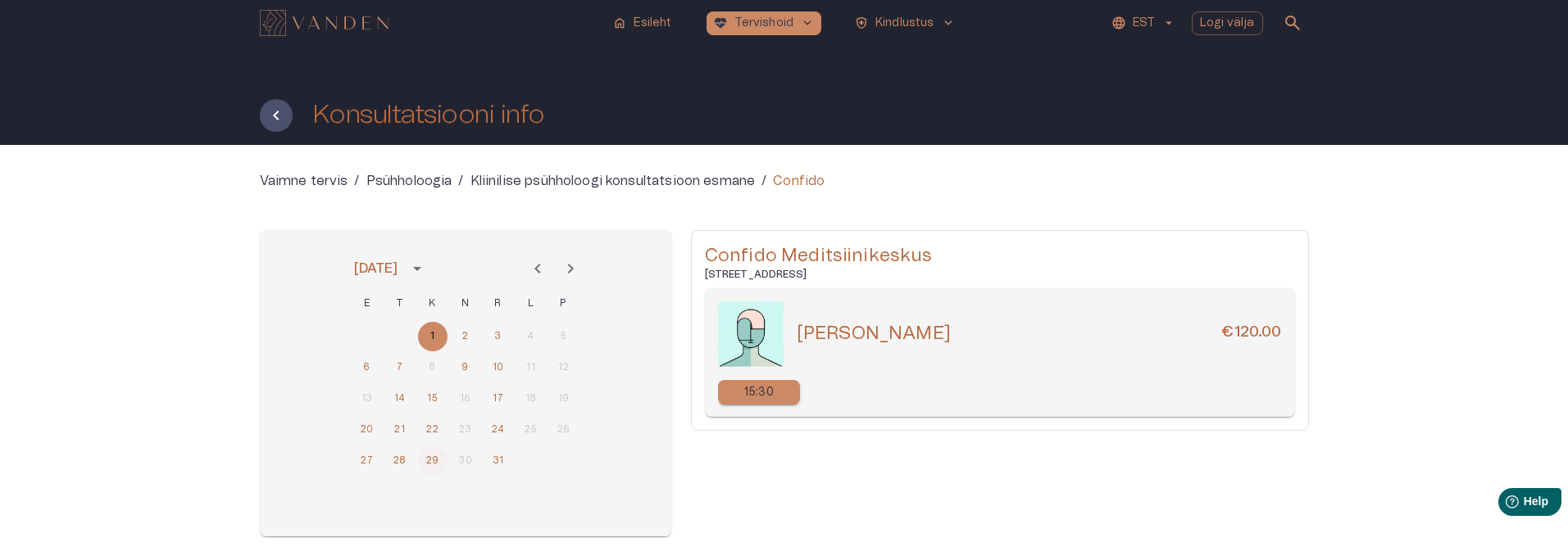
click at [430, 467] on button "29" at bounding box center [432, 461] width 30 height 30
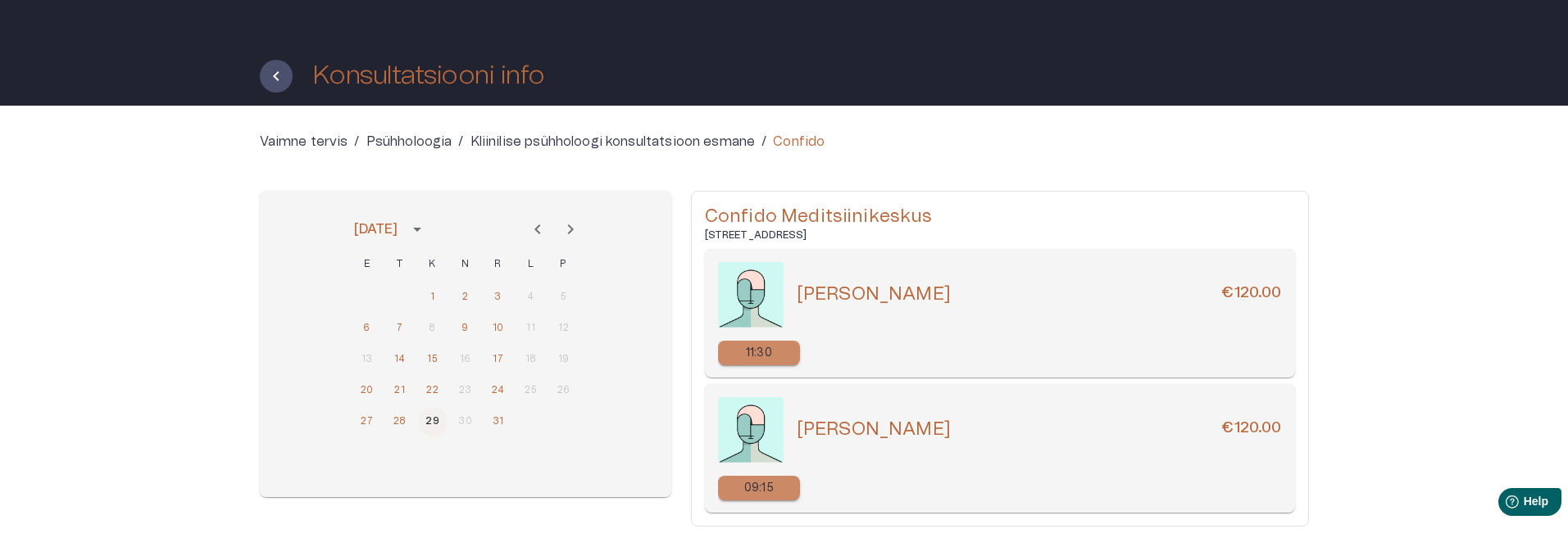
scroll to position [57, 0]
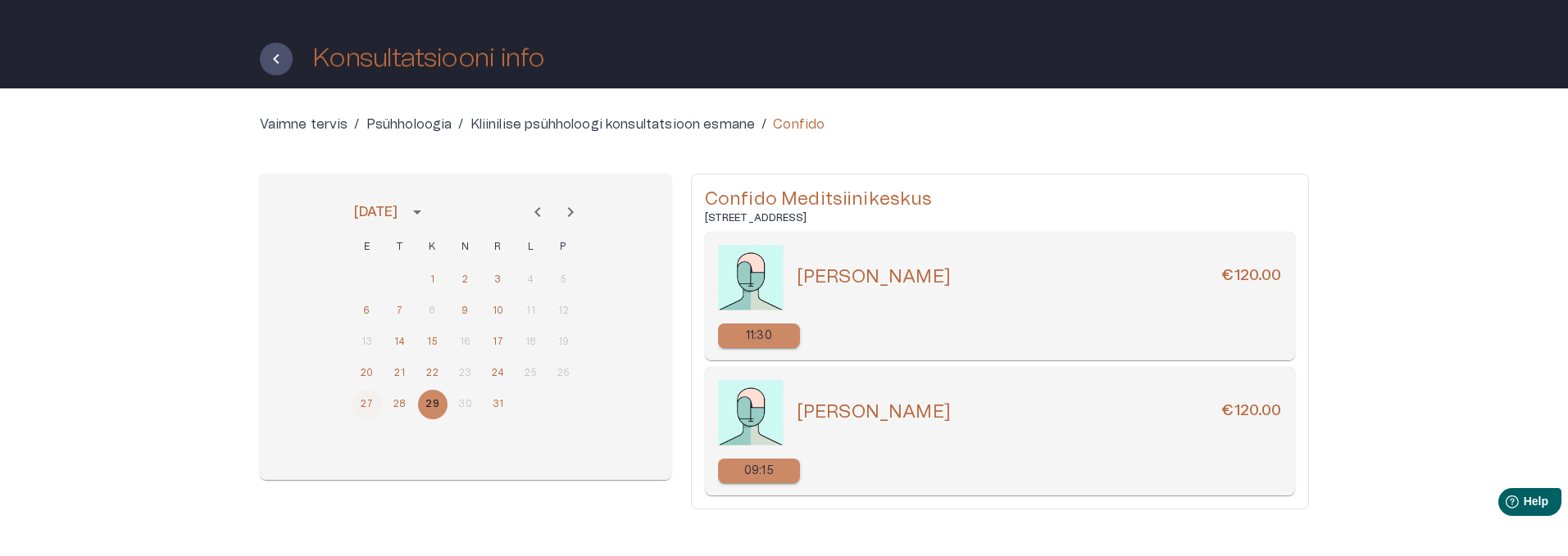
click at [360, 406] on button "27" at bounding box center [367, 404] width 30 height 30
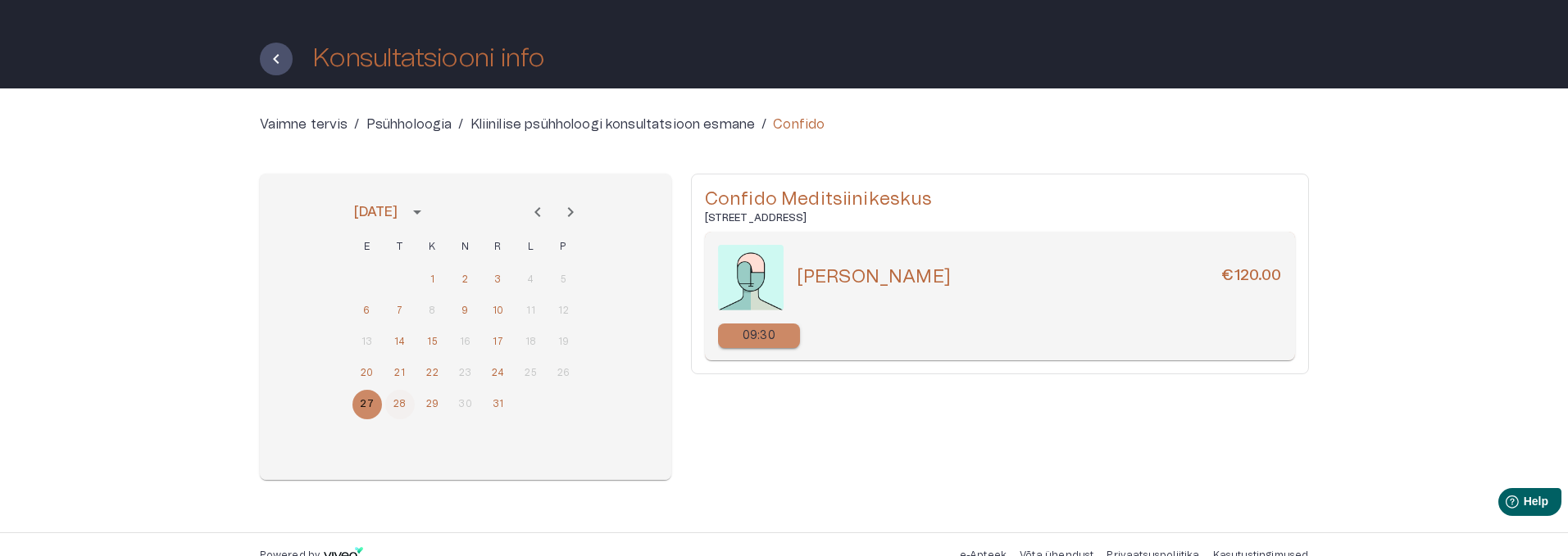
click at [396, 406] on button "28" at bounding box center [400, 404] width 30 height 30
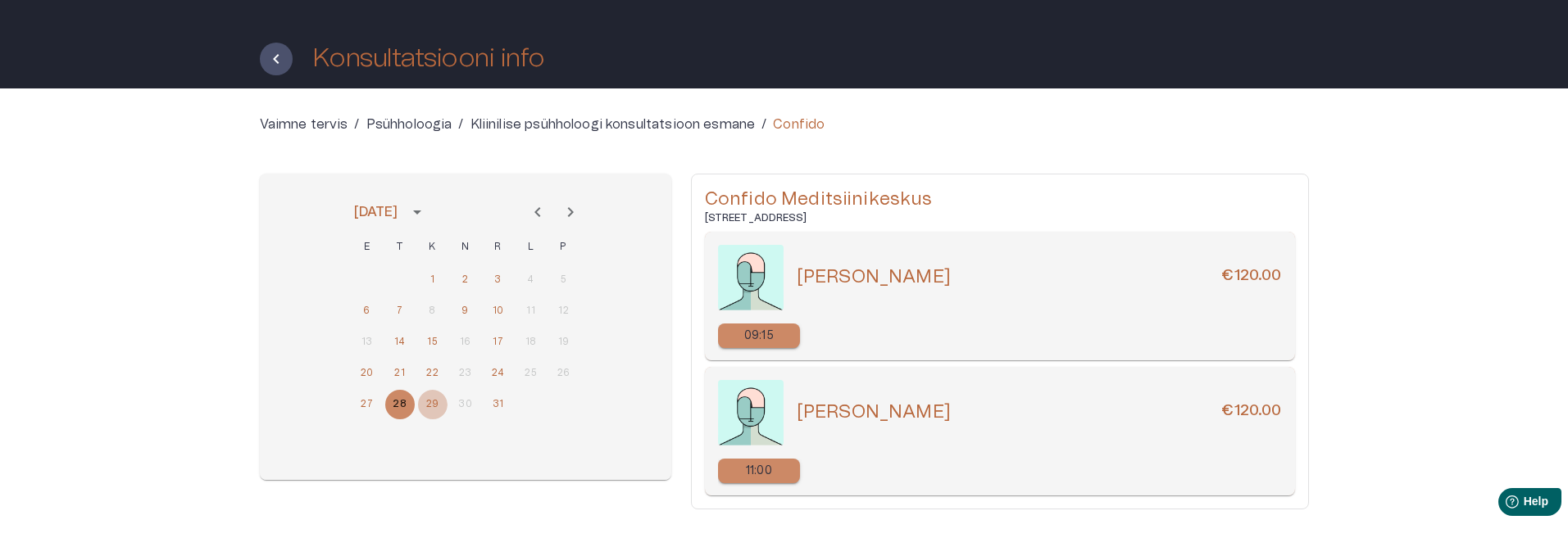
click at [427, 407] on button "29" at bounding box center [432, 404] width 30 height 30
click at [500, 402] on button "31" at bounding box center [498, 404] width 30 height 30
click at [502, 372] on button "24" at bounding box center [498, 373] width 30 height 30
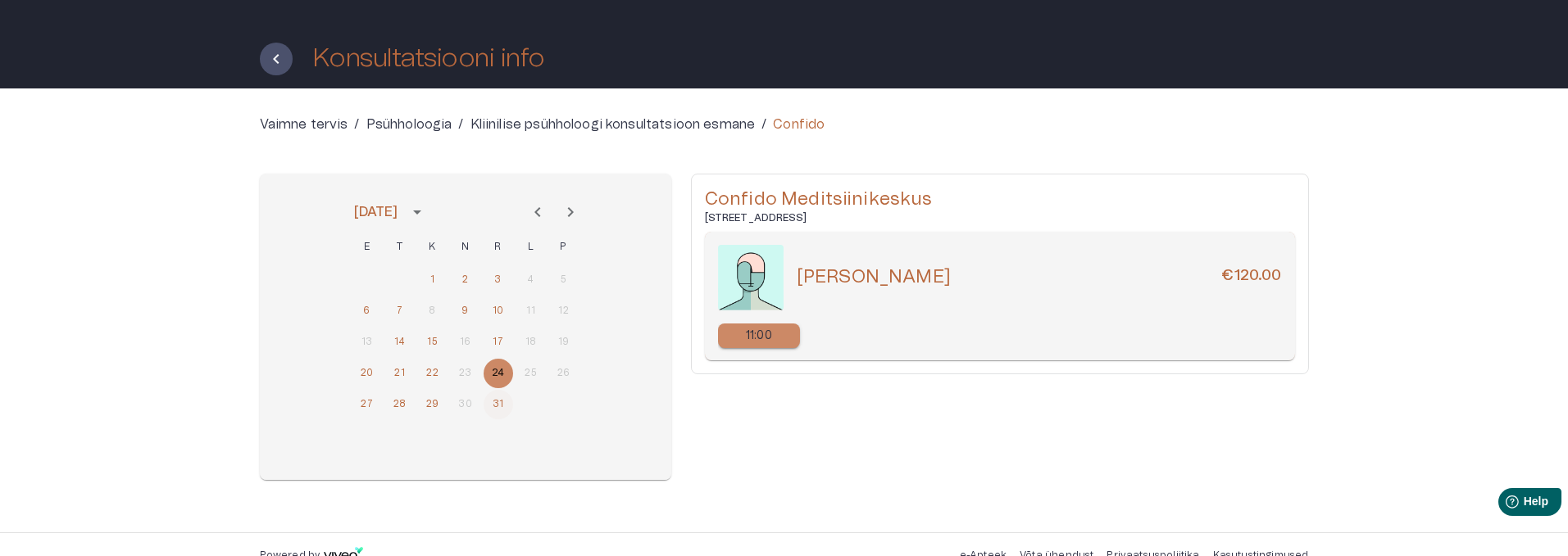
click at [502, 396] on button "31" at bounding box center [498, 404] width 30 height 30
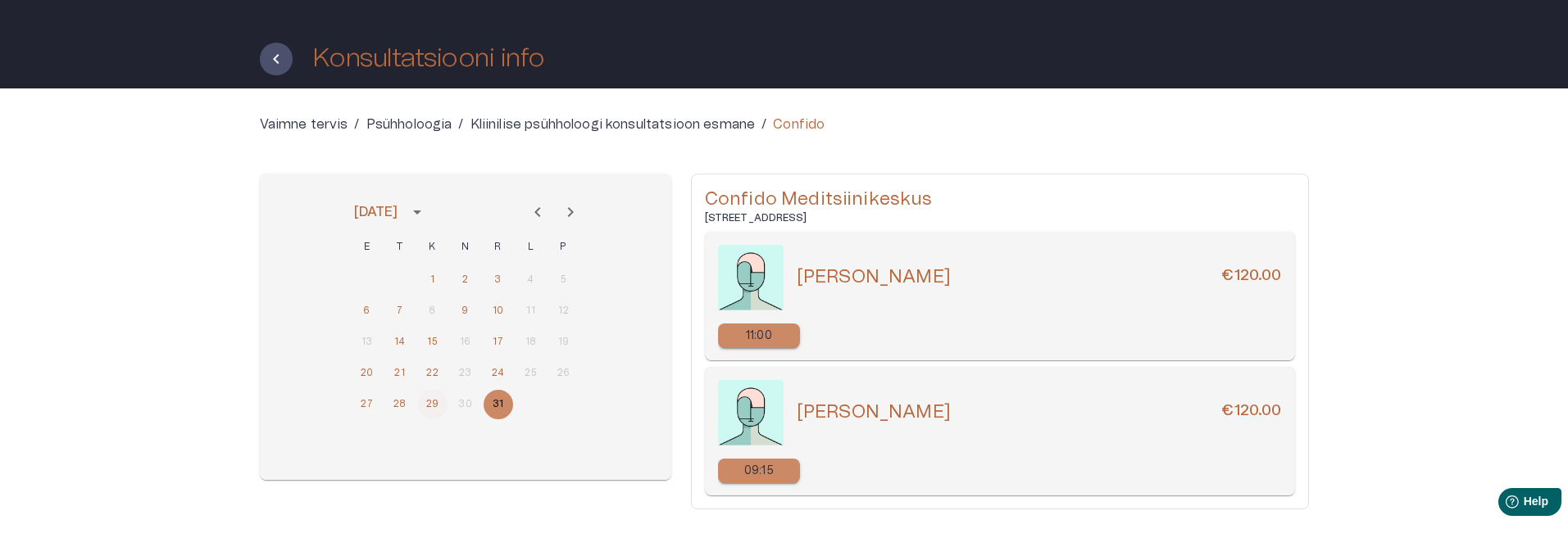
click at [437, 405] on button "29" at bounding box center [432, 404] width 30 height 30
click at [496, 403] on button "31" at bounding box center [498, 404] width 30 height 30
click at [499, 374] on button "24" at bounding box center [498, 373] width 30 height 30
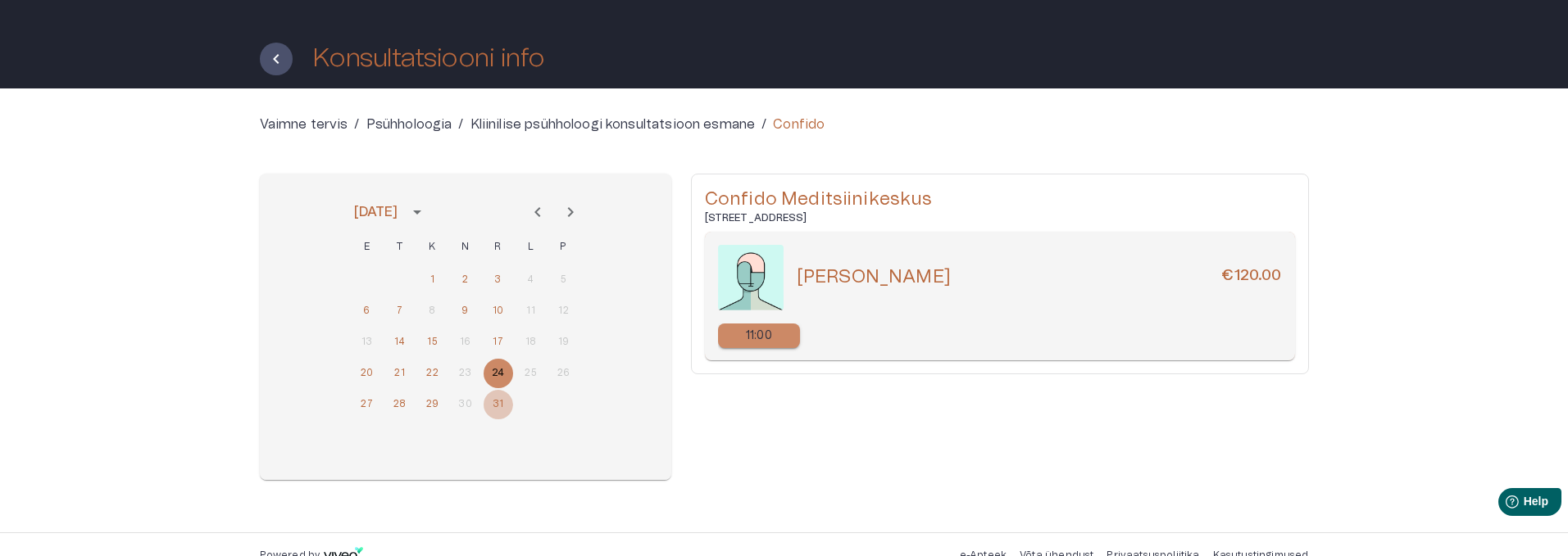
click at [500, 405] on button "31" at bounding box center [498, 404] width 30 height 30
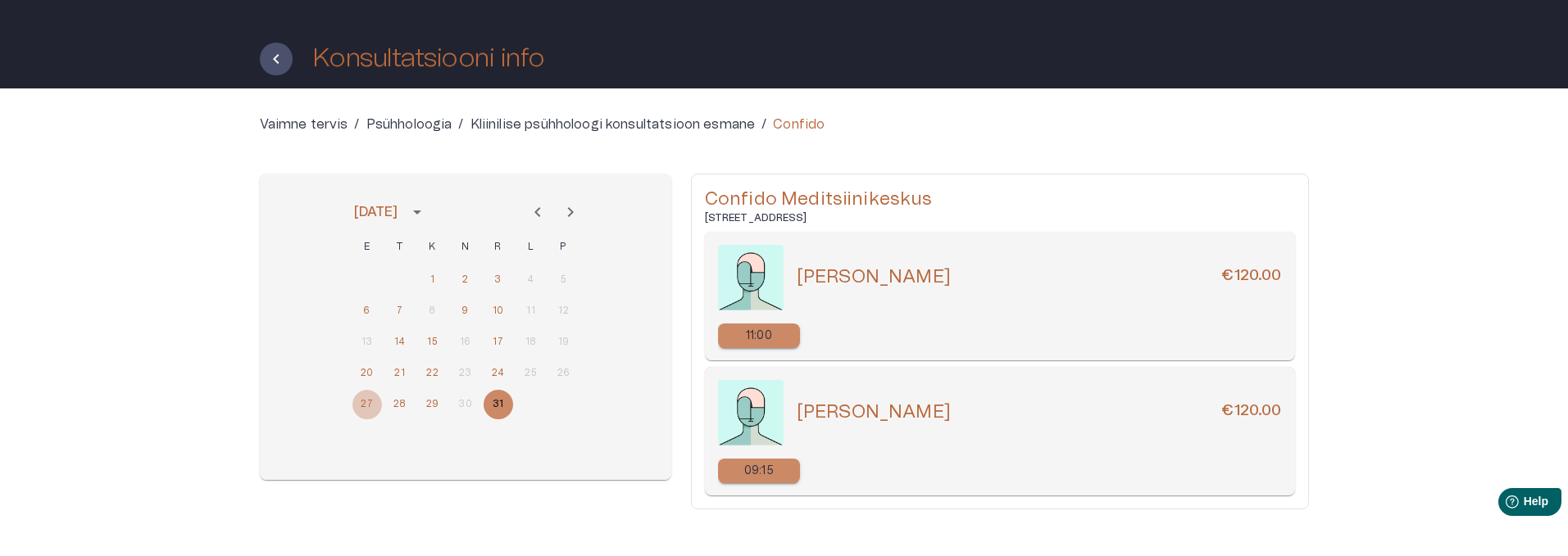
click at [372, 407] on button "27" at bounding box center [367, 404] width 30 height 30
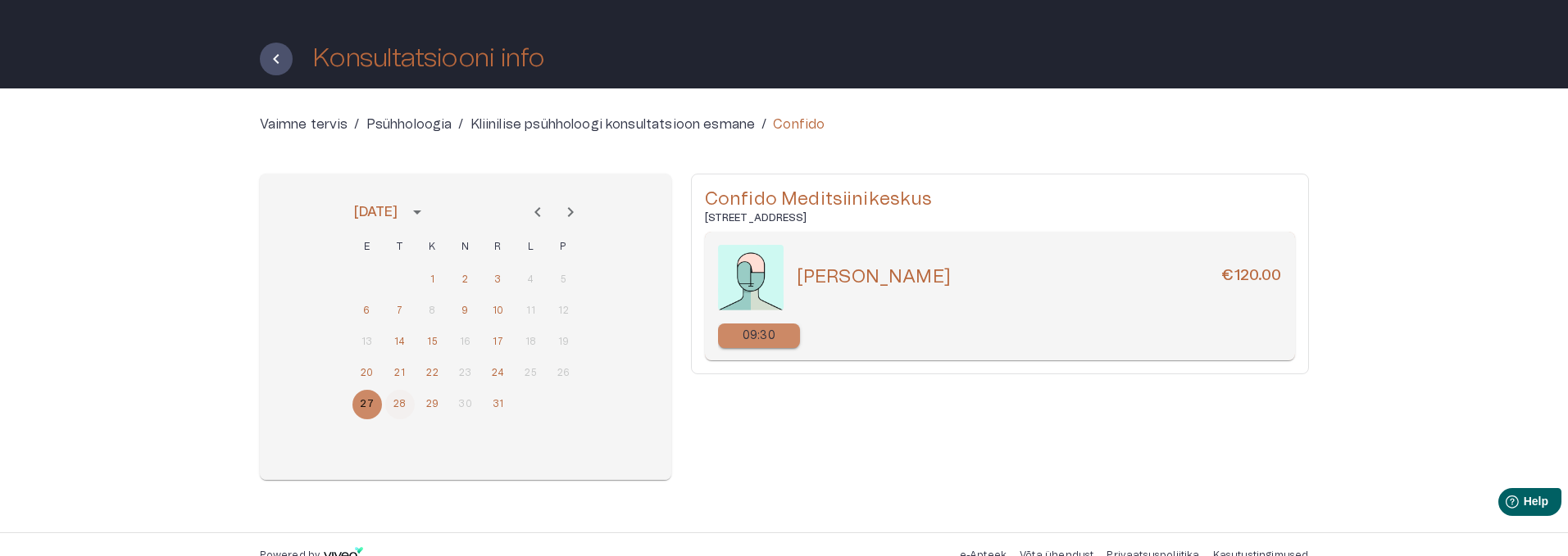
click at [392, 406] on button "28" at bounding box center [400, 404] width 30 height 30
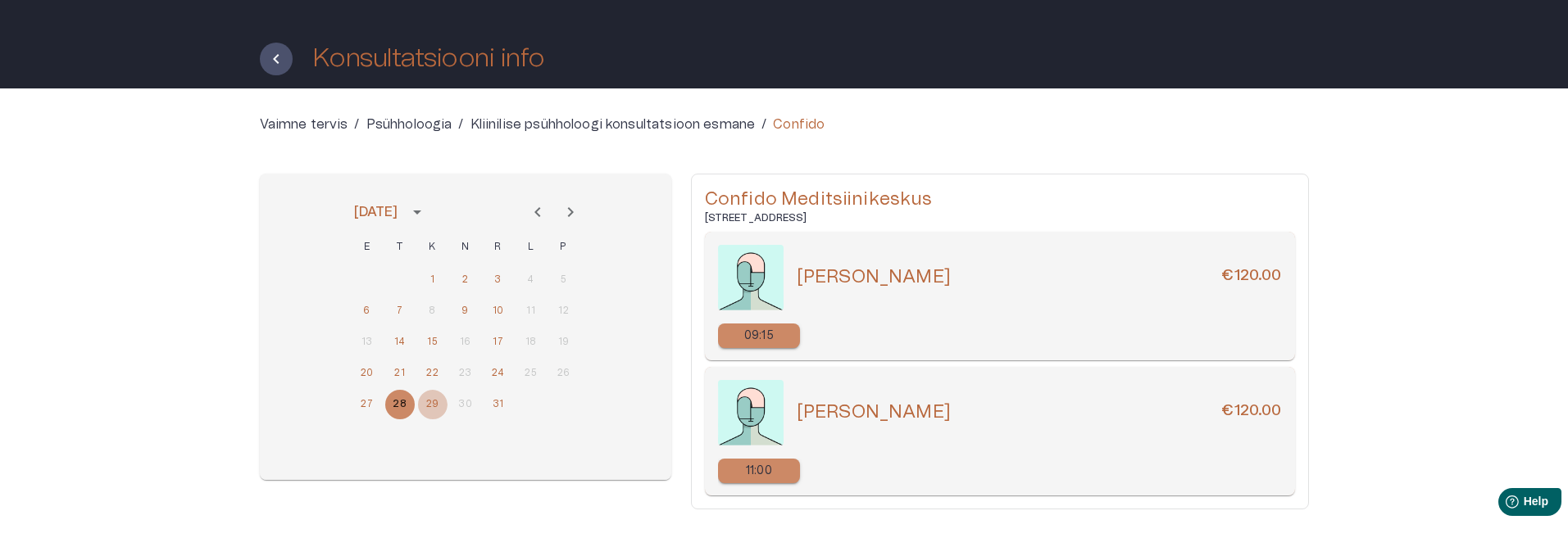
click at [429, 404] on button "29" at bounding box center [432, 404] width 30 height 30
click at [498, 406] on button "31" at bounding box center [498, 404] width 30 height 30
click at [766, 476] on p "09:15" at bounding box center [759, 471] width 30 height 17
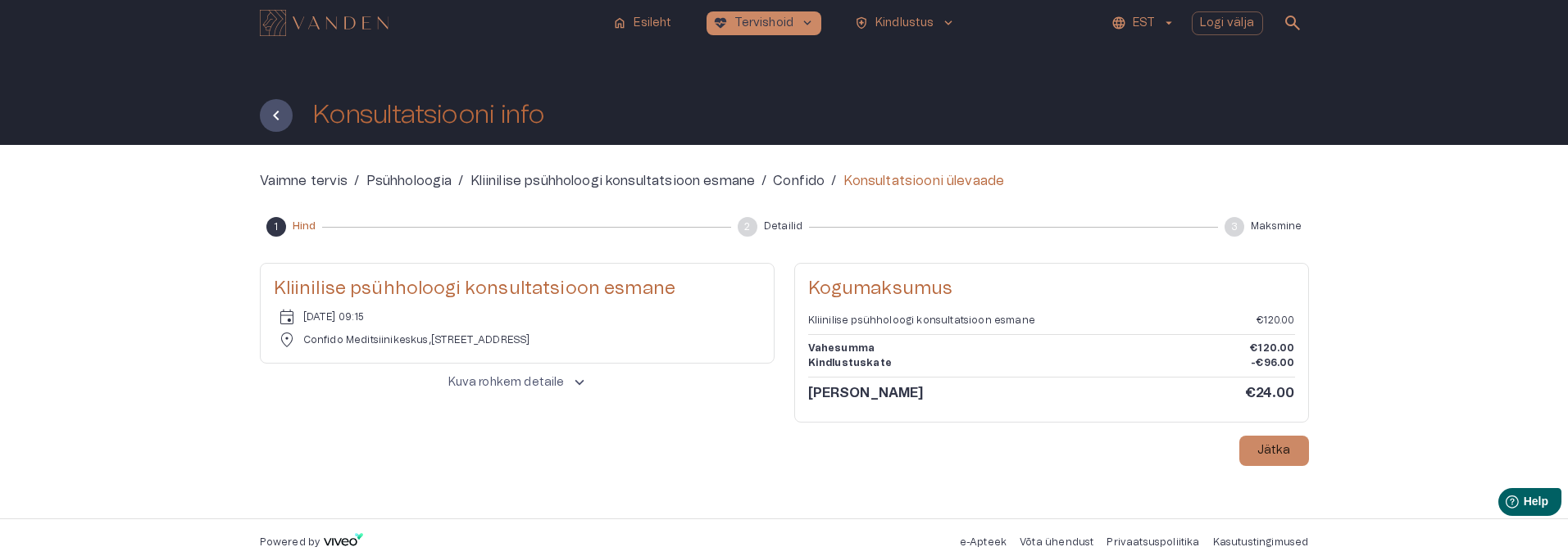
scroll to position [9, 0]
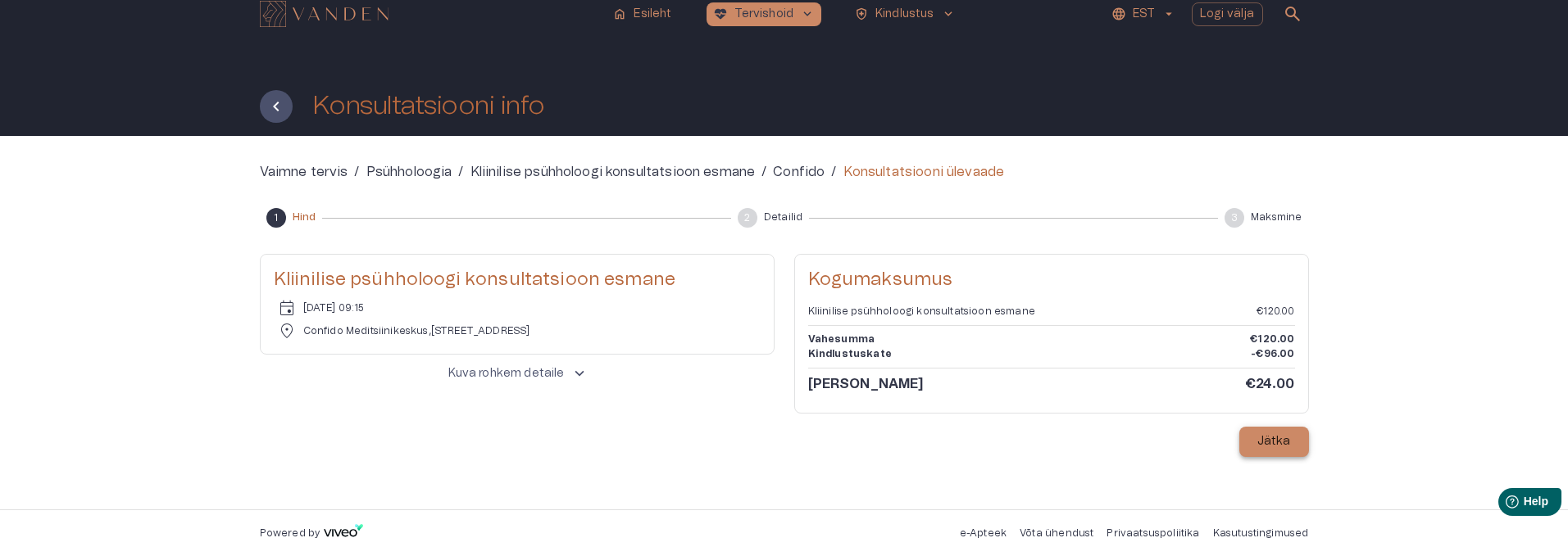
click at [1273, 443] on p "Jätka" at bounding box center [1274, 442] width 33 height 17
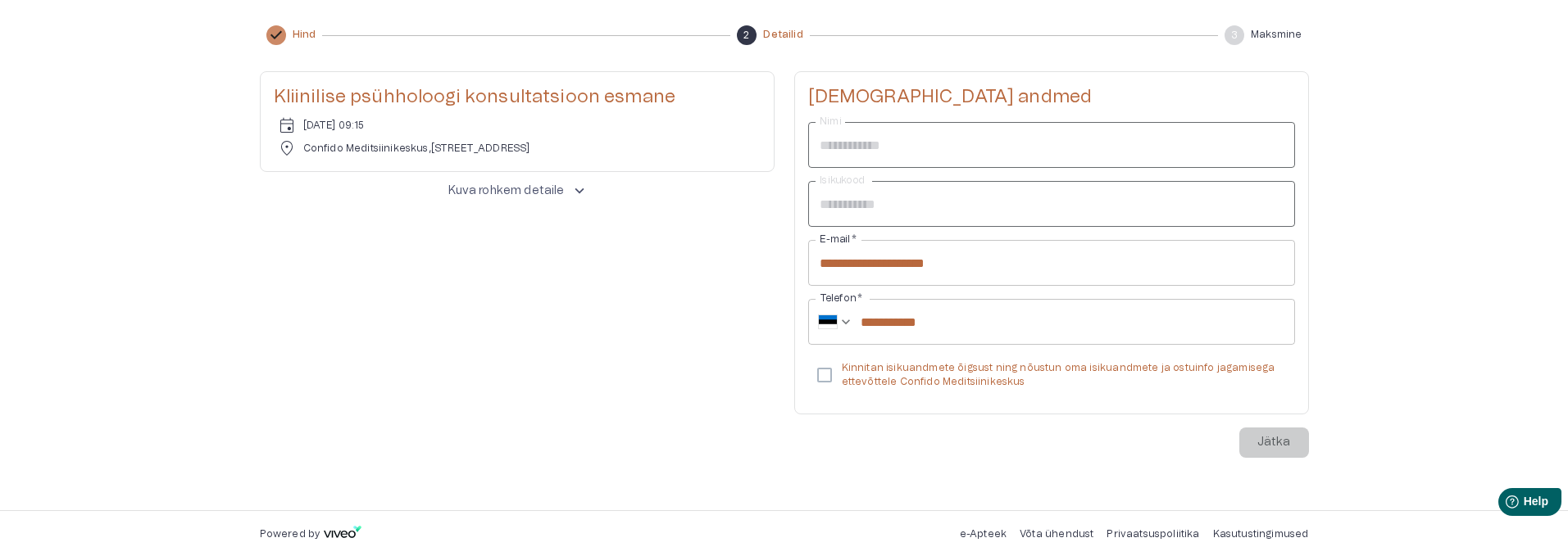
scroll to position [193, 0]
click at [1282, 443] on p "Jätka" at bounding box center [1274, 442] width 33 height 17
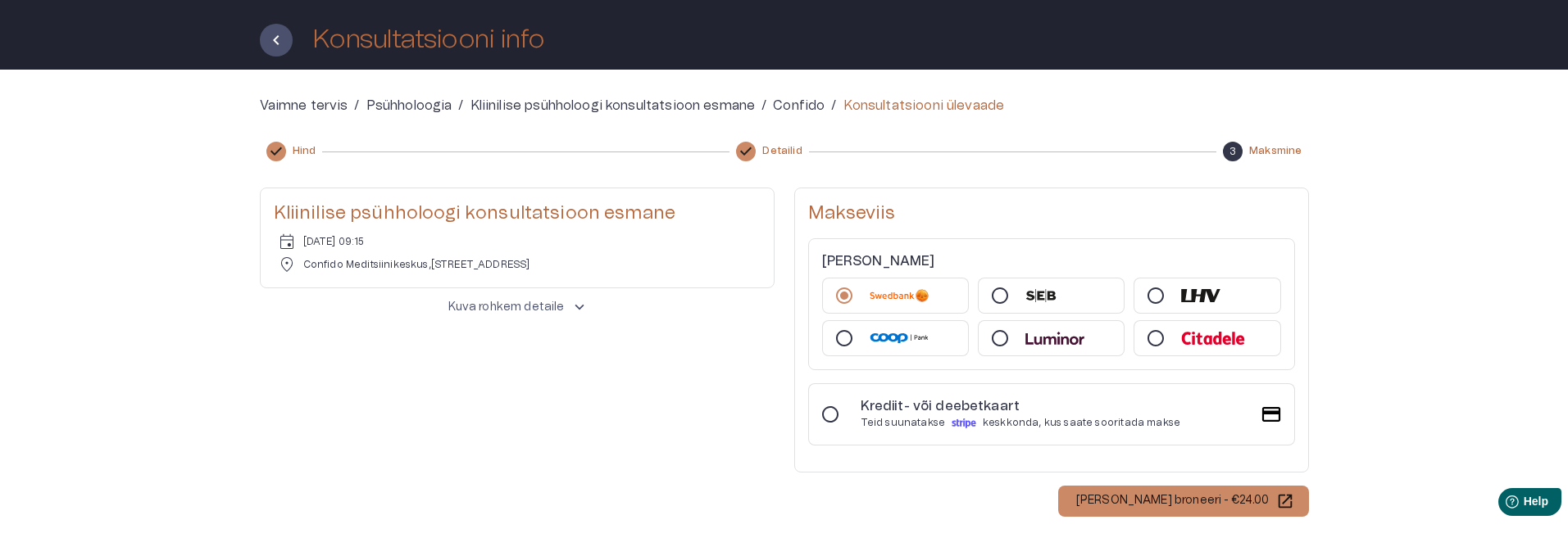
scroll to position [141, 0]
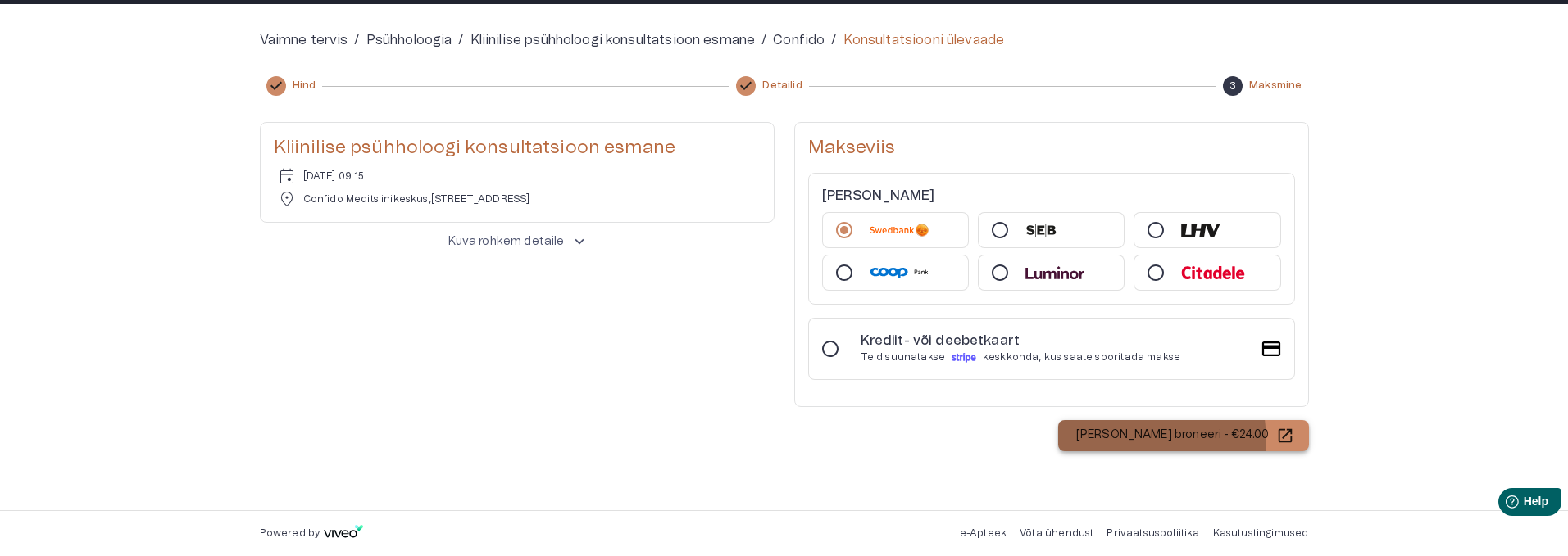
click at [1134, 443] on p "[PERSON_NAME] broneeri - €24.00" at bounding box center [1173, 435] width 194 height 17
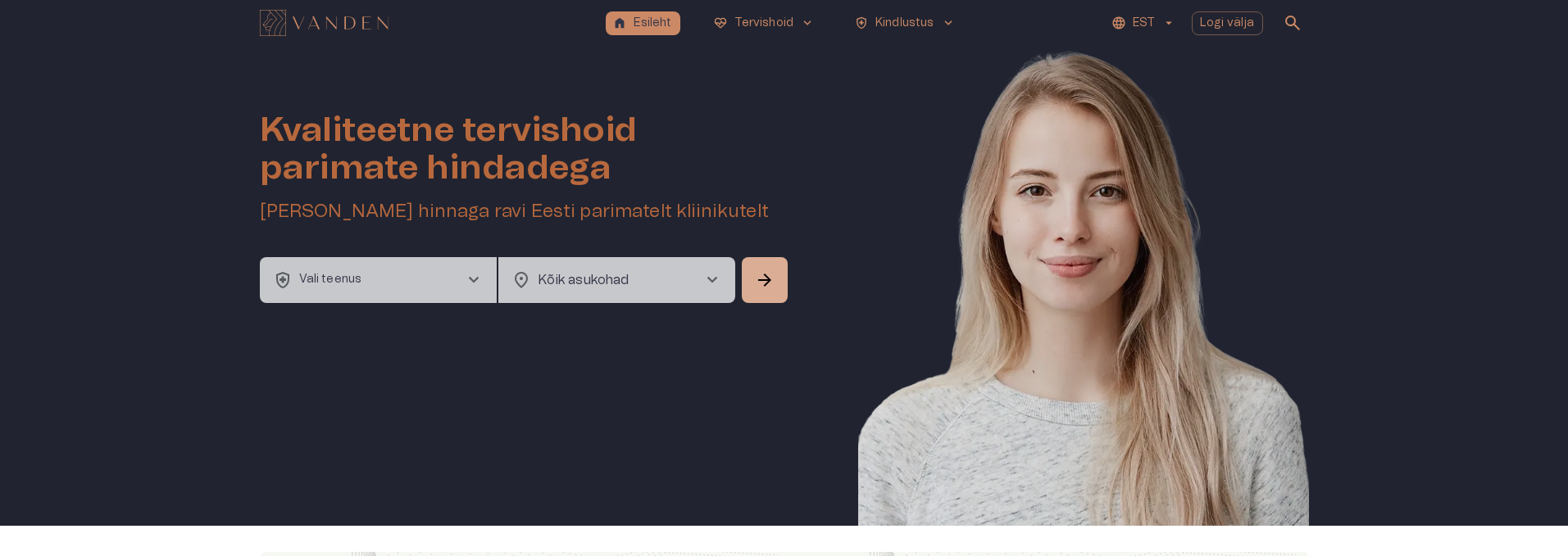
click at [376, 296] on button "health_and_safety Vali teenus chevron_right" at bounding box center [378, 280] width 237 height 46
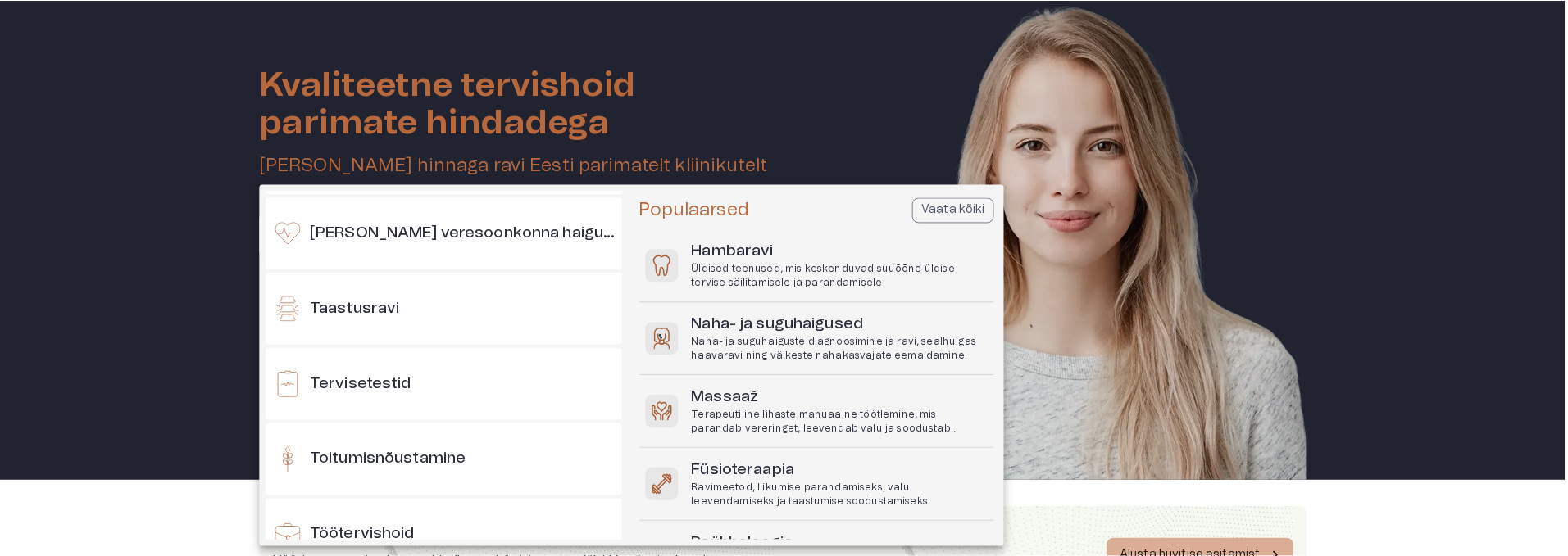
scroll to position [1765, 0]
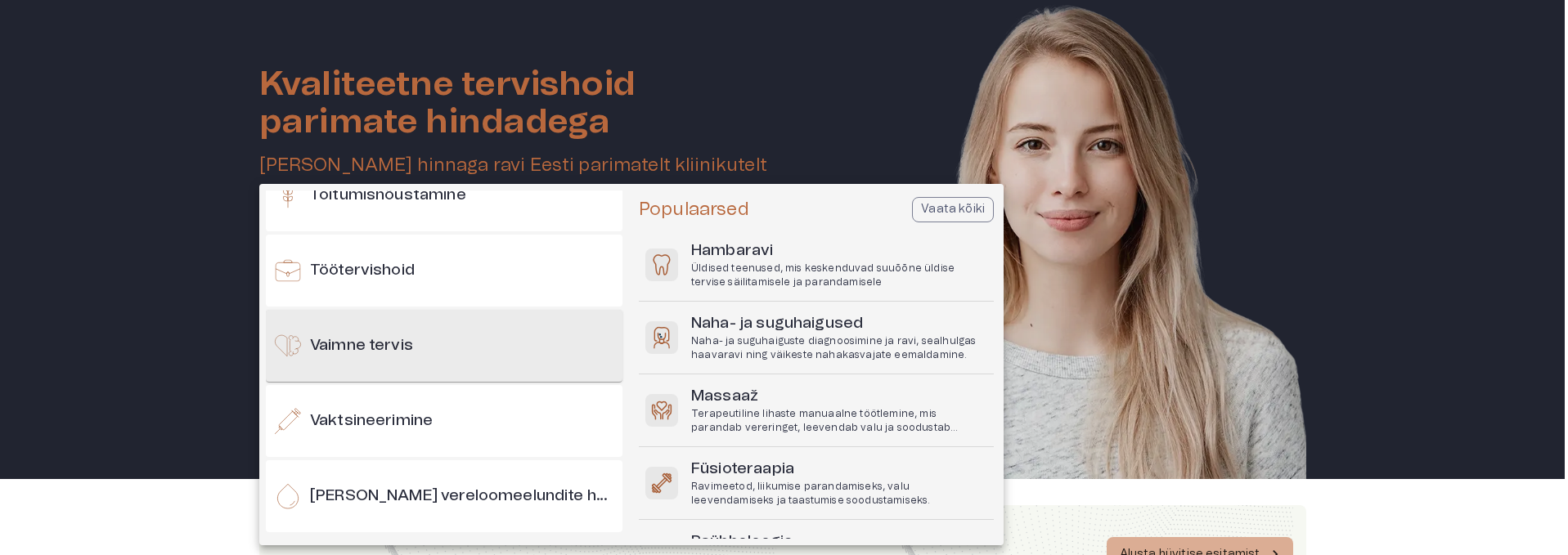
click at [426, 355] on div "Vaimne tervis" at bounding box center [444, 346] width 357 height 72
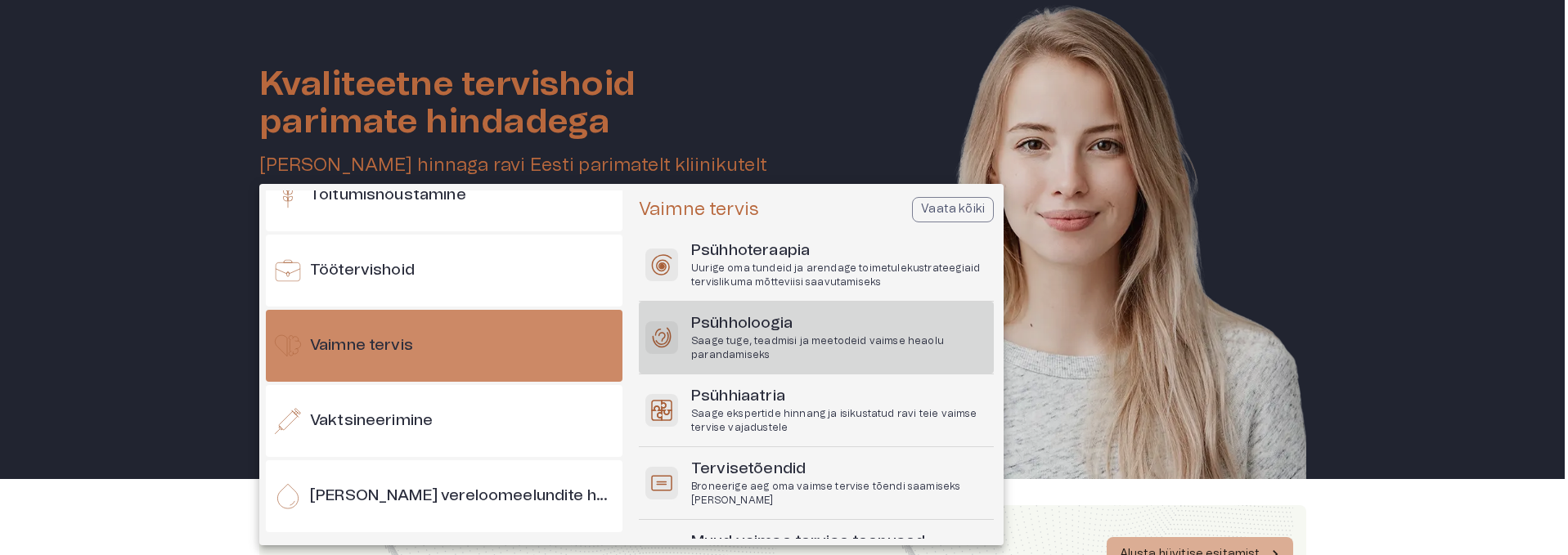
click at [746, 346] on p "Saage tuge, teadmisi ja meetodeid vaimse heaolu parandamiseks" at bounding box center [840, 348] width 296 height 28
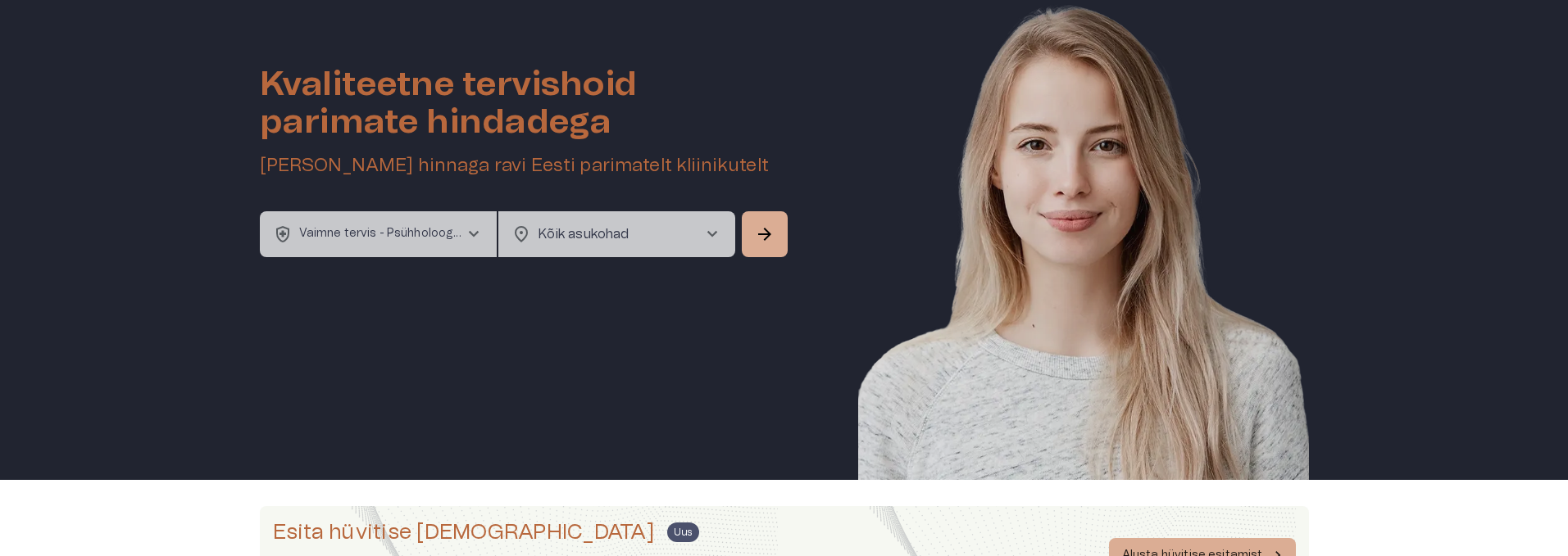
click at [680, 230] on body "home Esileht ecg_heart Tervishoid keyboard_arrow_down health_and_safety Kindlus…" at bounding box center [784, 232] width 1568 height 556
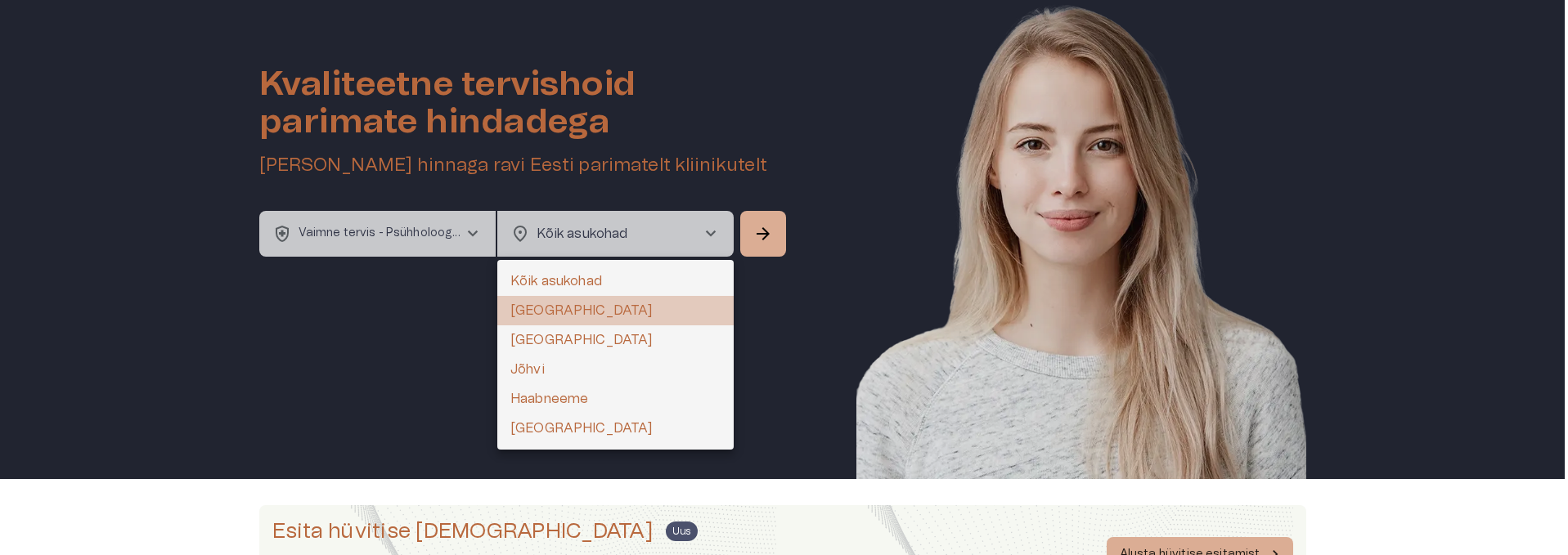
click at [623, 296] on li "[GEOGRAPHIC_DATA]" at bounding box center [615, 311] width 236 height 30
type input "**********"
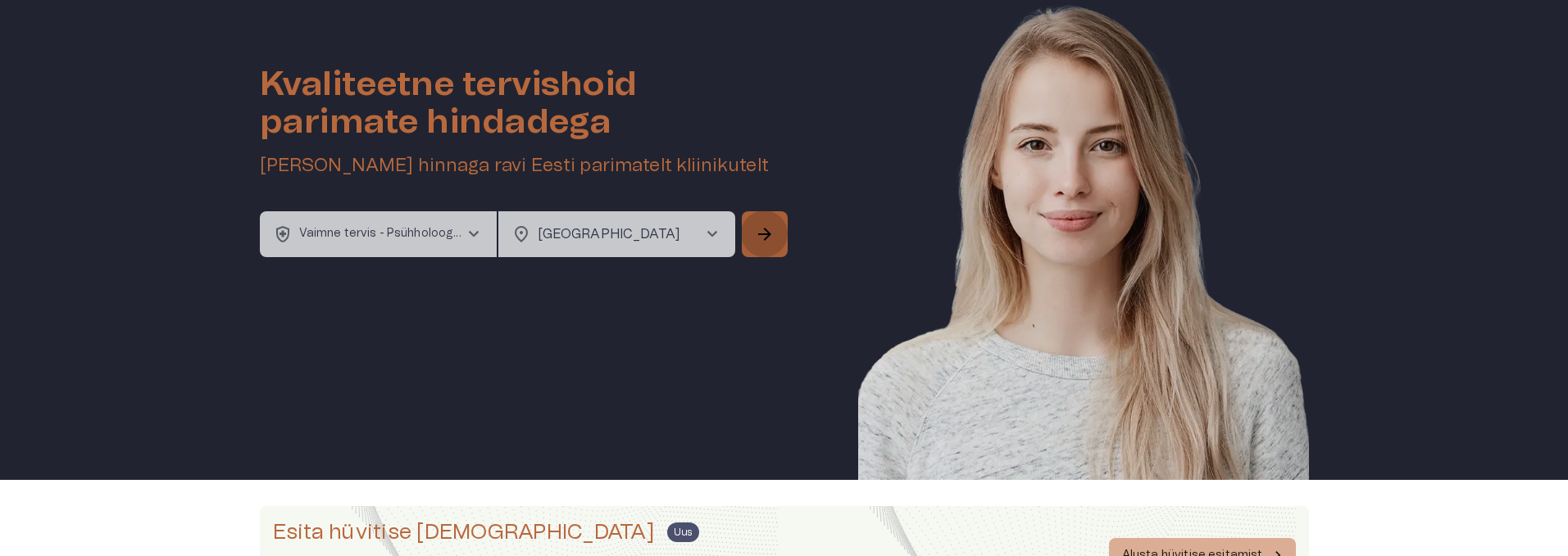
click at [765, 234] on span "arrow_forward" at bounding box center [765, 235] width 20 height 20
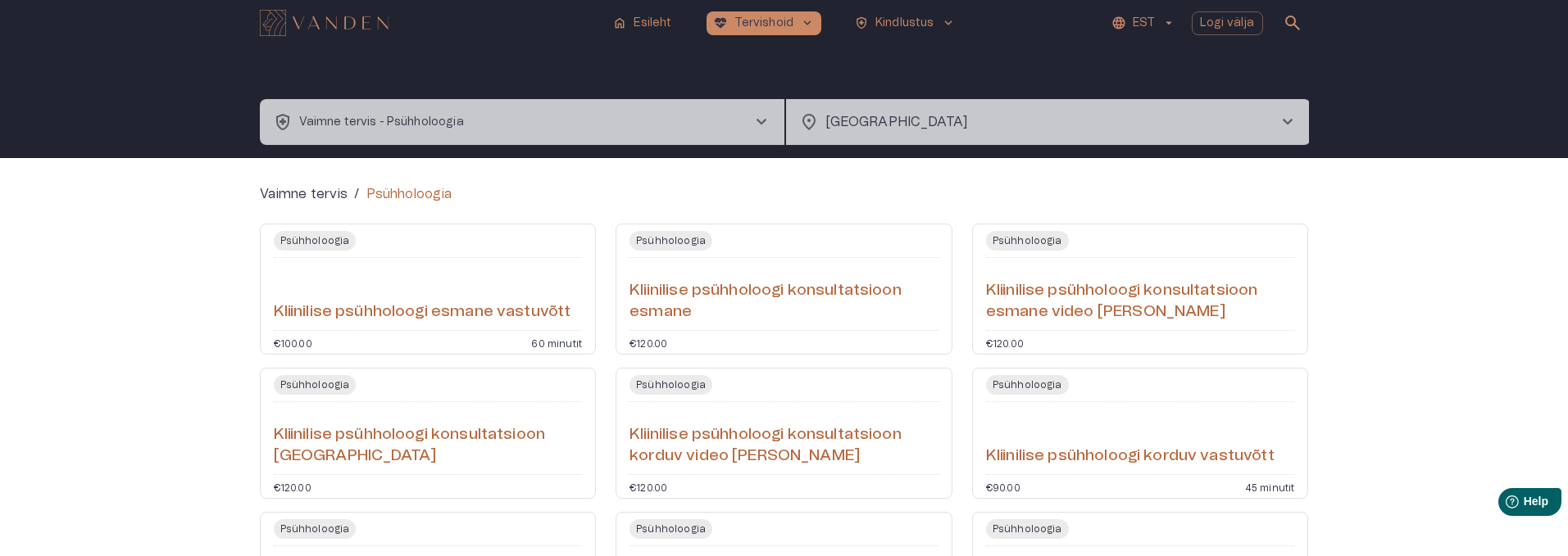
click at [750, 299] on h6 "Kliinilise psühholoogi konsultatsioon esmane" at bounding box center [783, 301] width 309 height 43
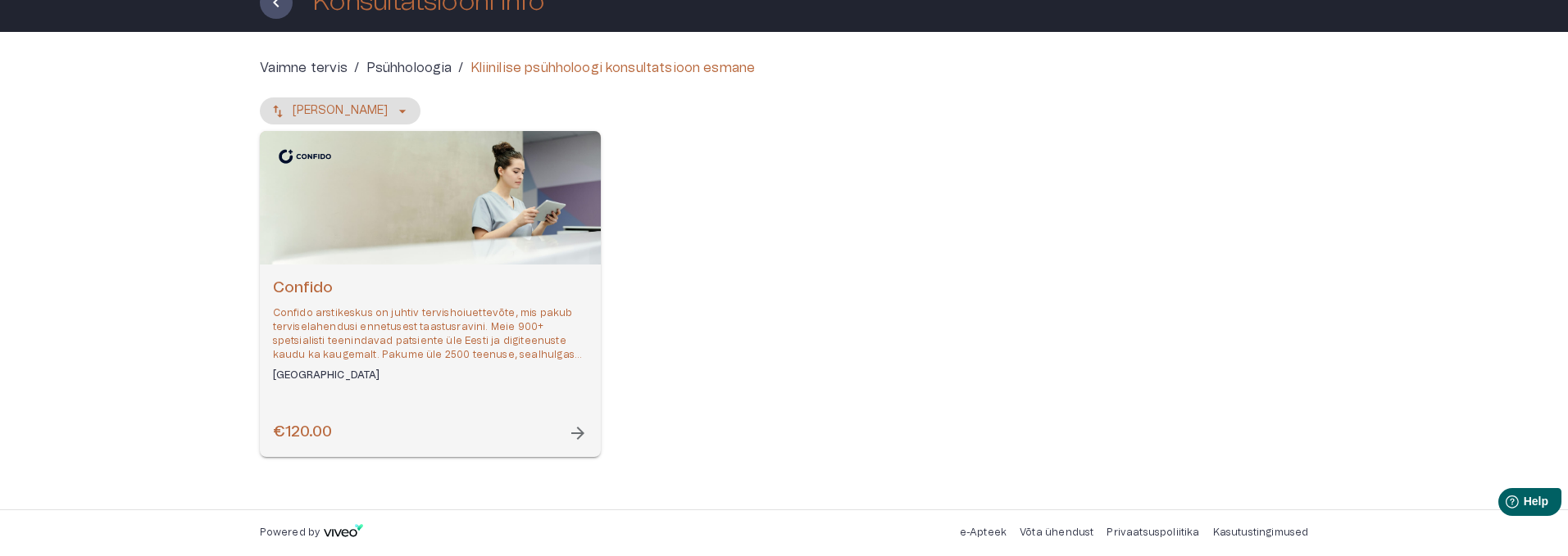
click at [454, 390] on div "Confido Confido arstikeskus on juhtiv tervishoiuettevõte, mis pakub terviselahe…" at bounding box center [430, 361] width 341 height 193
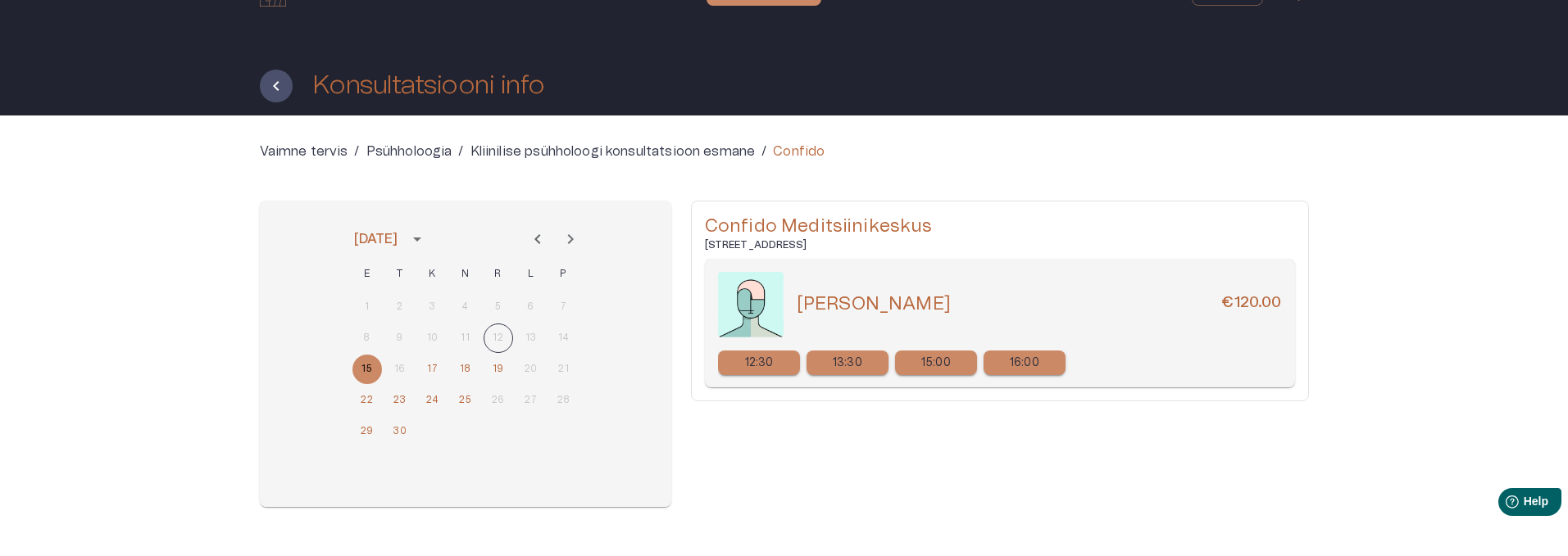
scroll to position [79, 0]
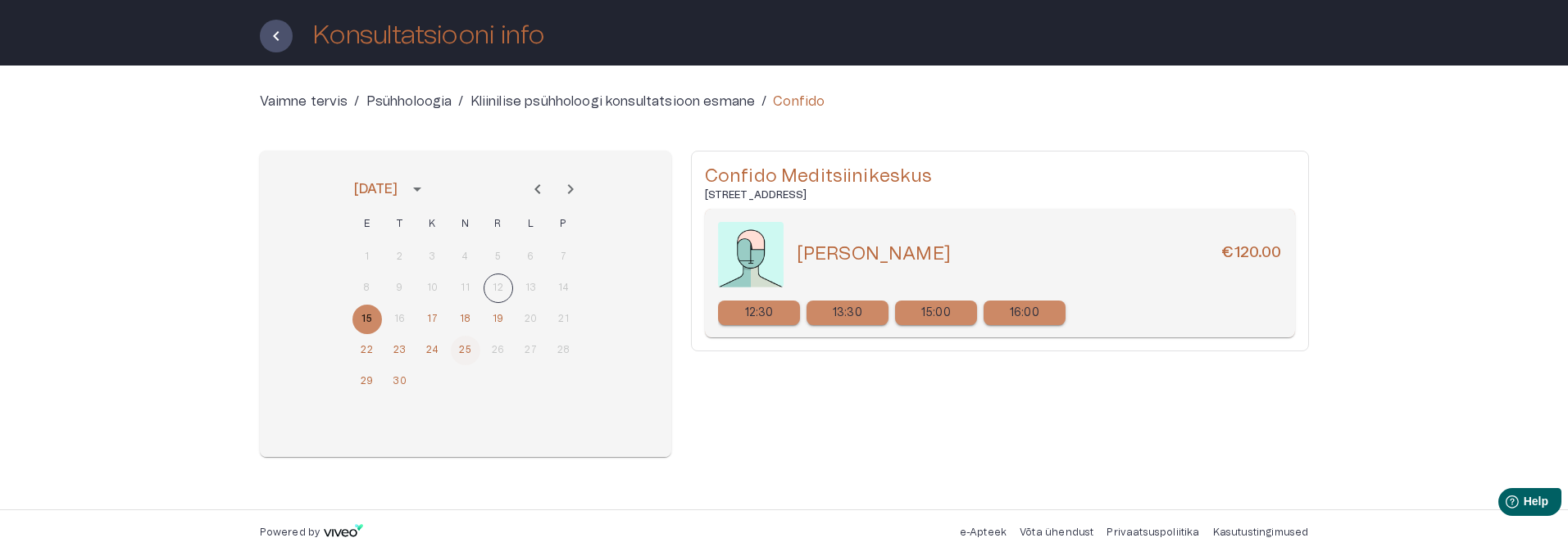
click at [469, 355] on button "25" at bounding box center [465, 350] width 30 height 30
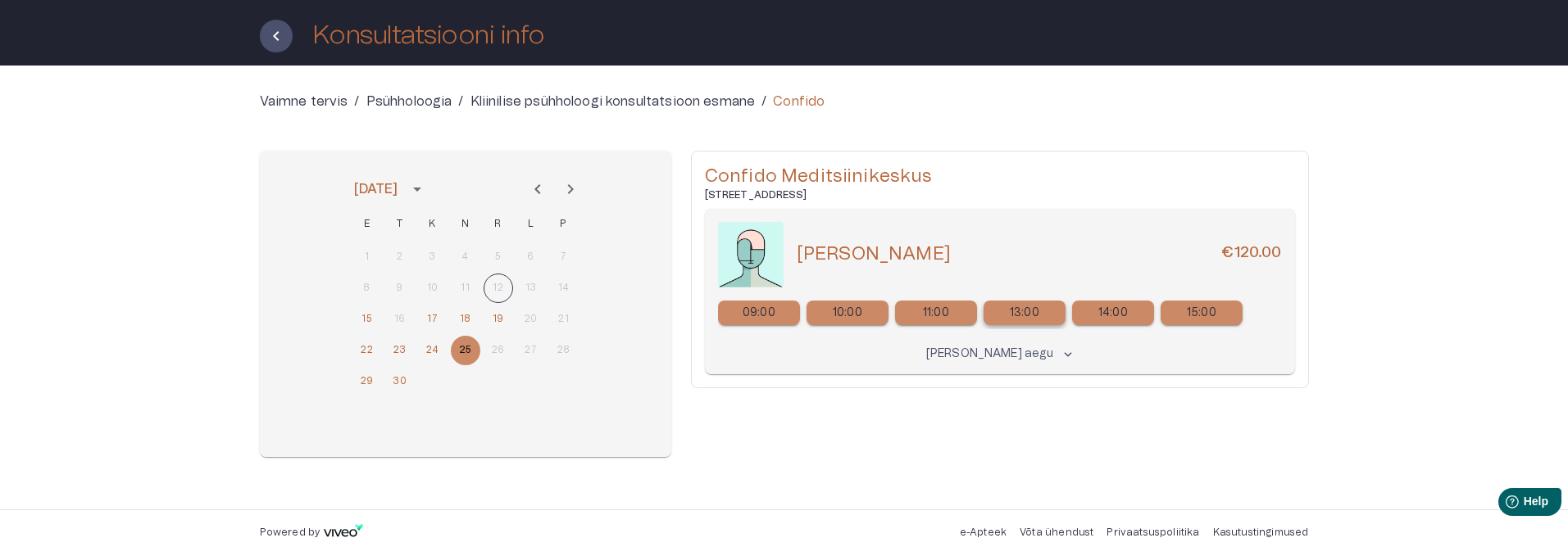
click at [1022, 315] on p "13:00" at bounding box center [1024, 313] width 30 height 17
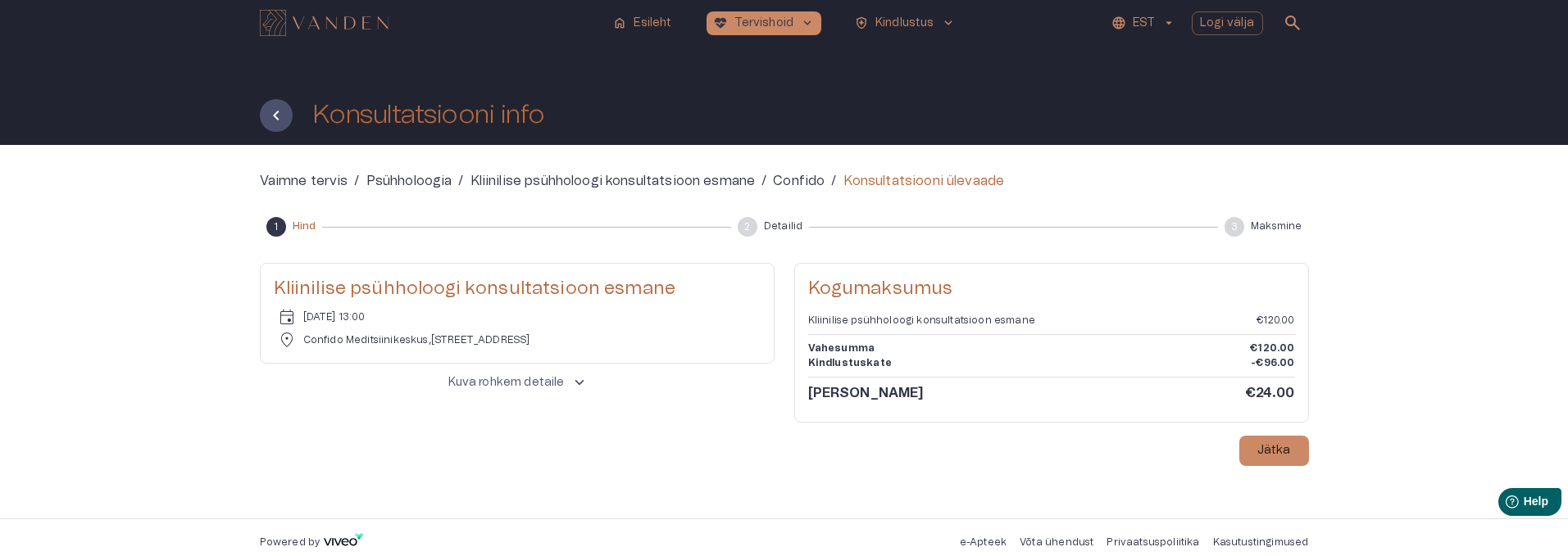
scroll to position [9, 0]
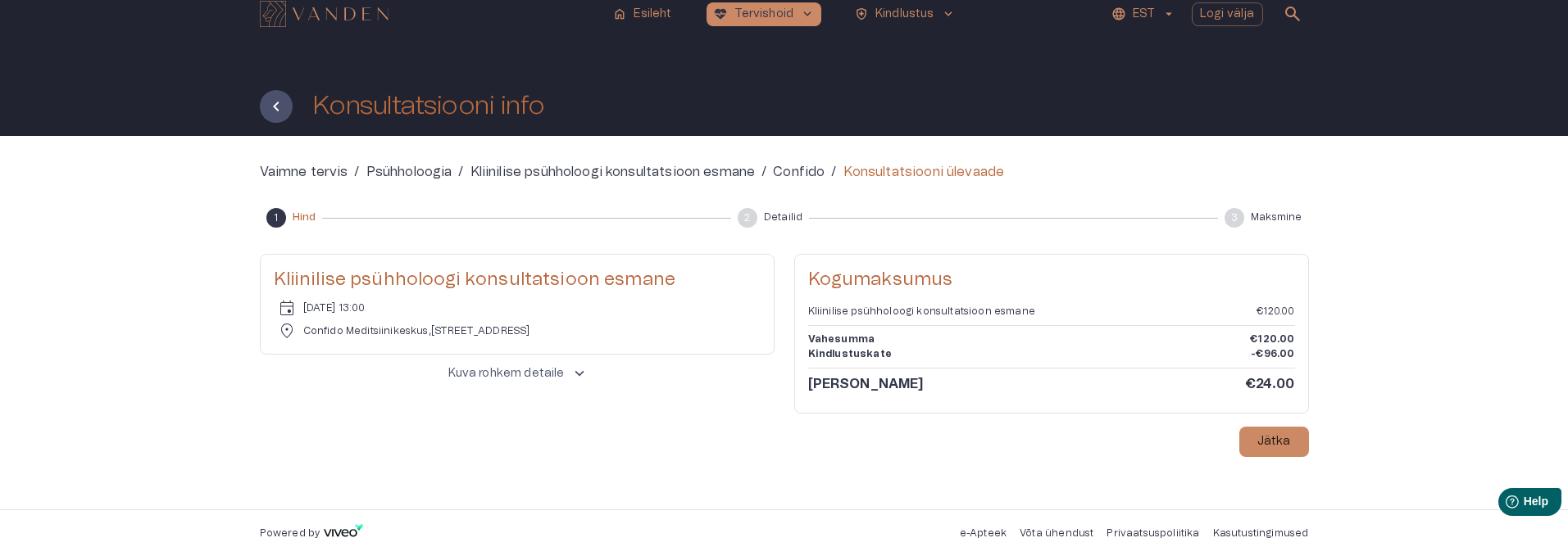
click at [571, 372] on span "keyboard_arrow_up" at bounding box center [580, 373] width 18 height 18
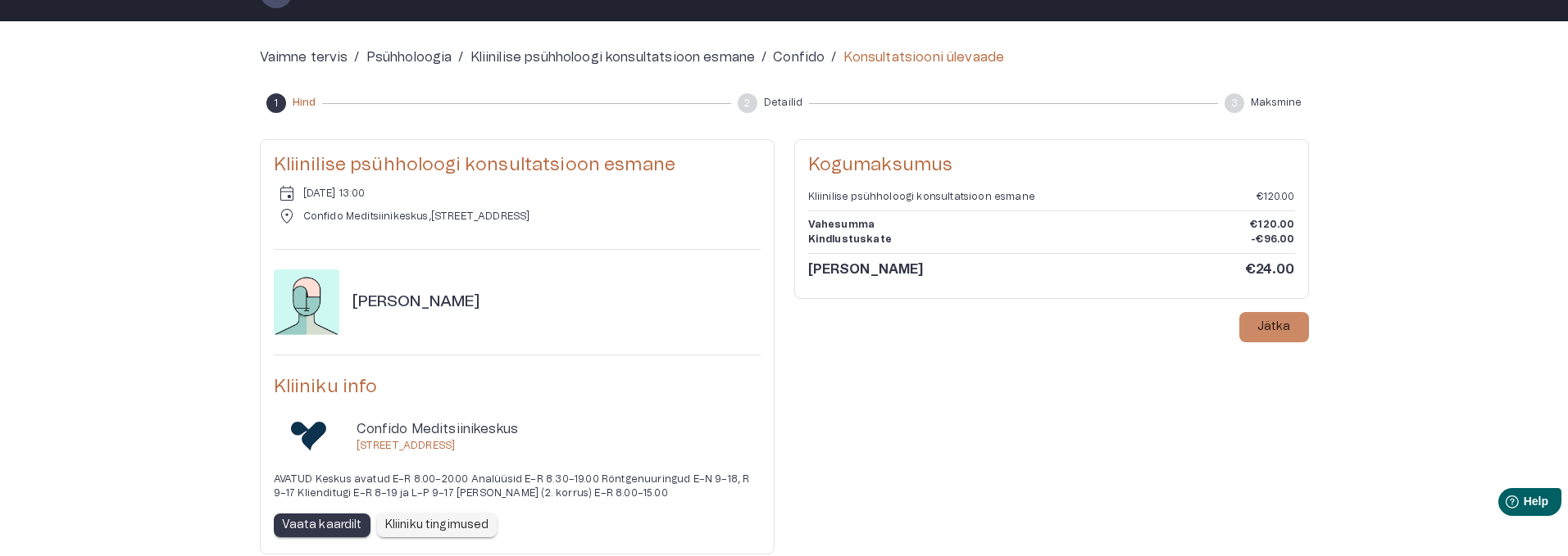
scroll to position [256, 0]
